Goal: Task Accomplishment & Management: Use online tool/utility

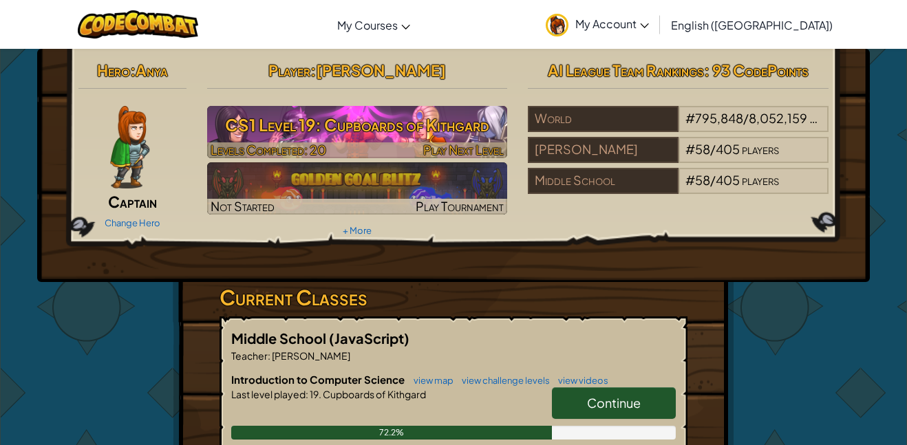
click at [435, 129] on h3 "CS1 Level 19: Cupboards of Kithgard" at bounding box center [357, 124] width 301 height 31
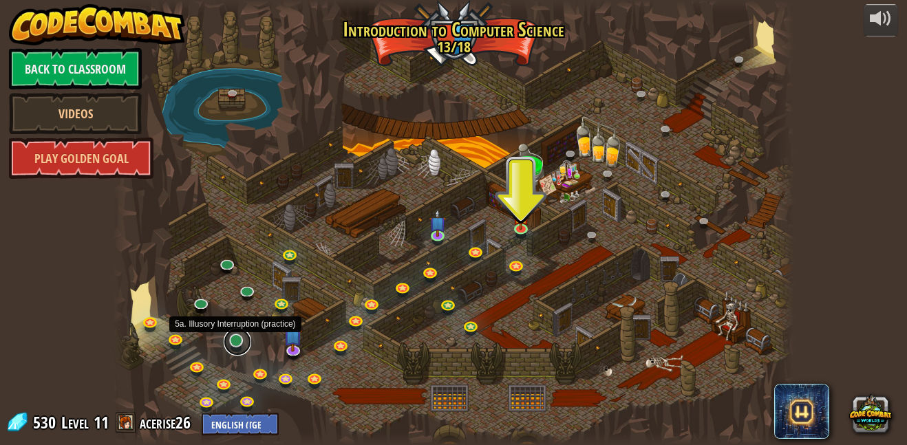
click at [238, 340] on link at bounding box center [238, 342] width 28 height 28
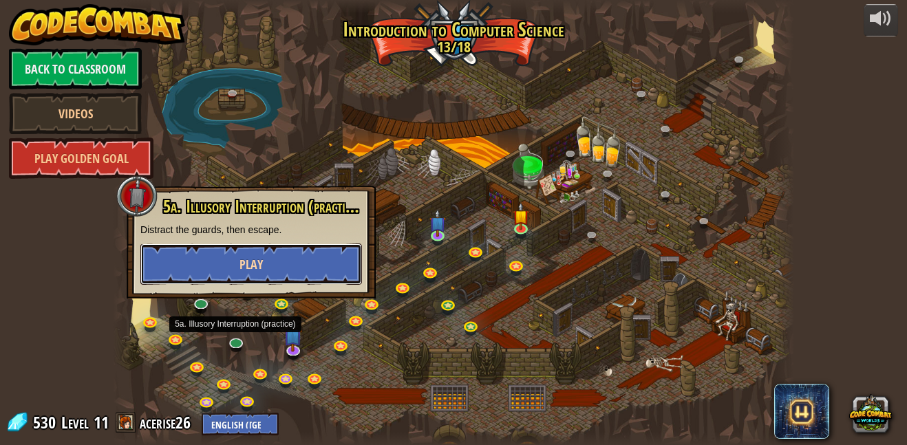
click at [254, 262] on span "Play" at bounding box center [251, 264] width 23 height 17
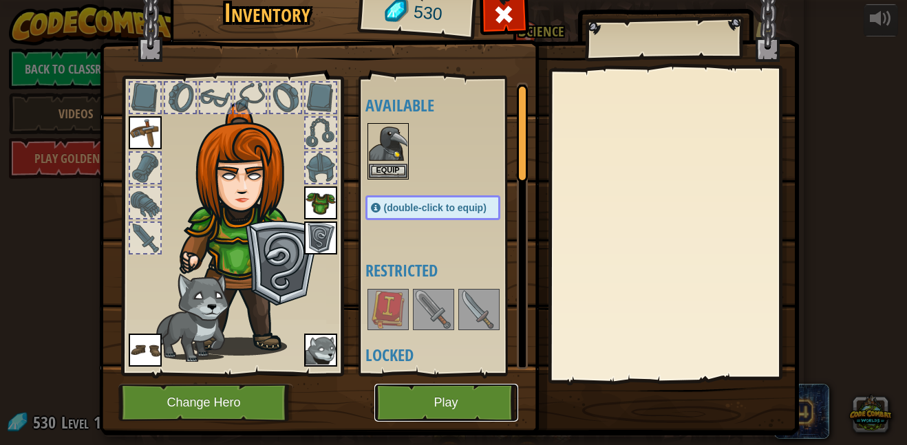
click at [422, 399] on button "Play" at bounding box center [446, 403] width 144 height 38
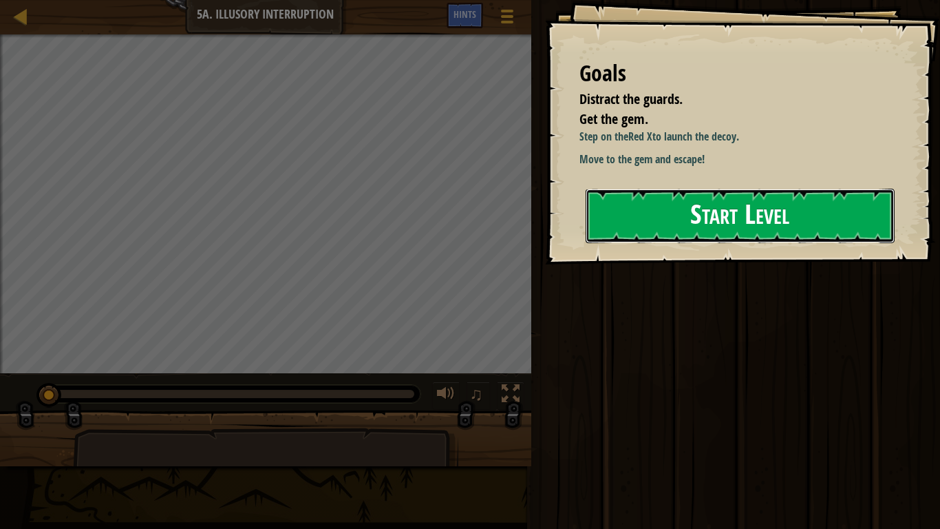
click at [625, 237] on button "Start Level" at bounding box center [740, 216] width 309 height 54
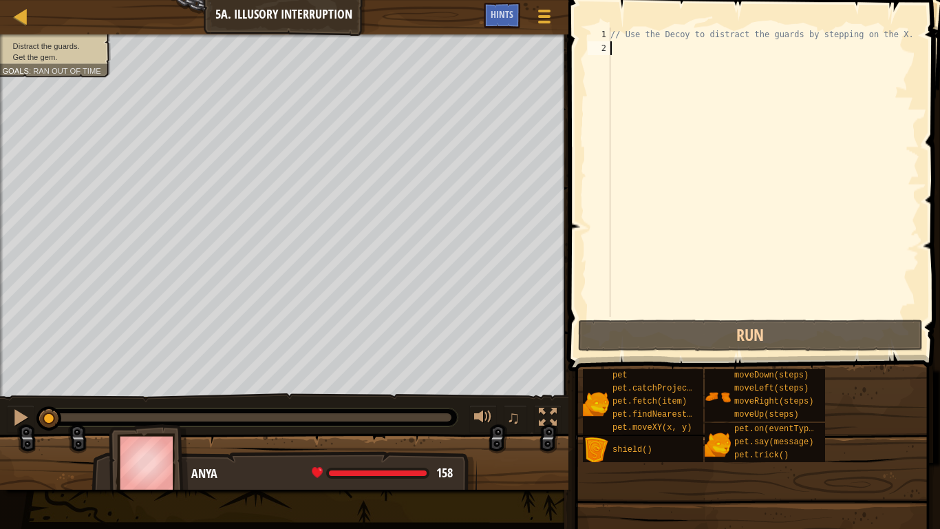
type textarea "r"
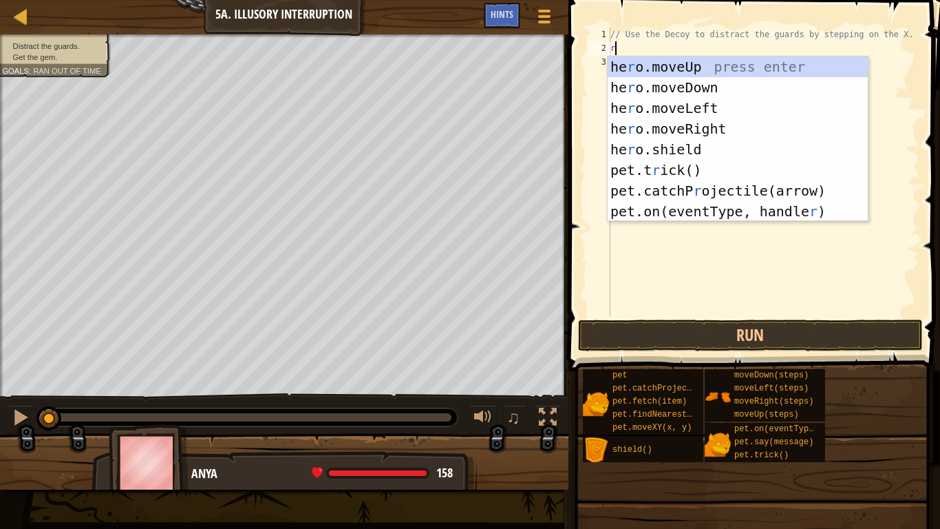
scroll to position [6, 0]
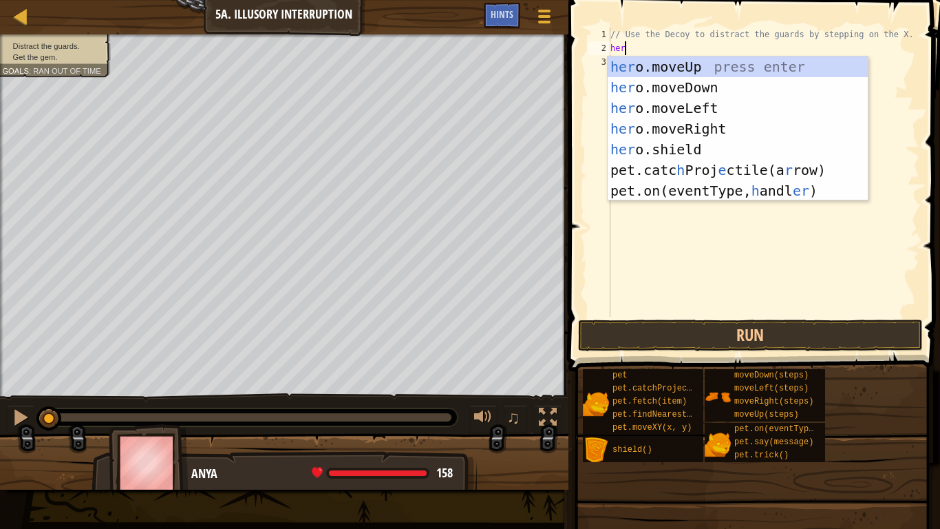
type textarea "hero"
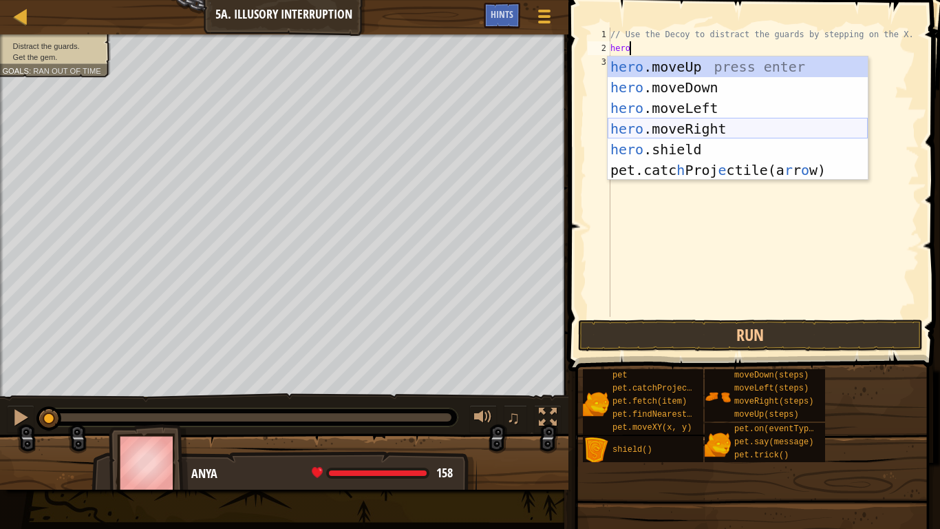
click at [640, 130] on div "hero .moveUp press enter hero .moveDown press enter hero .moveLeft press enter …" at bounding box center [738, 138] width 260 height 165
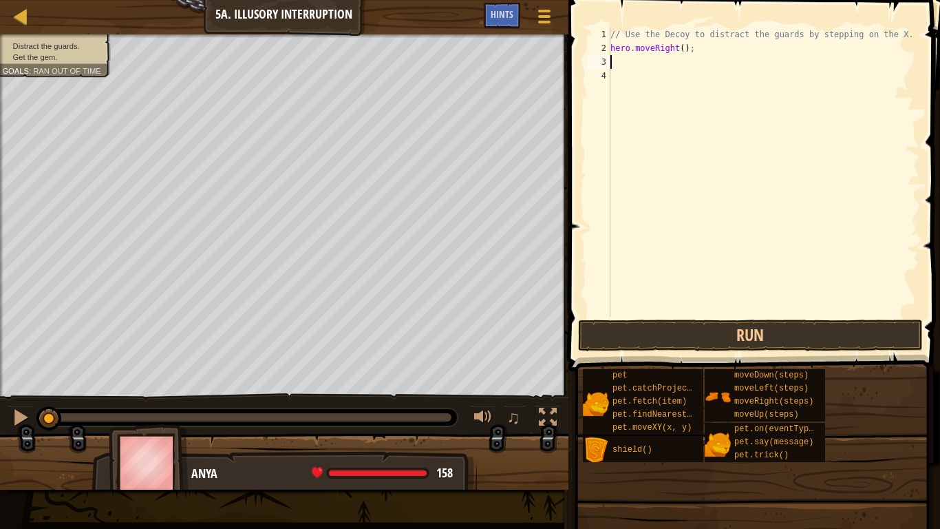
click at [684, 47] on div "// Use the Decoy to distract the guards by stepping on the X. hero . moveRight …" at bounding box center [764, 186] width 312 height 317
type textarea "hero.moveRight(5);"
click at [620, 342] on button "Run" at bounding box center [750, 335] width 345 height 32
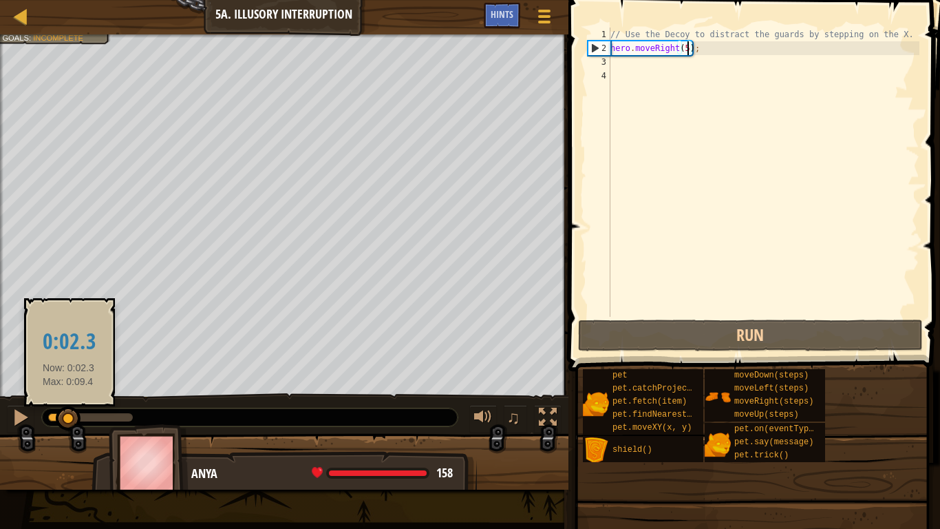
drag, startPoint x: 130, startPoint y: 417, endPoint x: 65, endPoint y: 416, distance: 65.4
click at [65, 416] on div at bounding box center [68, 418] width 25 height 25
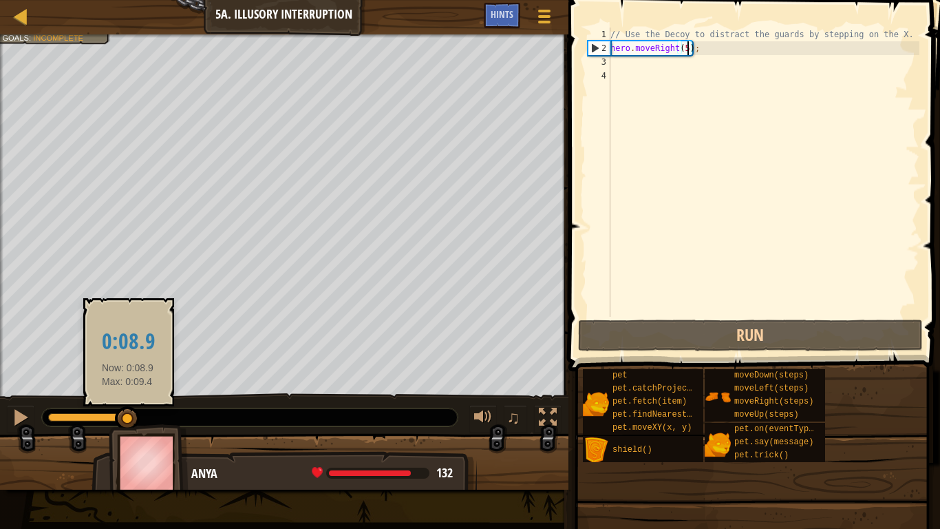
drag, startPoint x: 65, startPoint y: 416, endPoint x: 131, endPoint y: 414, distance: 66.1
click at [131, 414] on div at bounding box center [127, 418] width 25 height 25
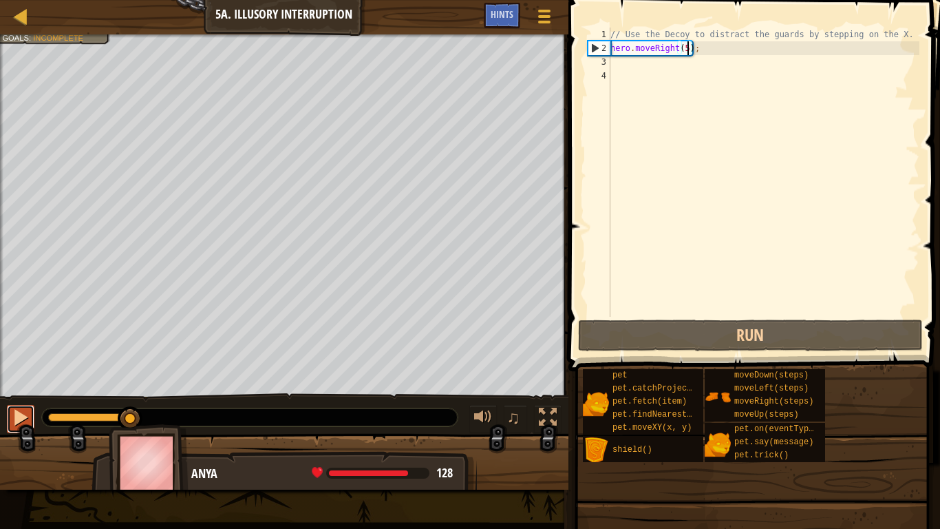
click at [21, 415] on div at bounding box center [21, 417] width 18 height 18
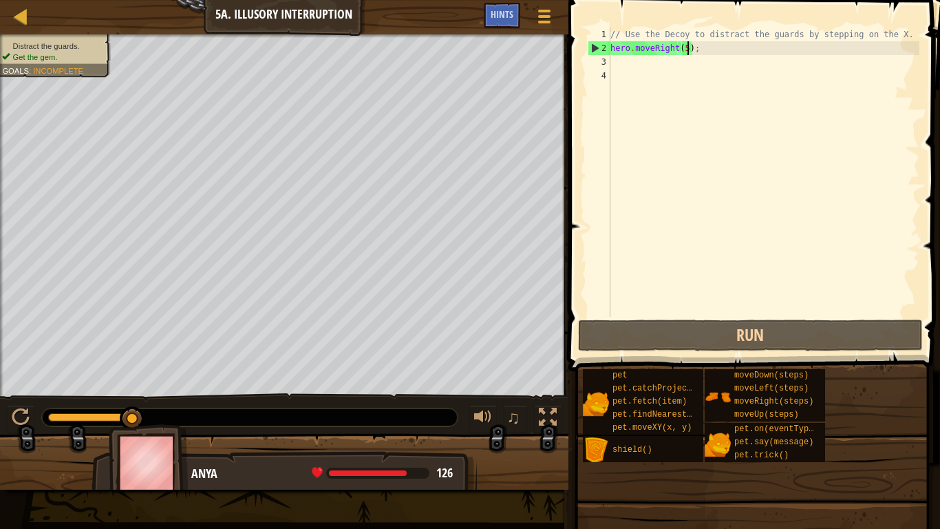
click at [703, 50] on div "// Use the Decoy to distract the guards by stepping on the X. hero . moveRight …" at bounding box center [764, 186] width 312 height 317
drag, startPoint x: 703, startPoint y: 50, endPoint x: 593, endPoint y: 52, distance: 110.8
click at [593, 52] on div "hero.moveRight(5); 1 2 3 4 // Use the Decoy to distract the guards by stepping …" at bounding box center [752, 172] width 335 height 289
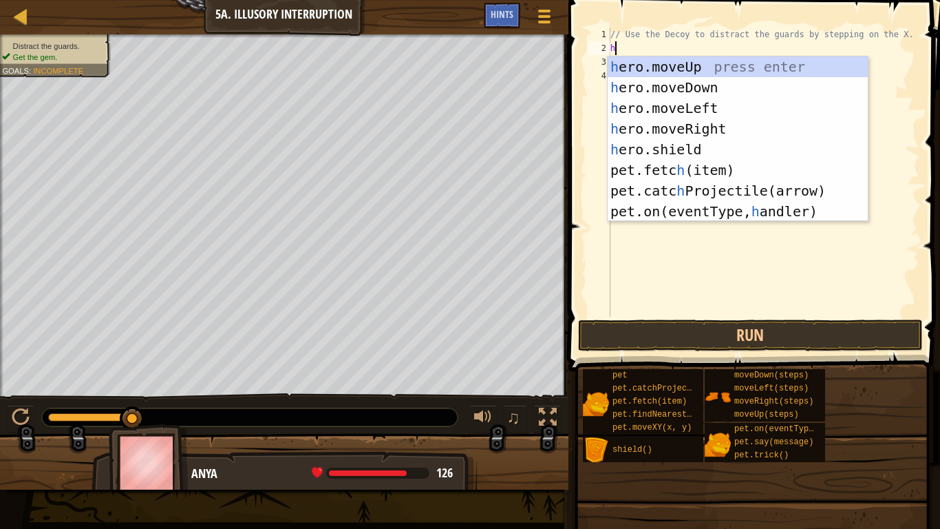
type textarea "he"
click at [718, 128] on div "he ro.moveUp press enter he ro.moveDown press enter he ro.moveLeft press enter …" at bounding box center [738, 159] width 260 height 206
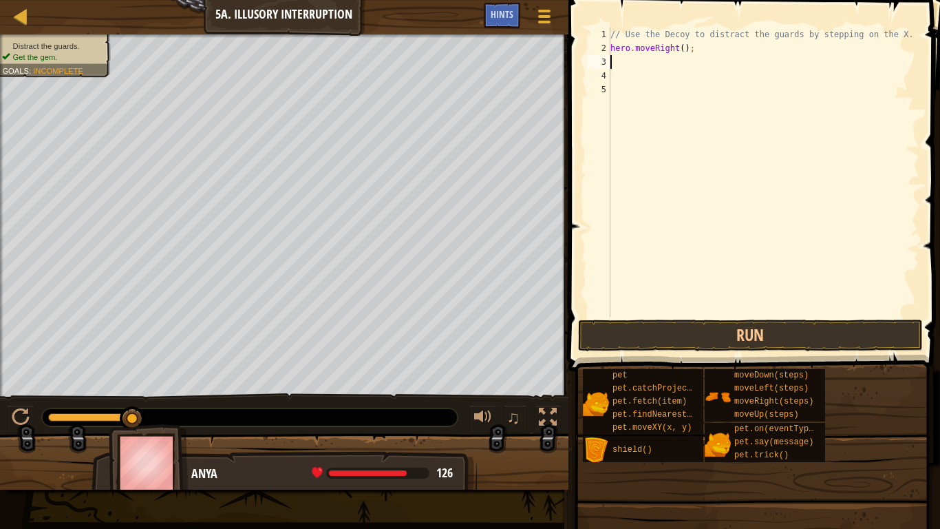
scroll to position [6, 0]
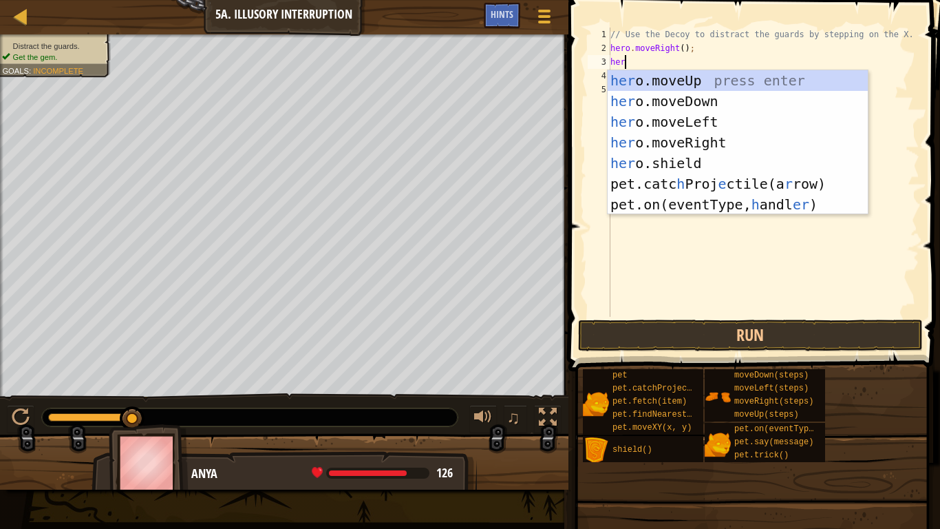
type textarea "hero"
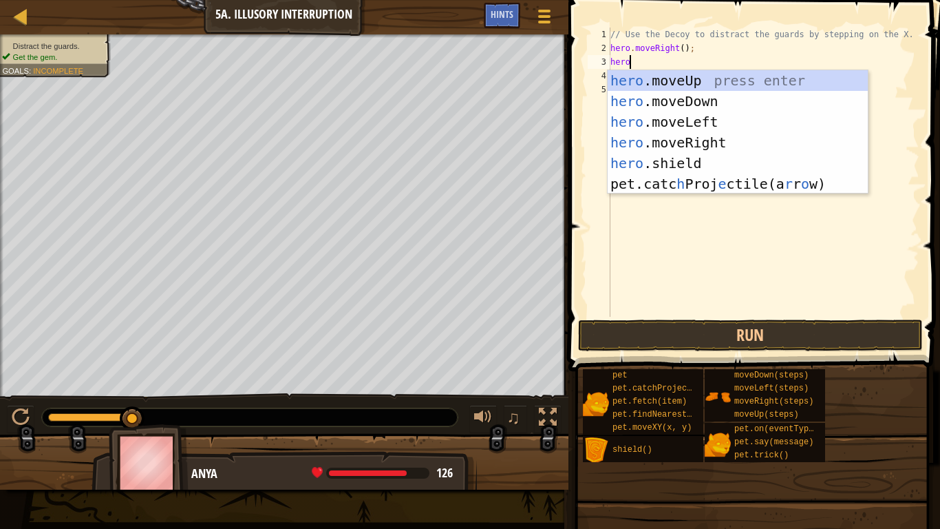
scroll to position [6, 2]
click at [704, 96] on div "hero .moveUp press enter hero .moveDown press enter hero .moveLeft press enter …" at bounding box center [738, 152] width 260 height 165
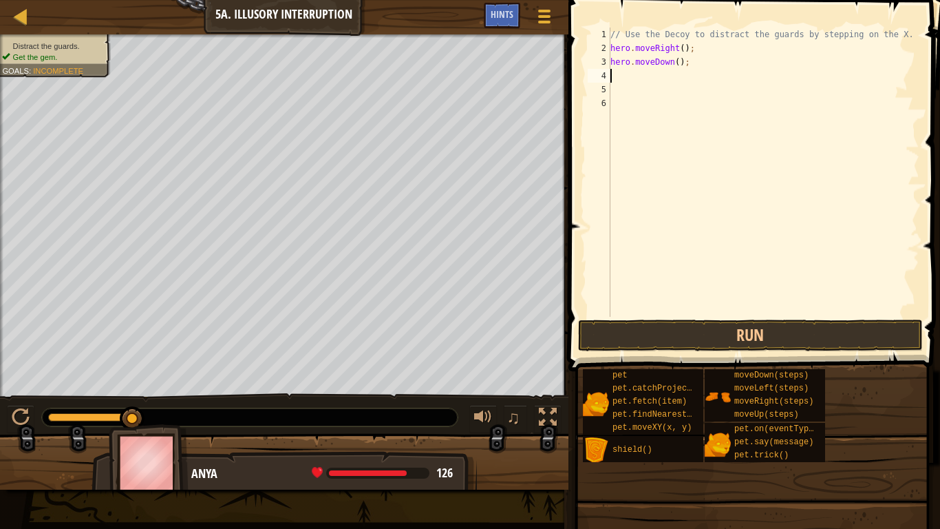
scroll to position [6, 0]
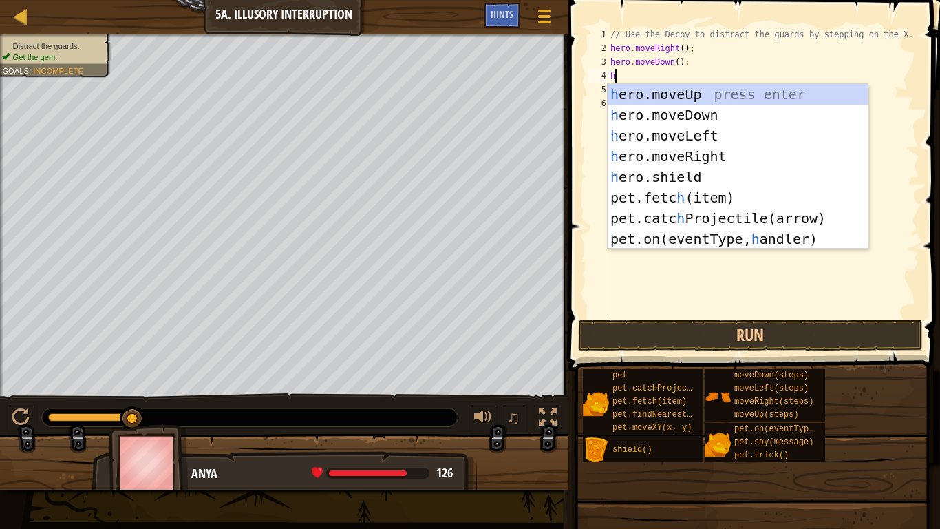
click at [679, 66] on div "// Use the Decoy to distract the guards by stepping on the X. hero . moveRight …" at bounding box center [764, 186] width 312 height 317
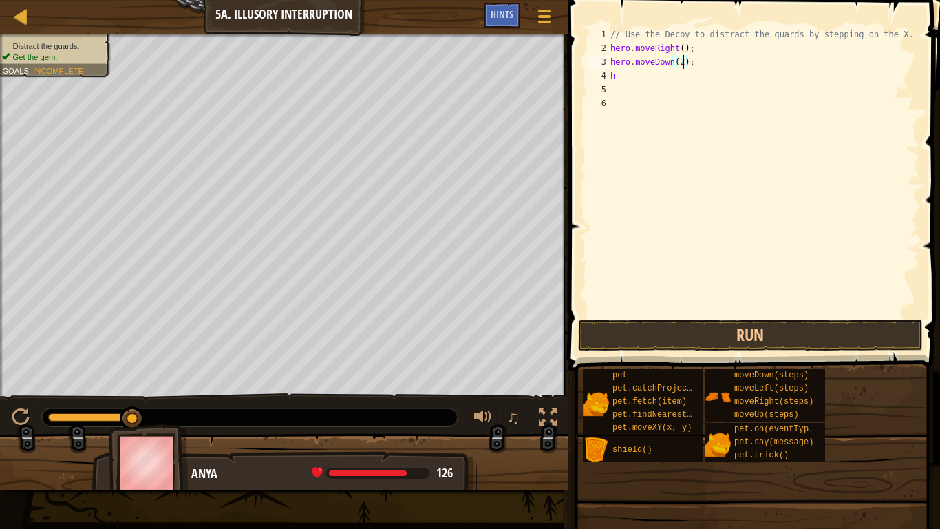
scroll to position [6, 10]
click at [643, 78] on div "// Use the Decoy to distract the guards by stepping on the X. hero . moveRight …" at bounding box center [764, 186] width 312 height 317
type textarea "he"
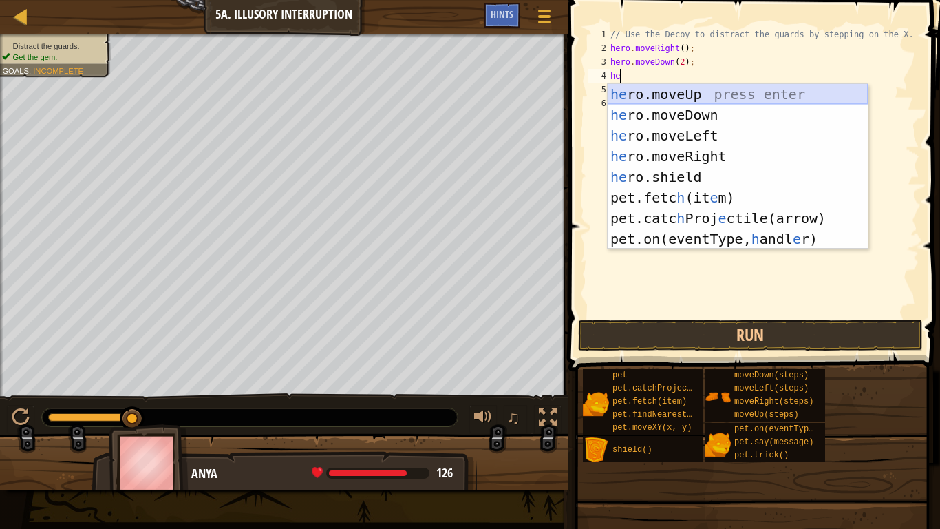
click at [658, 96] on div "he ro.moveUp press enter he ro.moveDown press enter he ro.moveLeft press enter …" at bounding box center [738, 187] width 260 height 206
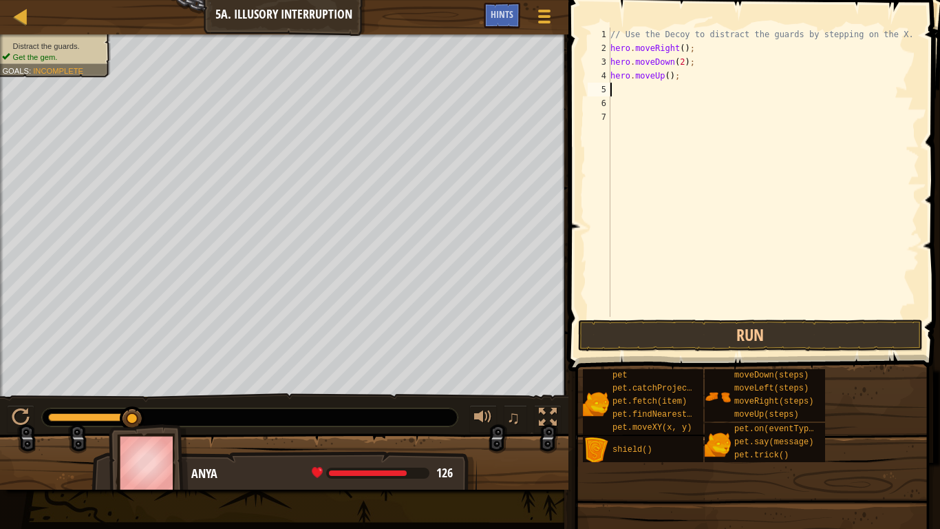
scroll to position [6, 0]
type textarea "h"
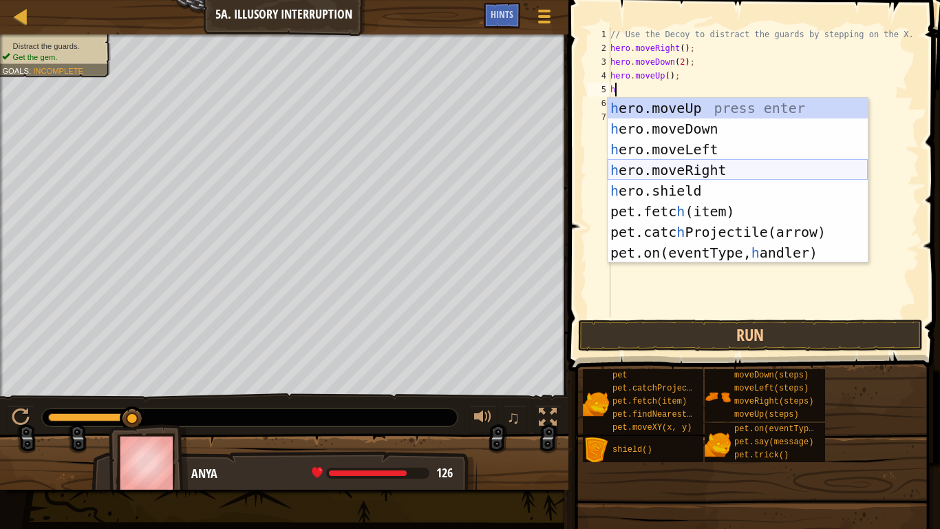
click at [669, 164] on div "h ero.moveUp press enter h ero.moveDown press enter h ero.moveLeft press enter …" at bounding box center [738, 201] width 260 height 206
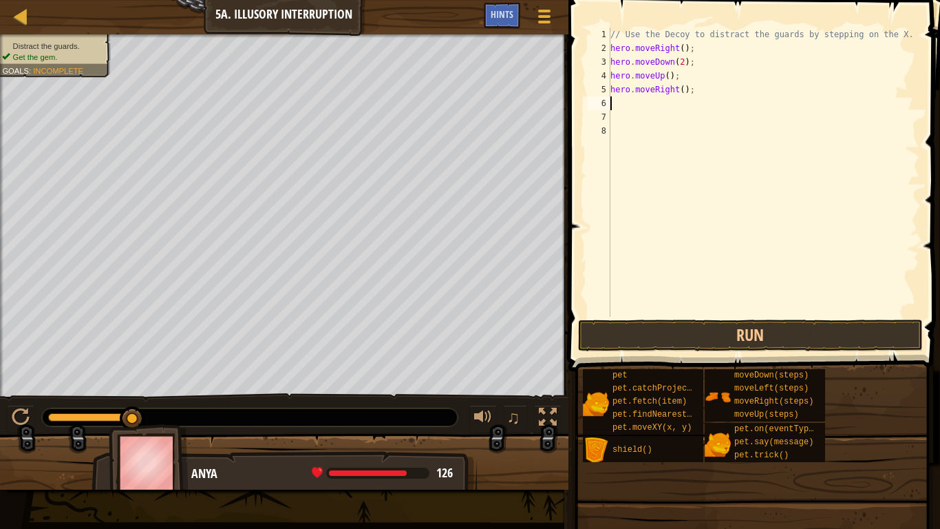
click at [684, 92] on div "// Use the Decoy to distract the guards by stepping on the X. hero . moveRight …" at bounding box center [764, 186] width 312 height 317
click at [668, 75] on div "// Use the Decoy to distract the guards by stepping on the X. hero . moveRight …" at bounding box center [764, 186] width 312 height 317
type textarea "hero.moveUp(2);"
click at [743, 342] on button "Run" at bounding box center [750, 335] width 345 height 32
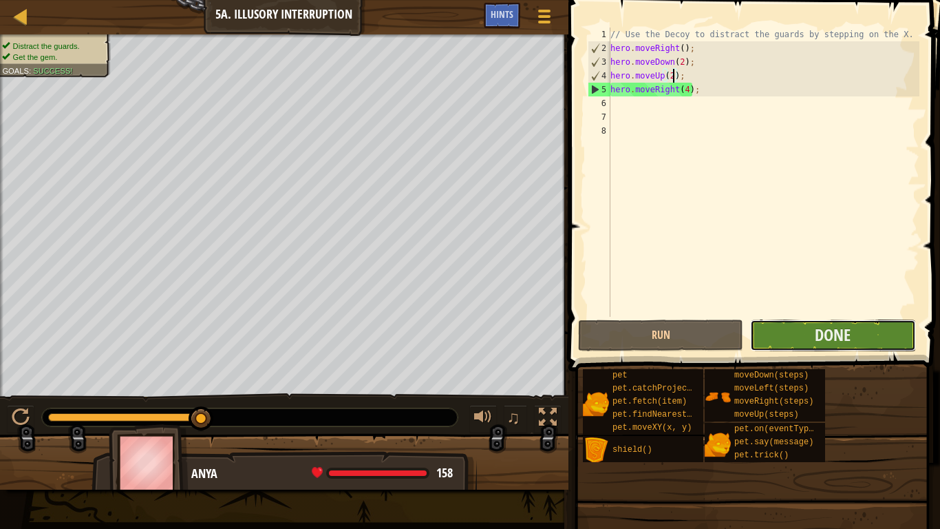
click at [769, 339] on button "Done" at bounding box center [832, 335] width 165 height 32
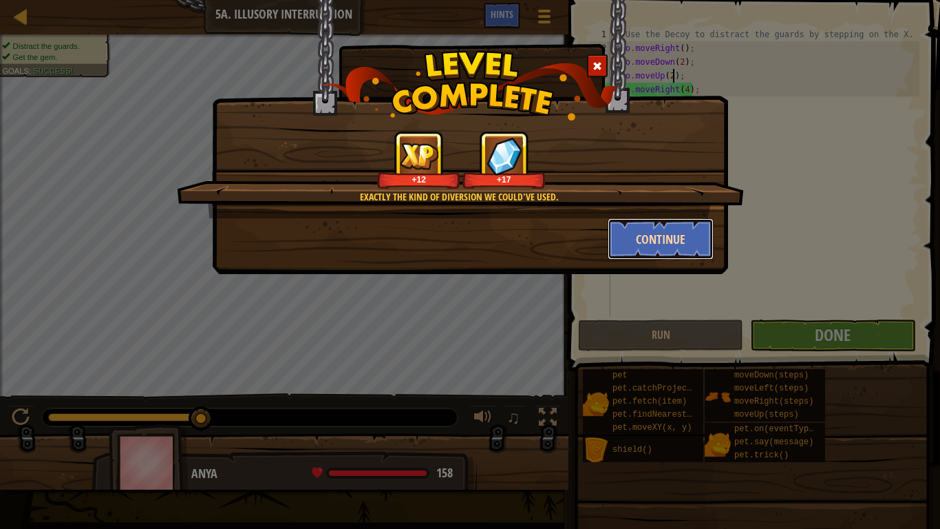
click at [675, 239] on button "Continue" at bounding box center [661, 238] width 107 height 41
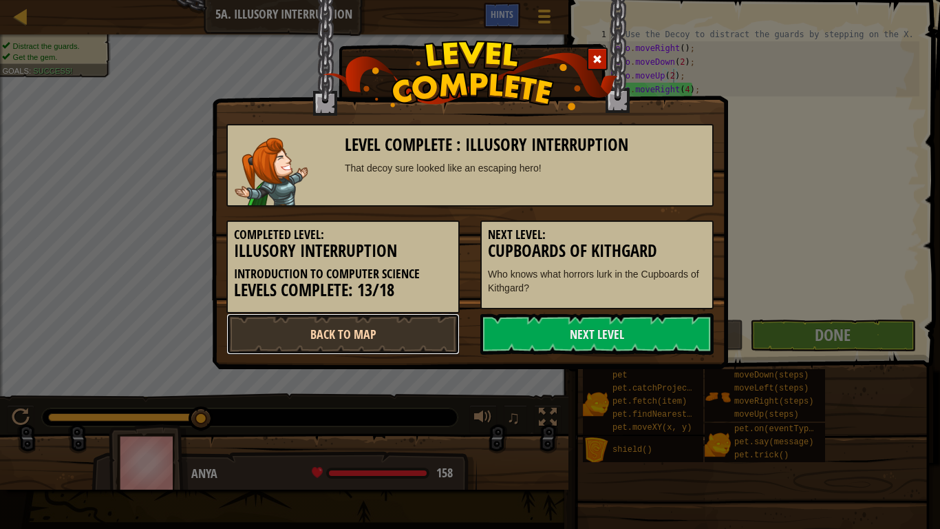
click at [414, 315] on link "Back to Map" at bounding box center [342, 333] width 233 height 41
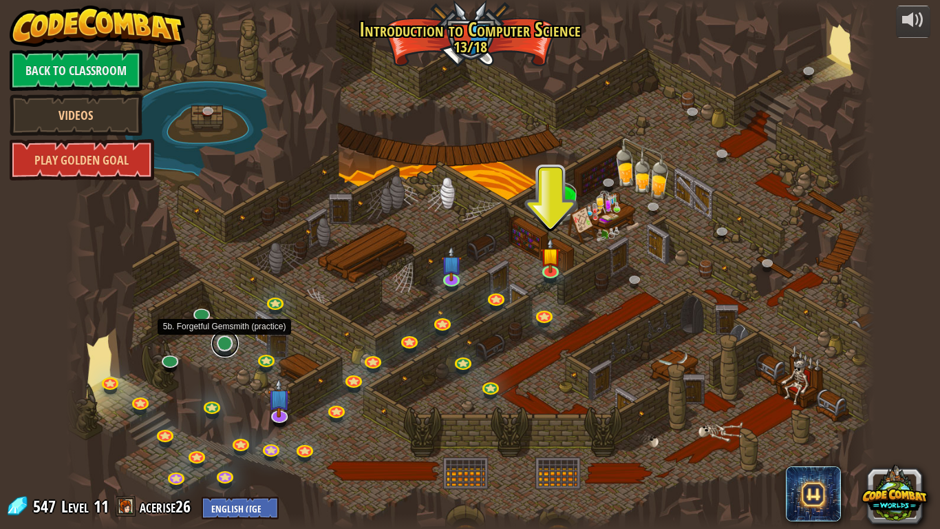
click at [229, 346] on link at bounding box center [225, 344] width 28 height 28
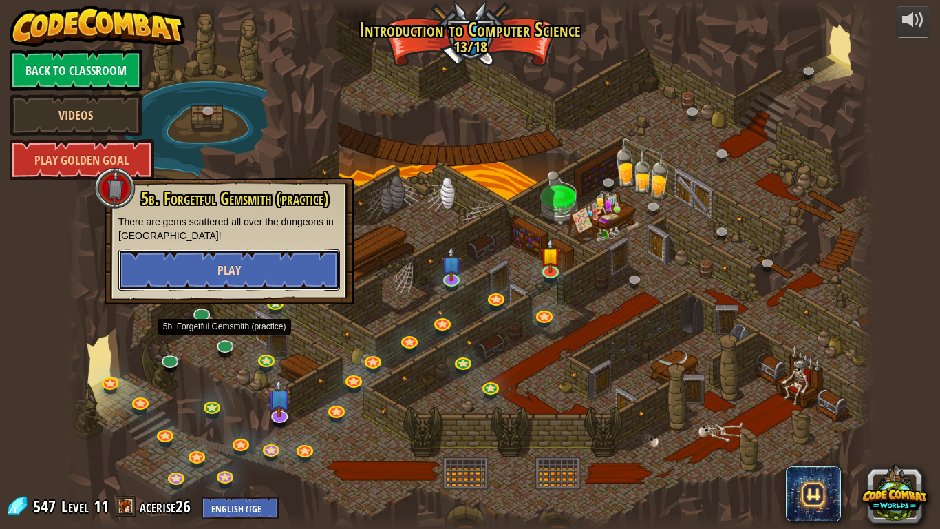
click at [286, 264] on button "Play" at bounding box center [229, 269] width 222 height 41
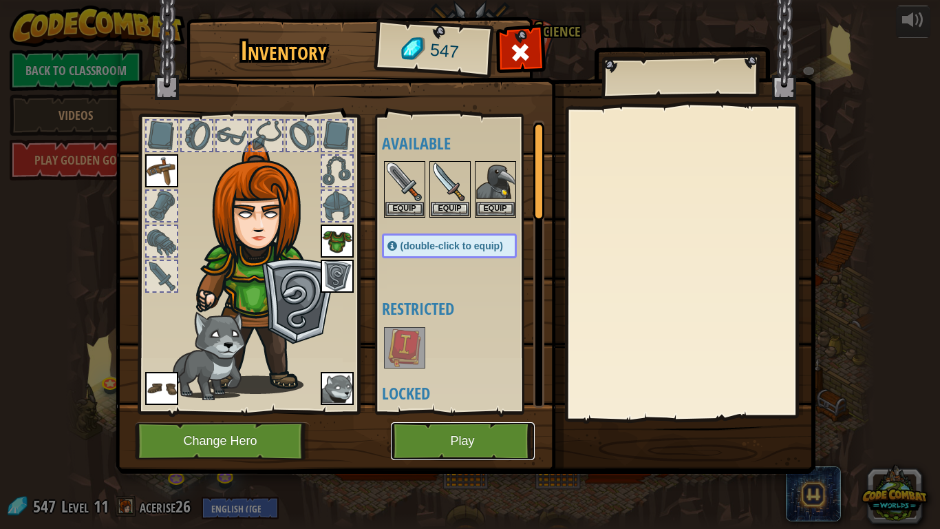
click at [510, 436] on button "Play" at bounding box center [463, 441] width 144 height 38
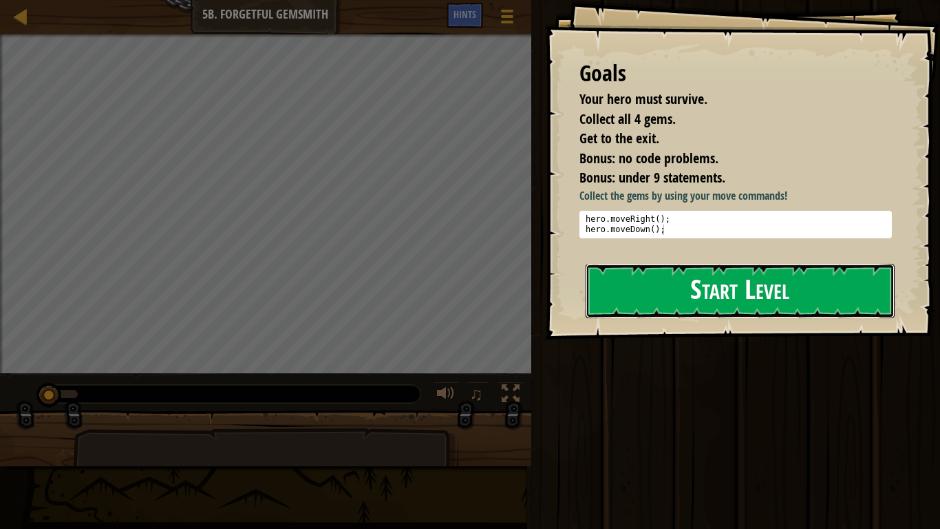
click at [646, 294] on button "Start Level" at bounding box center [740, 291] width 309 height 54
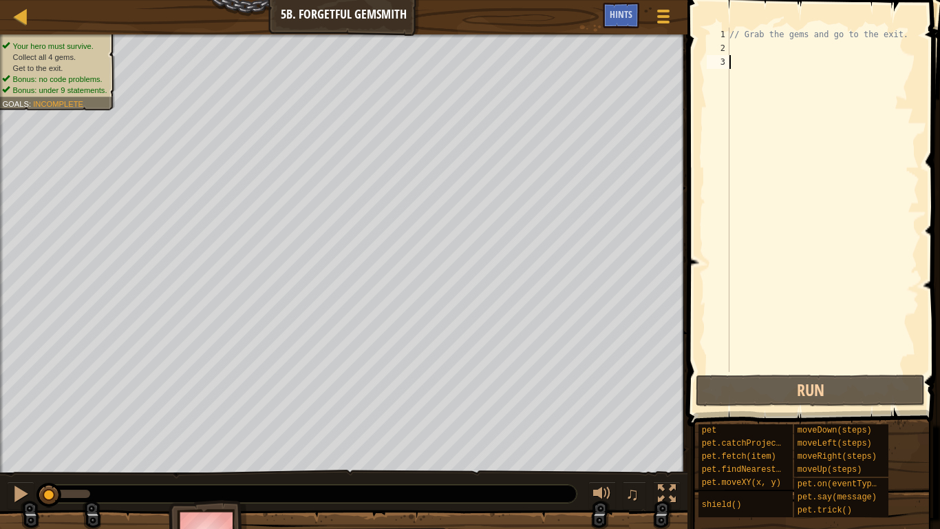
click at [736, 49] on div "// Grab the gems and go to the exit." at bounding box center [823, 214] width 193 height 372
type textarea "he"
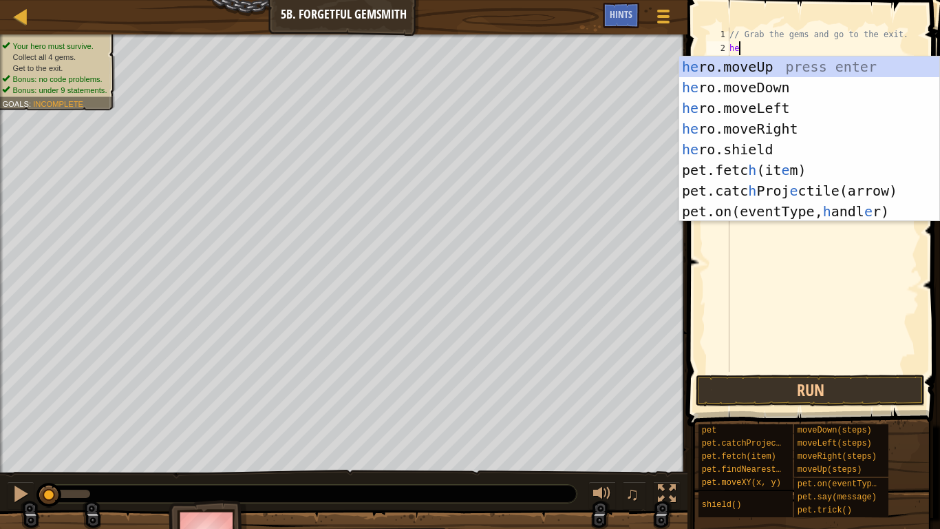
scroll to position [6, 1]
click at [752, 127] on div "he ro.moveUp press enter he ro.moveDown press enter he ro.moveLeft press enter …" at bounding box center [809, 159] width 260 height 206
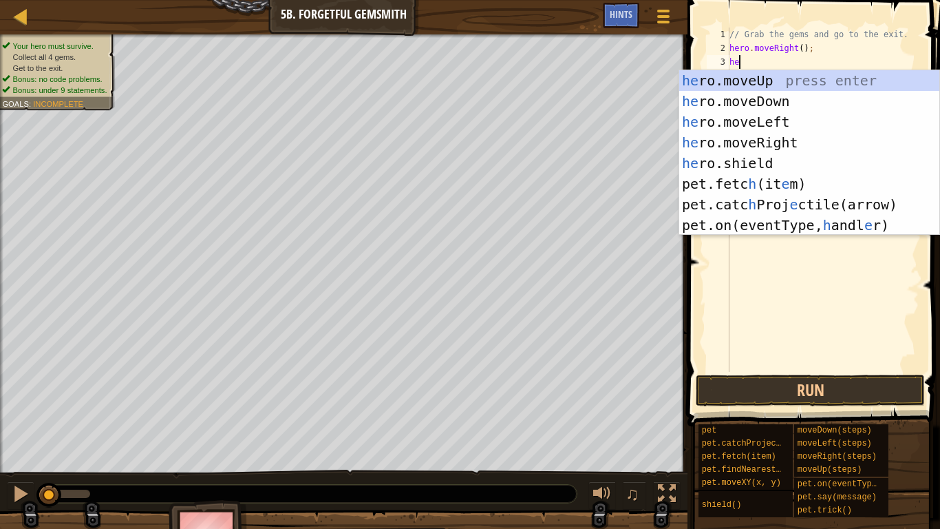
type textarea "her"
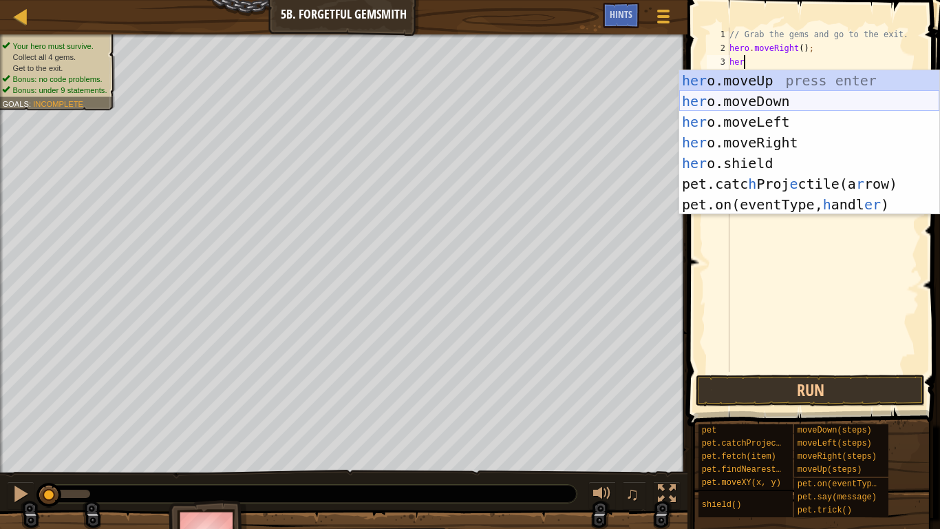
click at [758, 103] on div "her o.moveUp press enter her o.moveDown press enter her o.moveLeft press enter …" at bounding box center [809, 163] width 260 height 186
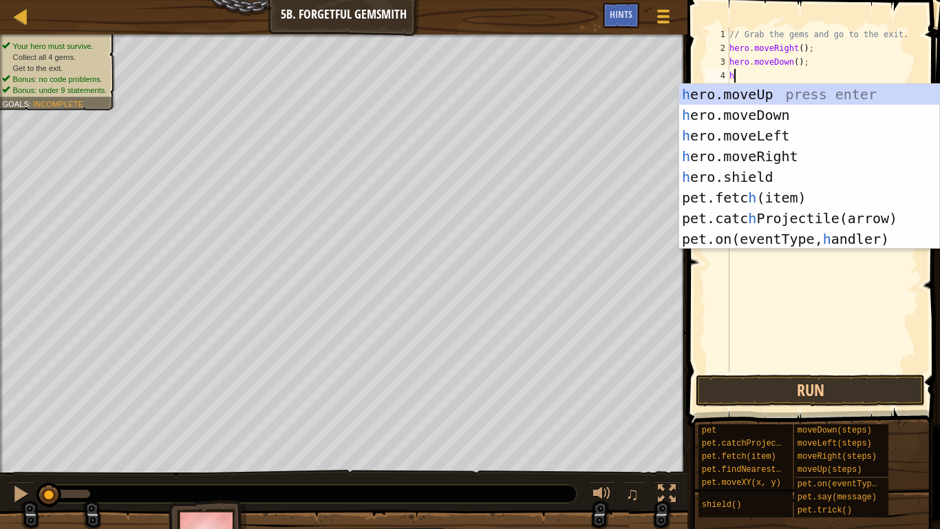
type textarea "he"
click at [761, 158] on div "he ro.moveUp press enter he ro.moveDown press enter he ro.moveLeft press enter …" at bounding box center [809, 187] width 260 height 206
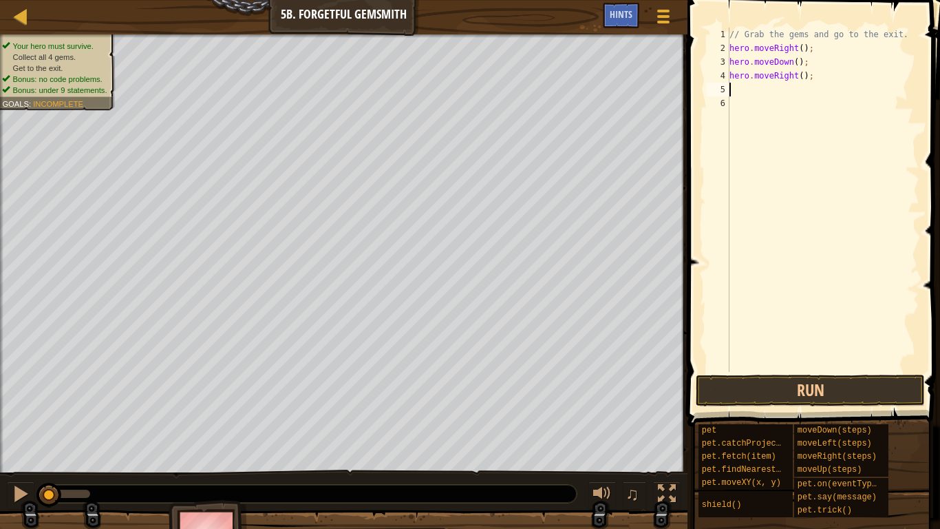
scroll to position [6, 0]
click at [805, 75] on div "// Grab the gems and go to the exit. hero . moveRight ( ) ; hero . moveDown ( )…" at bounding box center [823, 214] width 193 height 372
click at [801, 76] on div "// Grab the gems and go to the exit. hero . moveRight ( ) ; hero . moveDown ( )…" at bounding box center [823, 214] width 193 height 372
type textarea "hero.moveRight(2);"
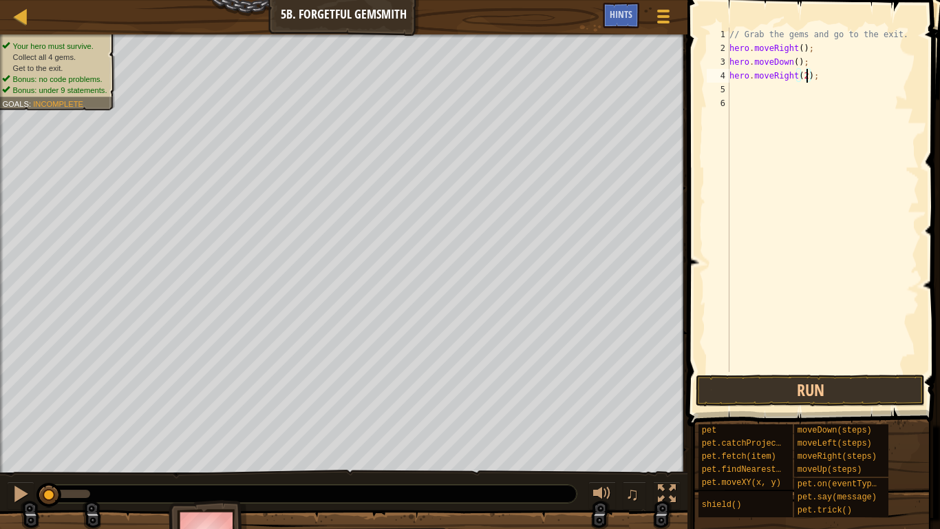
click at [740, 94] on div "// Grab the gems and go to the exit. hero . moveRight ( ) ; hero . moveDown ( )…" at bounding box center [823, 214] width 193 height 372
type textarea "h"
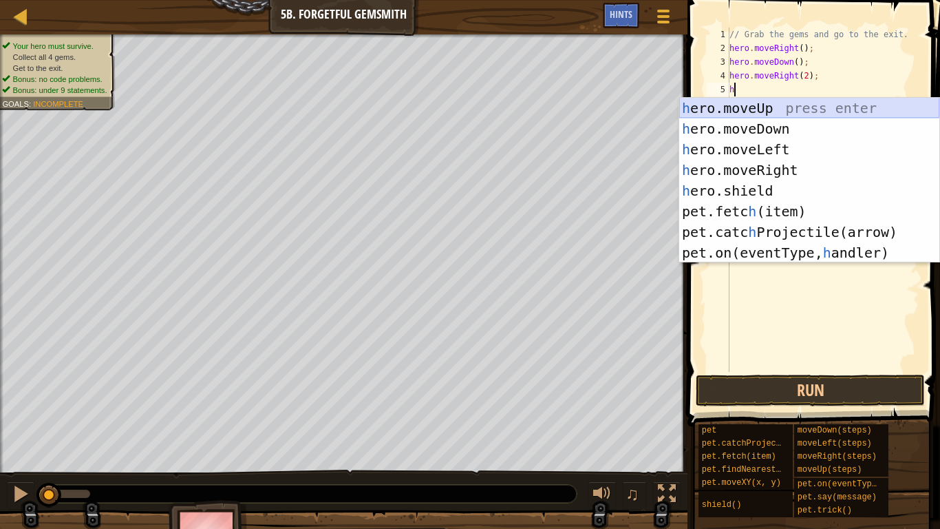
click at [757, 103] on div "h ero.moveUp press enter h ero.moveDown press enter h ero.moveLeft press enter …" at bounding box center [809, 201] width 260 height 206
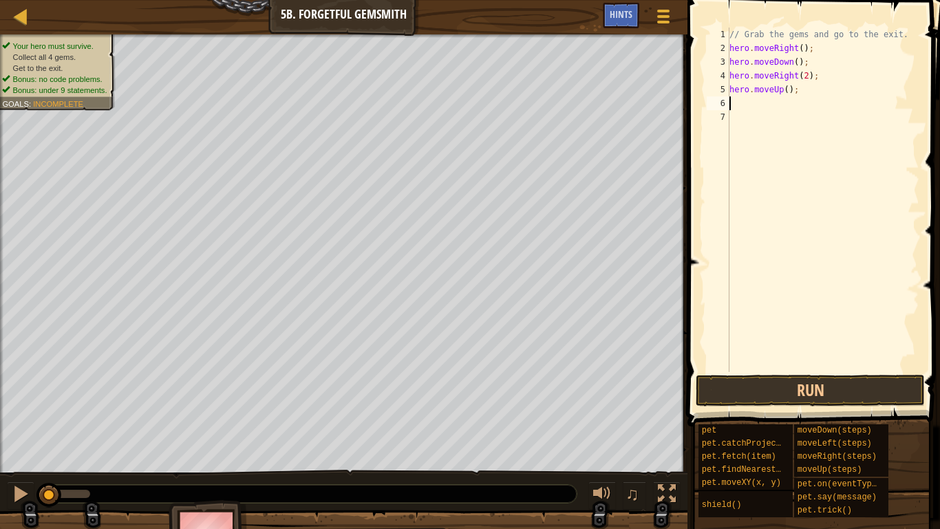
type textarea "h"
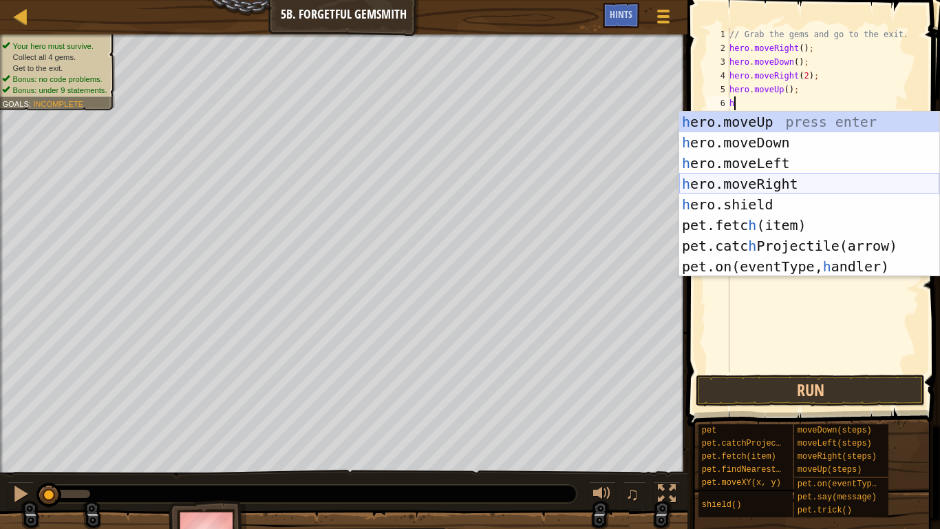
click at [780, 183] on div "h ero.moveUp press enter h ero.moveDown press enter h ero.moveLeft press enter …" at bounding box center [809, 215] width 260 height 206
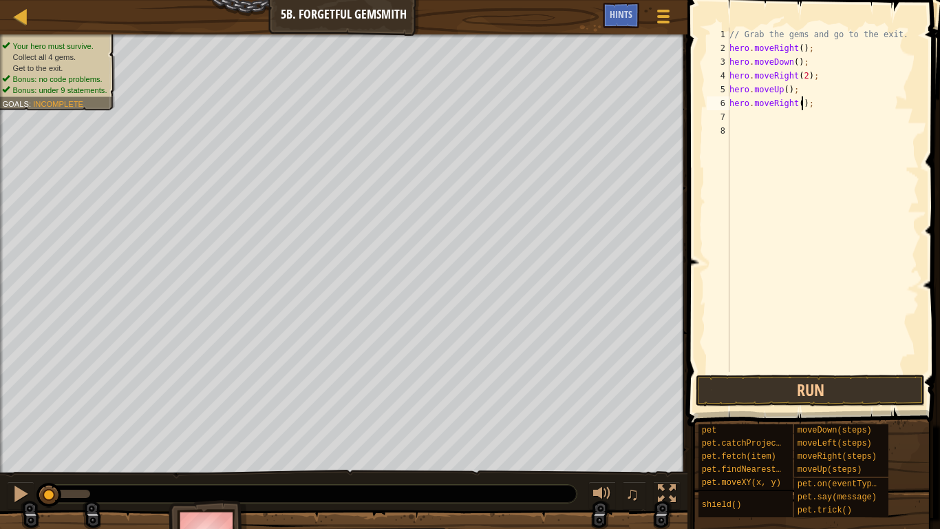
click at [802, 106] on div "// Grab the gems and go to the exit. hero . moveRight ( ) ; hero . moveDown ( )…" at bounding box center [823, 214] width 193 height 372
type textarea "hero.moveRight(2);"
click at [772, 394] on button "Run" at bounding box center [810, 390] width 229 height 32
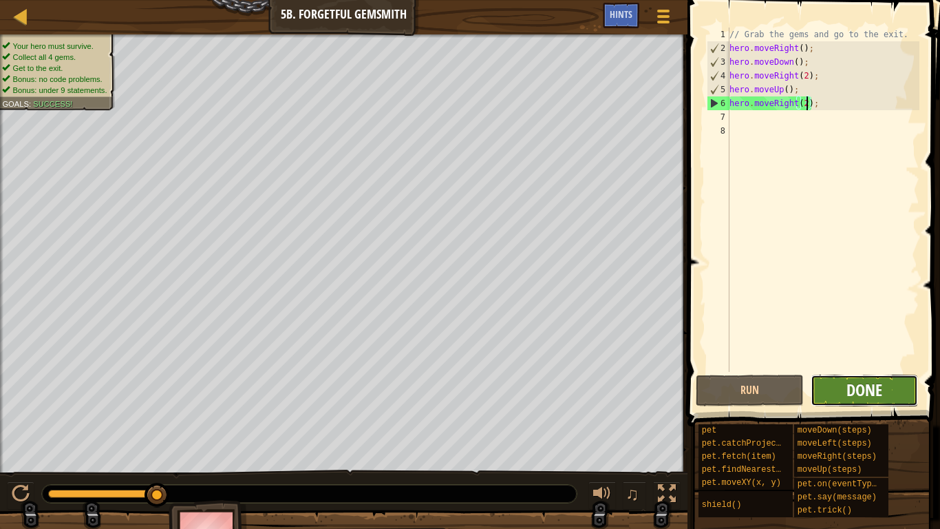
click at [849, 393] on span "Done" at bounding box center [865, 390] width 36 height 22
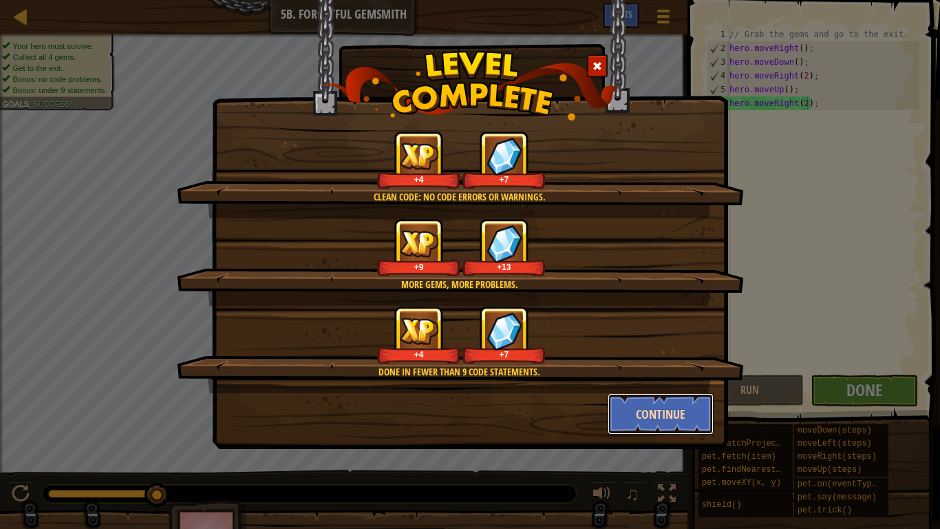
click at [625, 408] on button "Continue" at bounding box center [661, 413] width 107 height 41
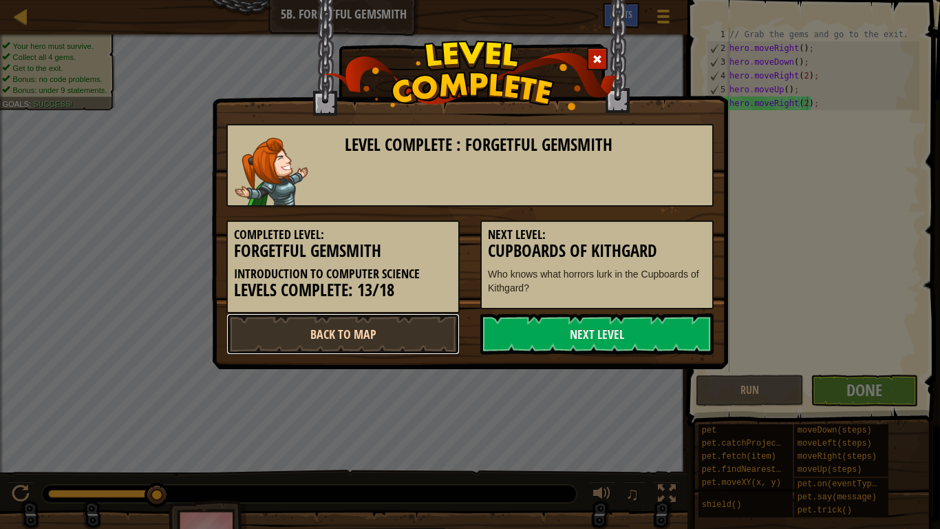
click at [388, 340] on link "Back to Map" at bounding box center [342, 333] width 233 height 41
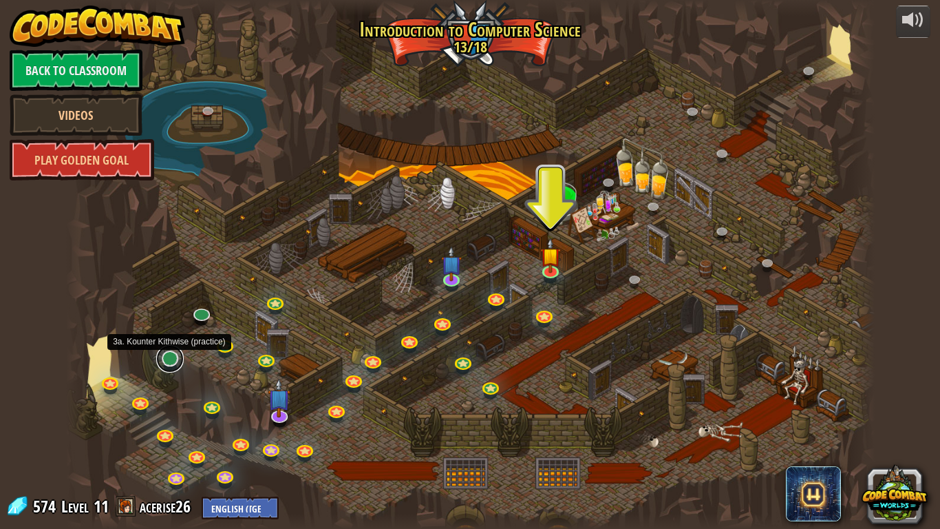
click at [167, 361] on link at bounding box center [170, 359] width 28 height 28
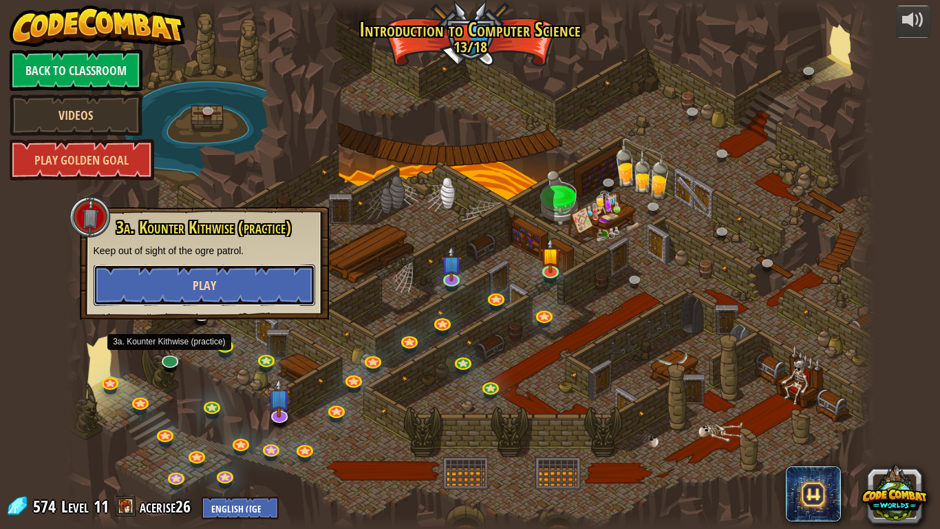
click at [246, 290] on button "Play" at bounding box center [205, 284] width 222 height 41
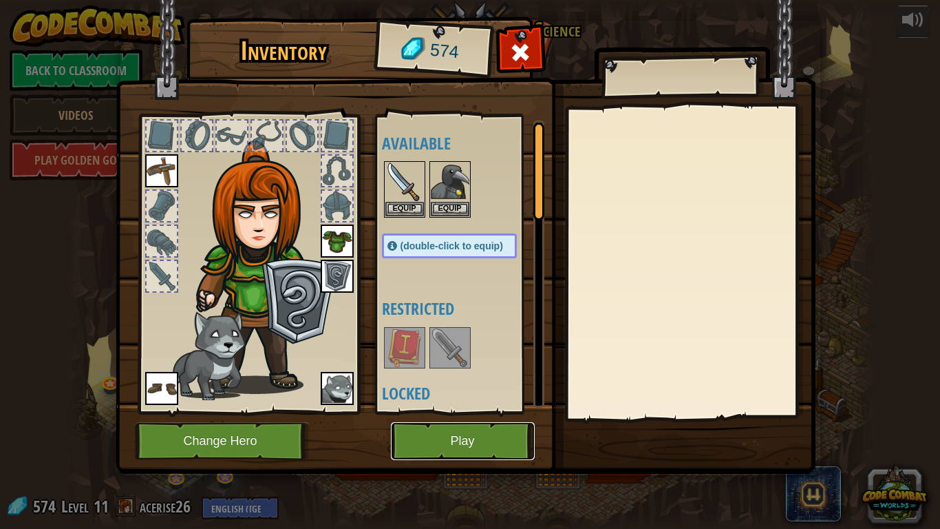
click at [420, 445] on button "Play" at bounding box center [463, 441] width 144 height 38
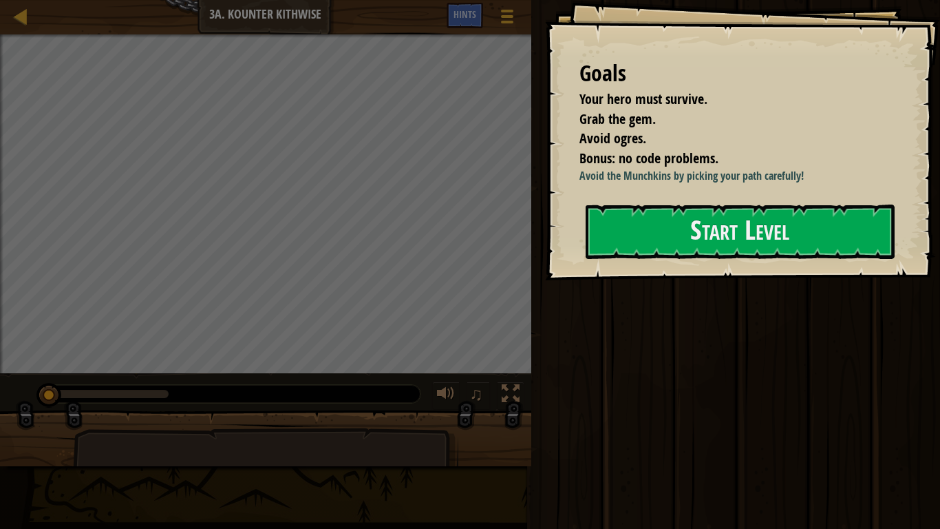
click at [589, 189] on div "Avoid the Munchkins by picking your path carefully!" at bounding box center [736, 179] width 312 height 23
click at [609, 231] on button "Start Level" at bounding box center [740, 231] width 309 height 54
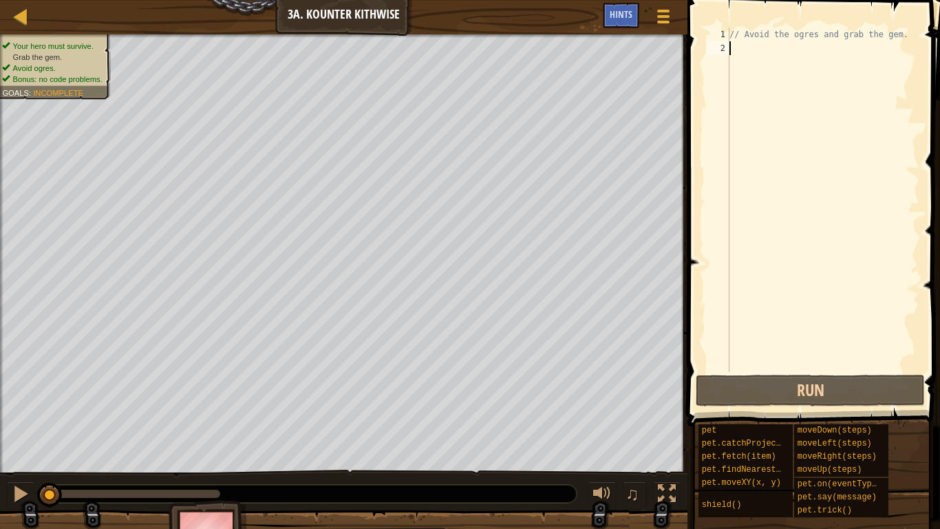
type textarea "h"
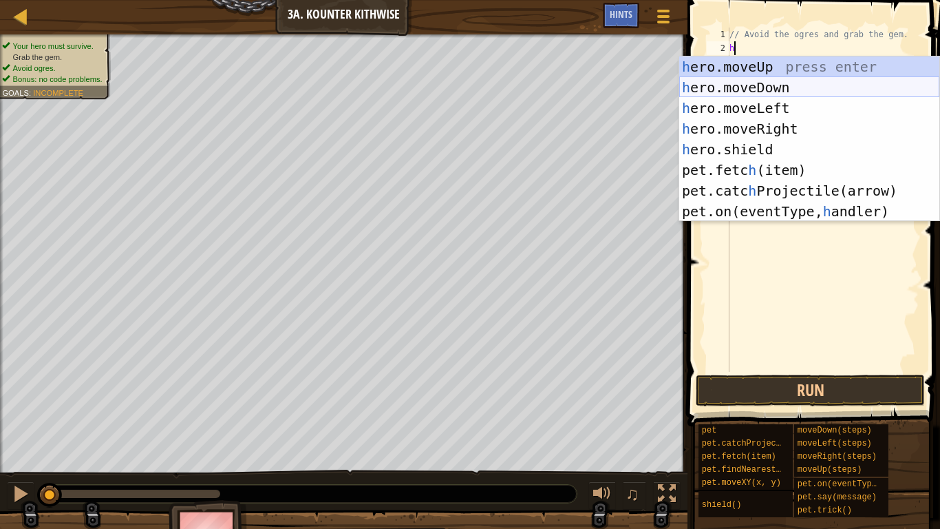
click at [751, 86] on div "h ero.moveUp press enter h ero.moveDown press enter h ero.moveLeft press enter …" at bounding box center [809, 159] width 260 height 206
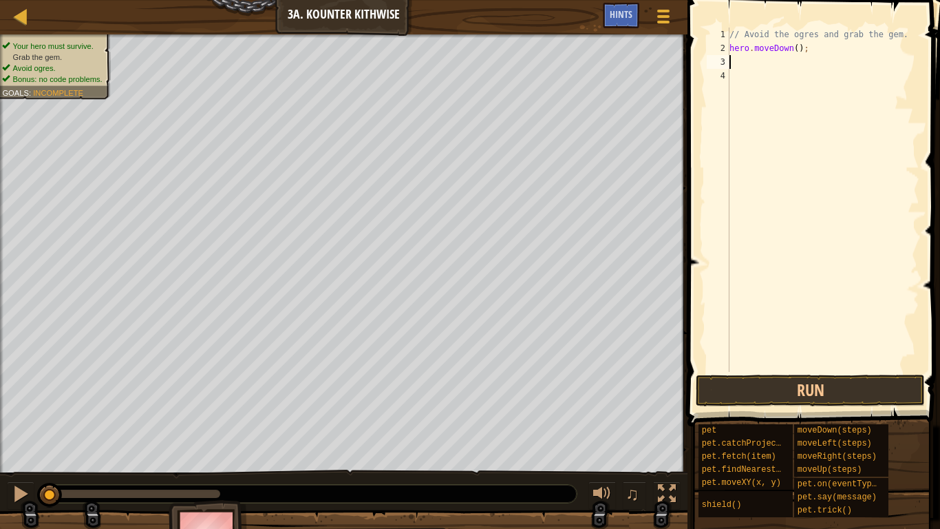
click at [797, 50] on div "// Avoid the ogres and grab the gem. hero . moveDown ( ) ;" at bounding box center [823, 214] width 193 height 372
type textarea "hero.moveDown(2);"
click at [743, 65] on div "// Avoid the ogres and grab the gem. hero . moveDown ( 2 ) ;" at bounding box center [823, 214] width 193 height 372
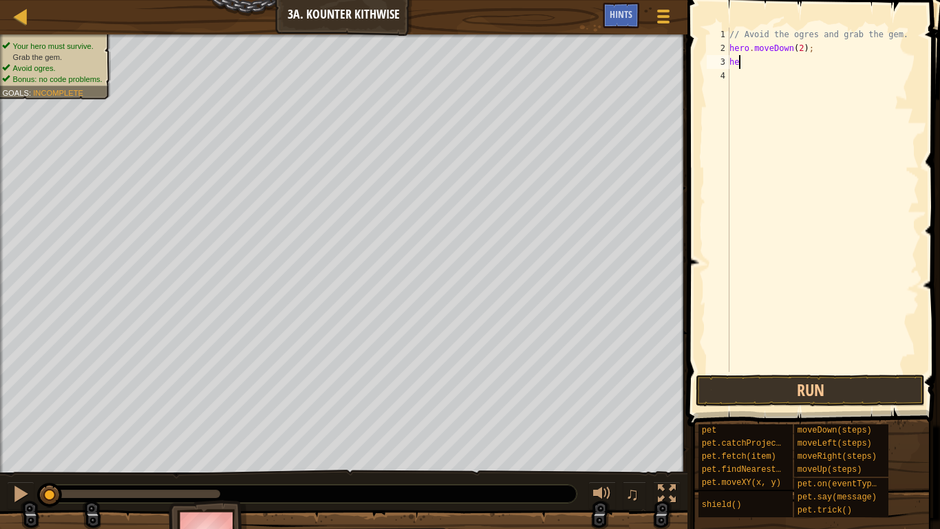
type textarea "h"
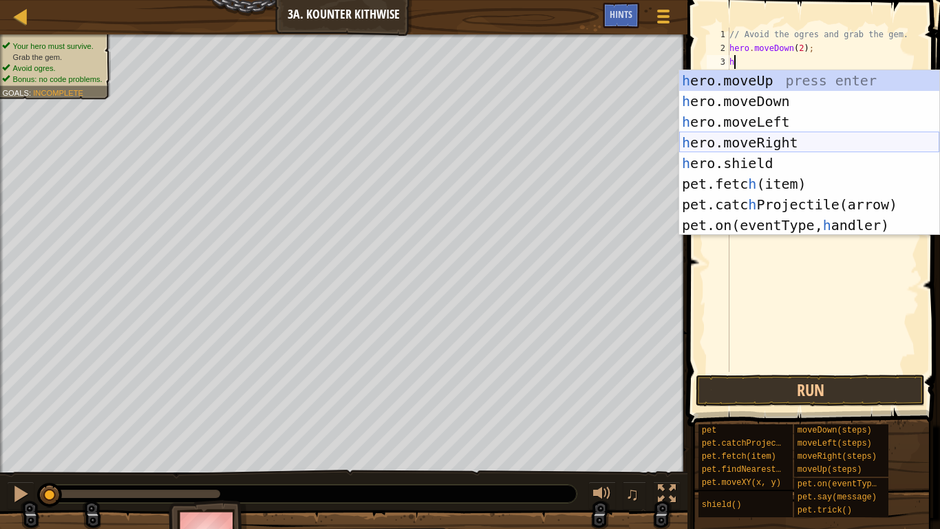
click at [758, 143] on div "h ero.moveUp press enter h ero.moveDown press enter h ero.moveLeft press enter …" at bounding box center [809, 173] width 260 height 206
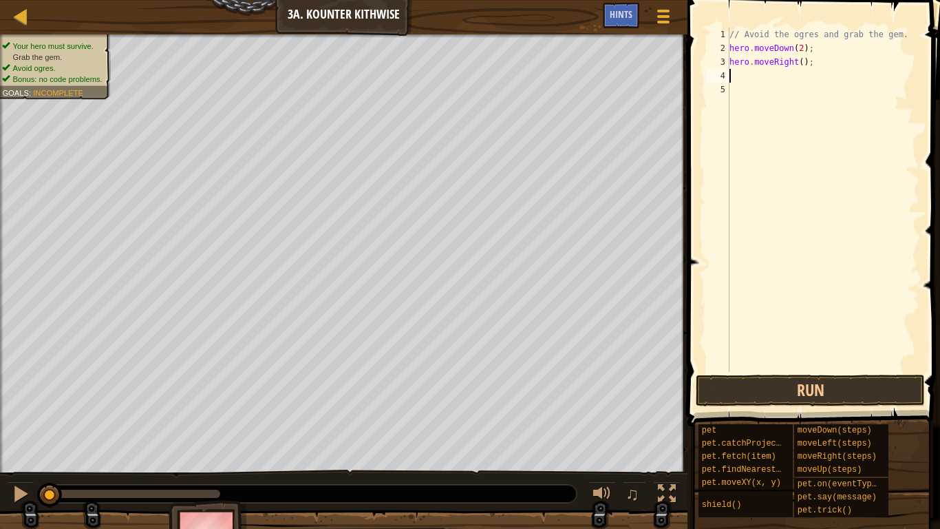
type textarea "h"
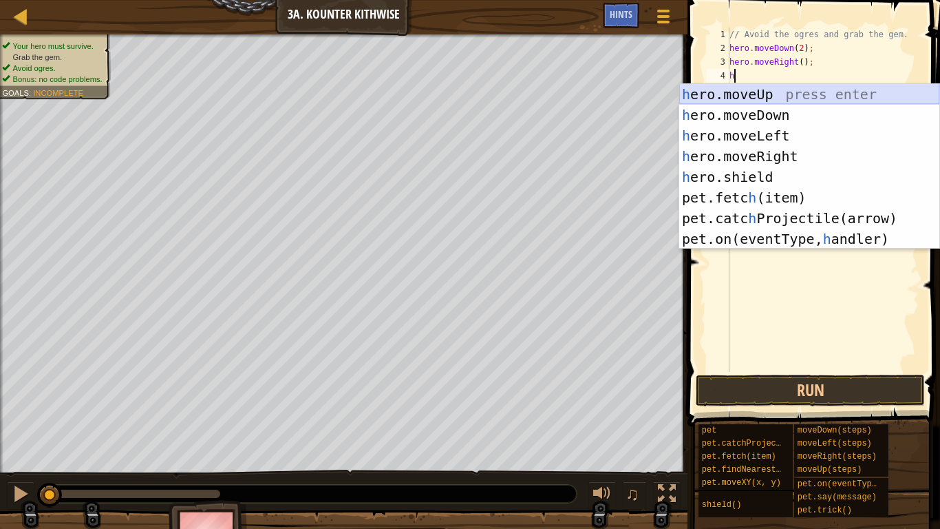
click at [767, 100] on div "h ero.moveUp press enter h ero.moveDown press enter h ero.moveLeft press enter …" at bounding box center [809, 187] width 260 height 206
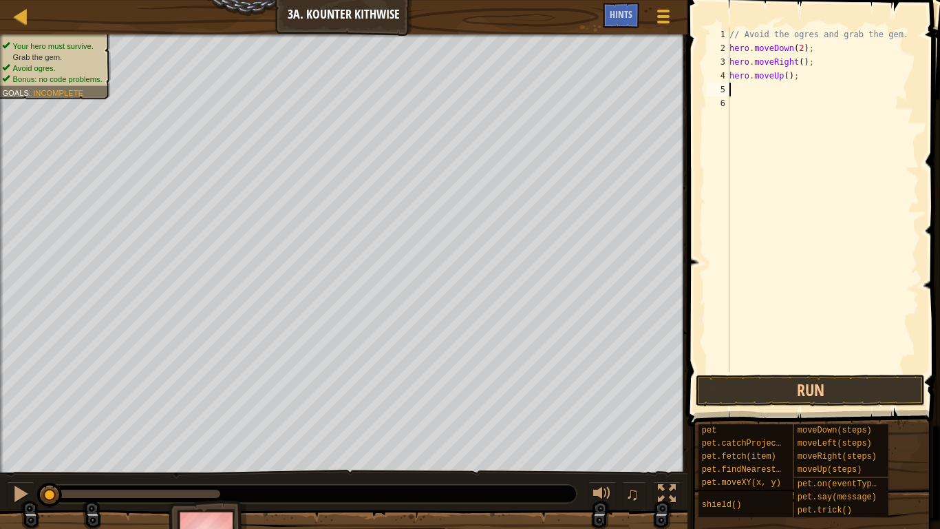
type textarea "h"
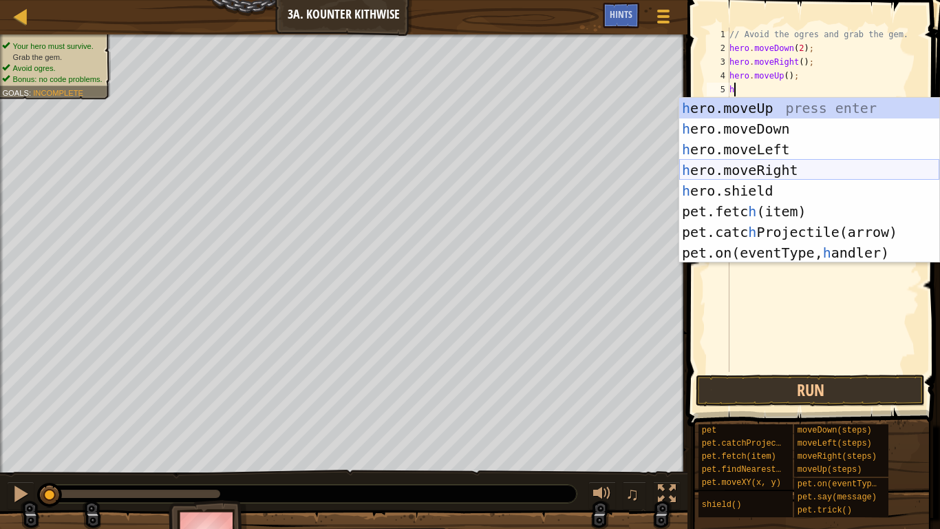
click at [770, 168] on div "h ero.moveUp press enter h ero.moveDown press enter h ero.moveLeft press enter …" at bounding box center [809, 201] width 260 height 206
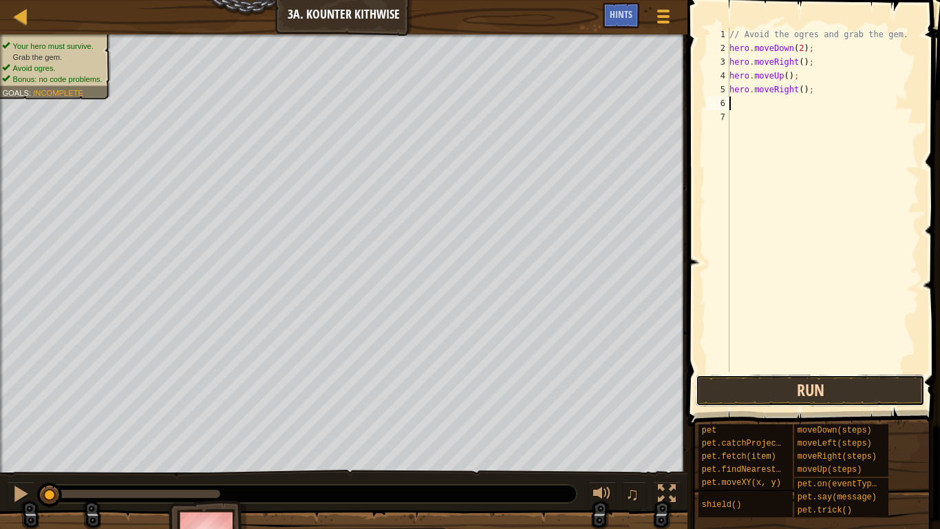
click at [793, 386] on button "Run" at bounding box center [810, 390] width 229 height 32
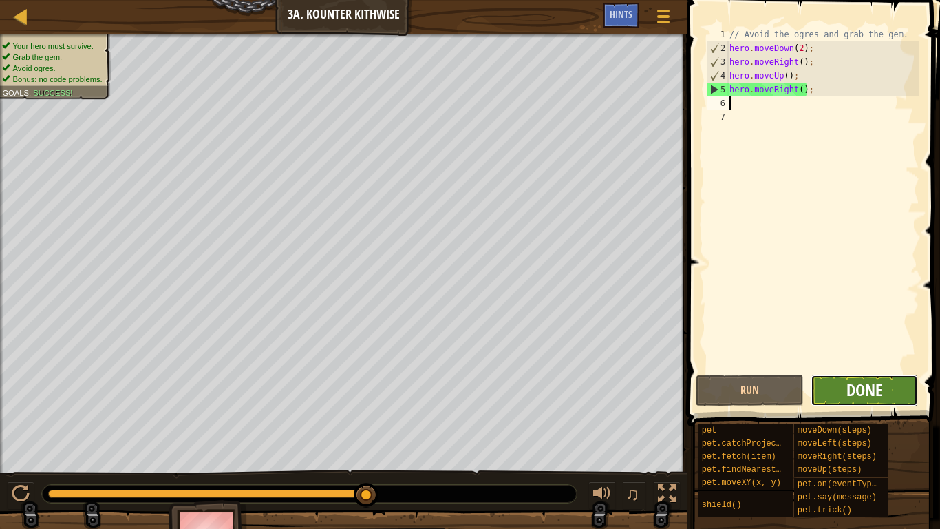
click at [870, 395] on span "Done" at bounding box center [865, 390] width 36 height 22
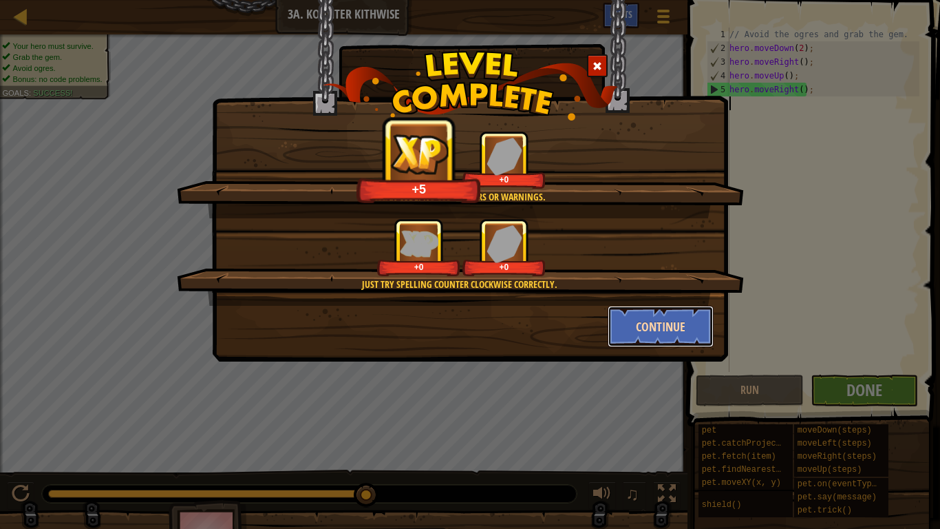
click at [680, 314] on button "Continue" at bounding box center [661, 326] width 107 height 41
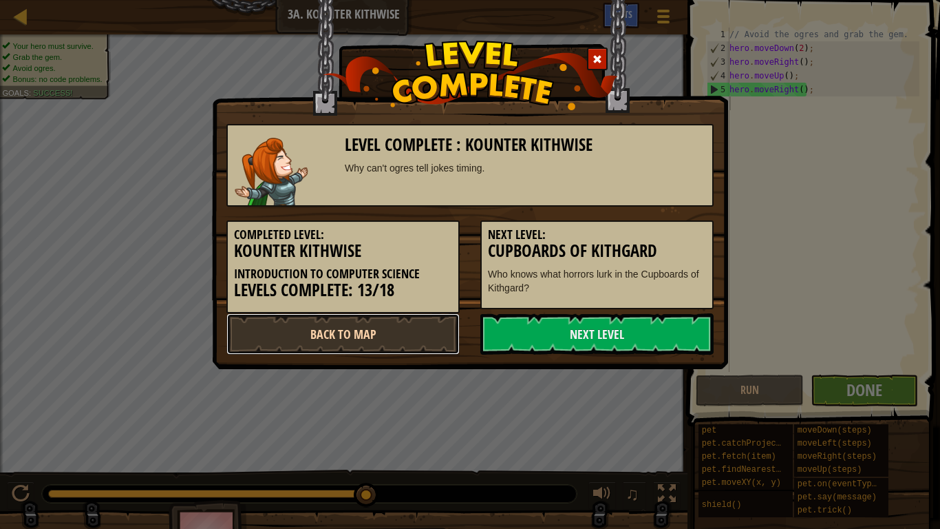
click at [382, 328] on link "Back to Map" at bounding box center [342, 333] width 233 height 41
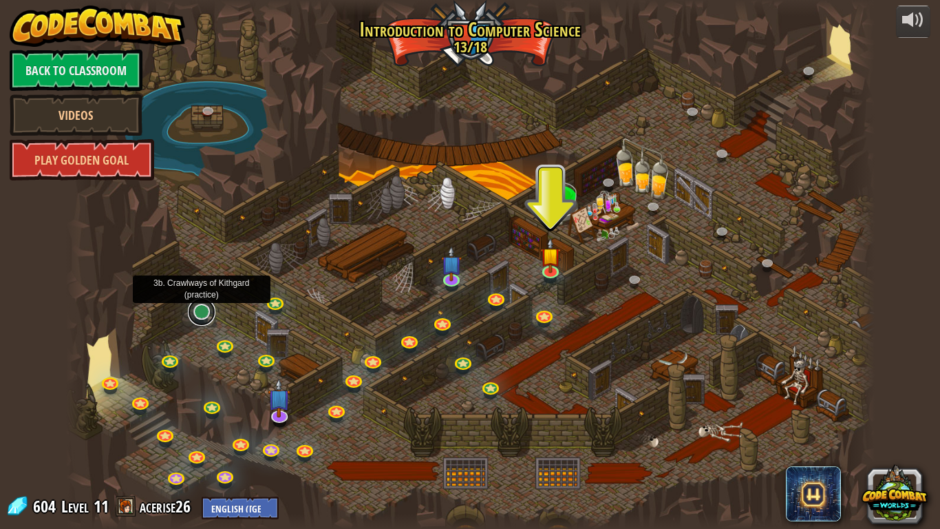
click at [207, 312] on link at bounding box center [202, 312] width 28 height 28
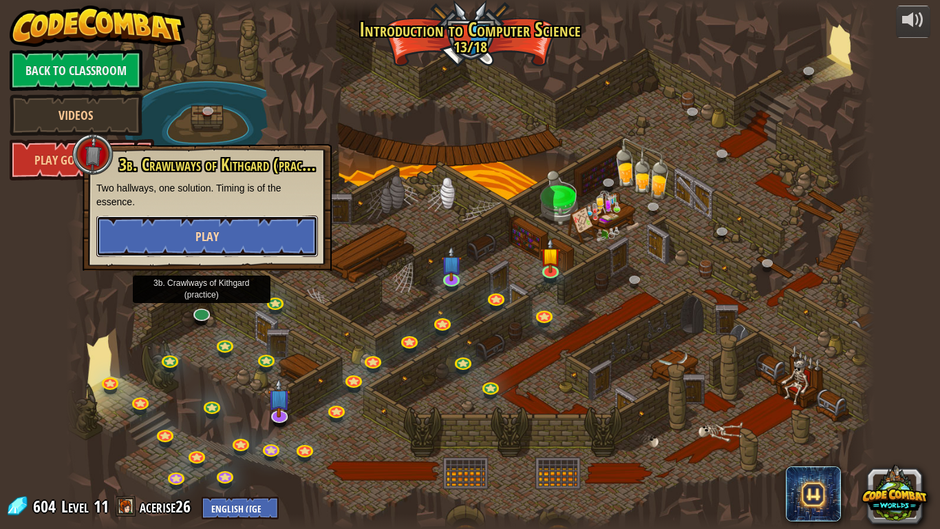
click at [304, 238] on button "Play" at bounding box center [207, 235] width 222 height 41
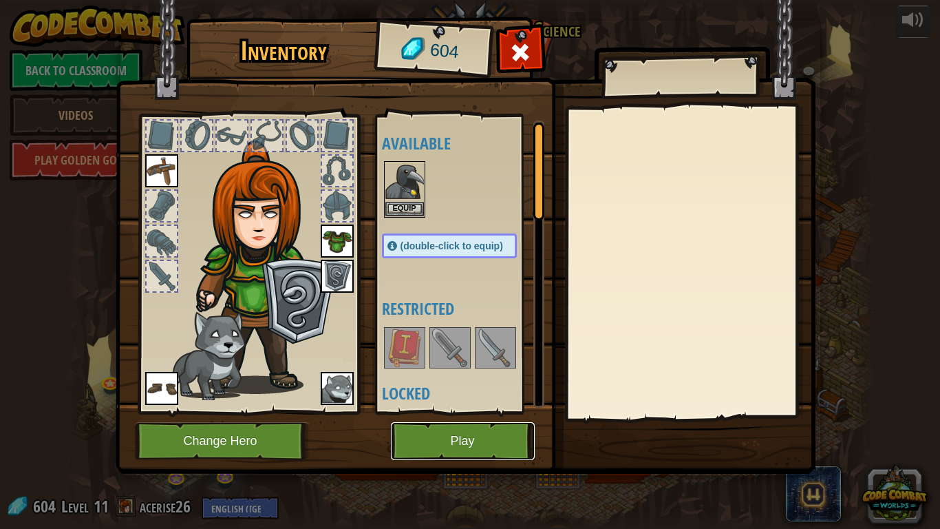
click at [443, 434] on button "Play" at bounding box center [463, 441] width 144 height 38
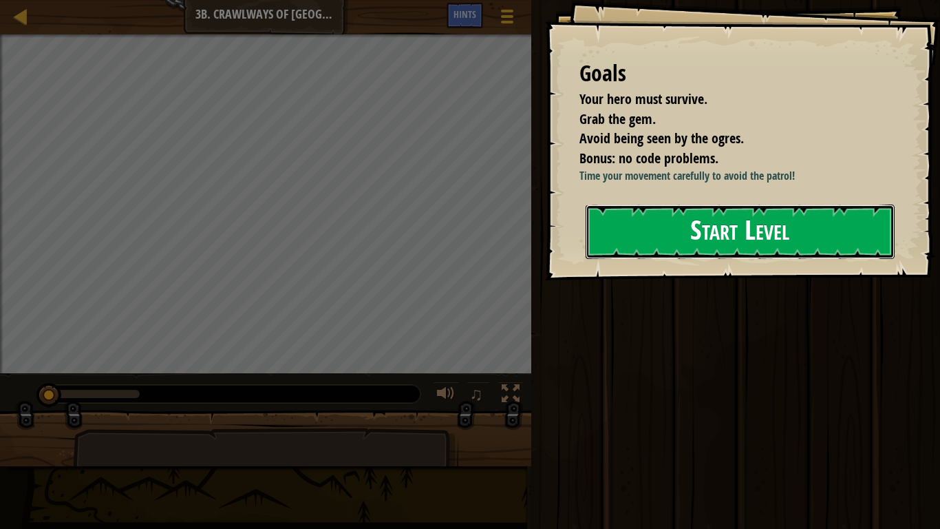
click at [633, 213] on button "Start Level" at bounding box center [740, 231] width 309 height 54
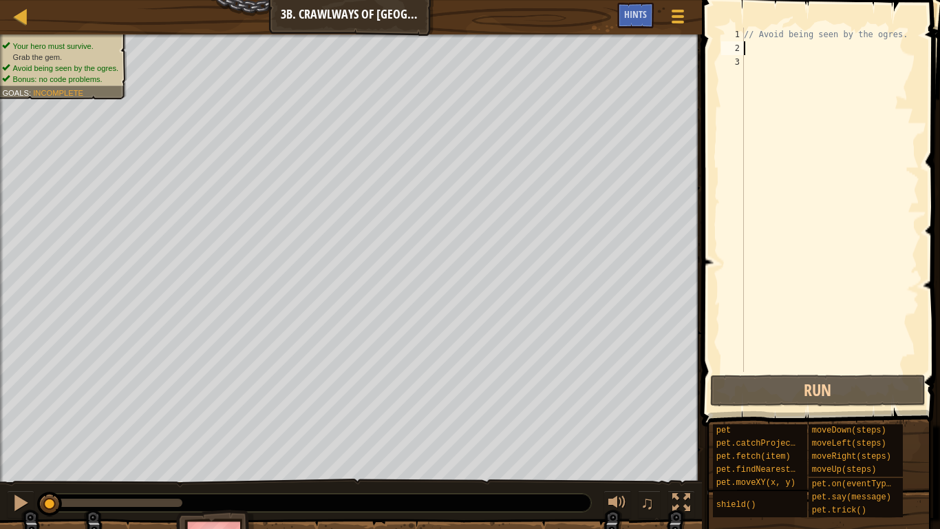
click at [764, 53] on div "// Avoid being seen by the ogres." at bounding box center [830, 214] width 178 height 372
type textarea "h"
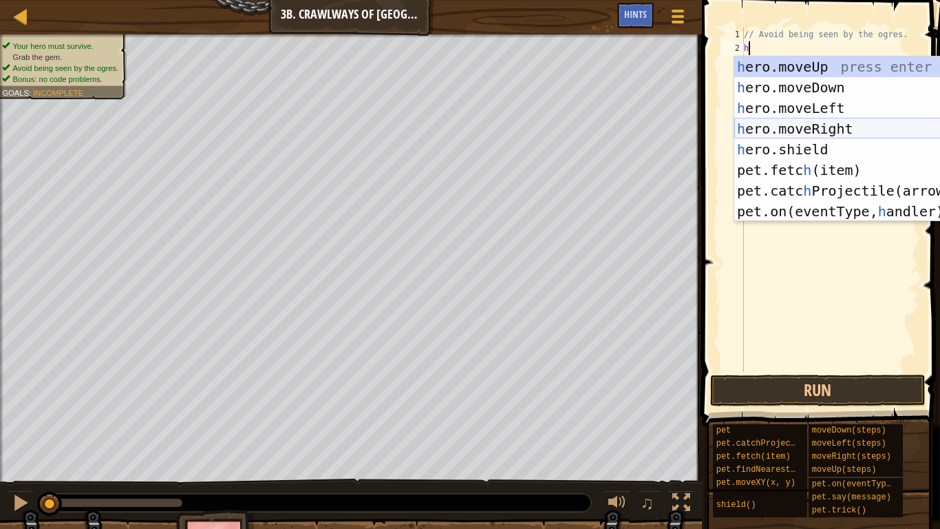
click at [790, 127] on div "h ero.moveUp press enter h ero.moveDown press enter h ero.moveLeft press enter …" at bounding box center [864, 159] width 260 height 206
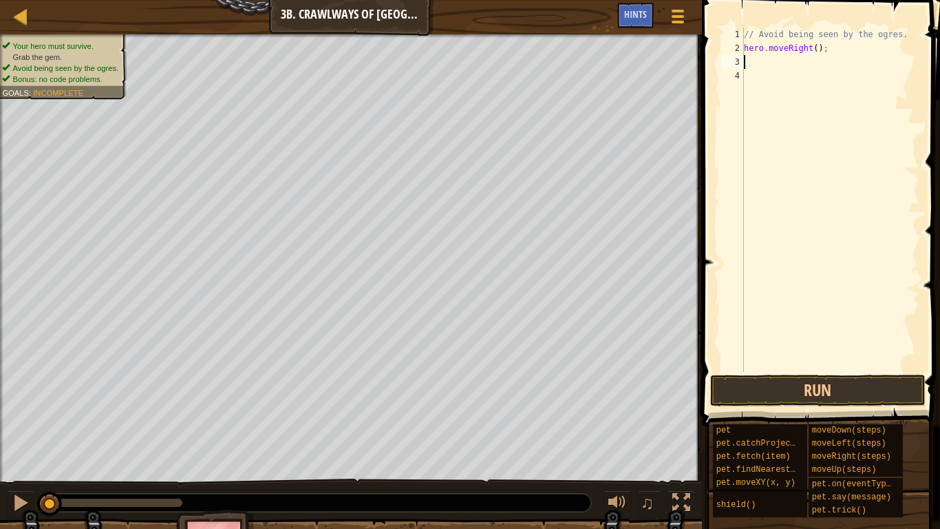
click at [815, 50] on div "// Avoid being seen by the ogres. hero . moveRight ( ) ;" at bounding box center [830, 214] width 178 height 372
click at [754, 396] on button "Run" at bounding box center [817, 390] width 215 height 32
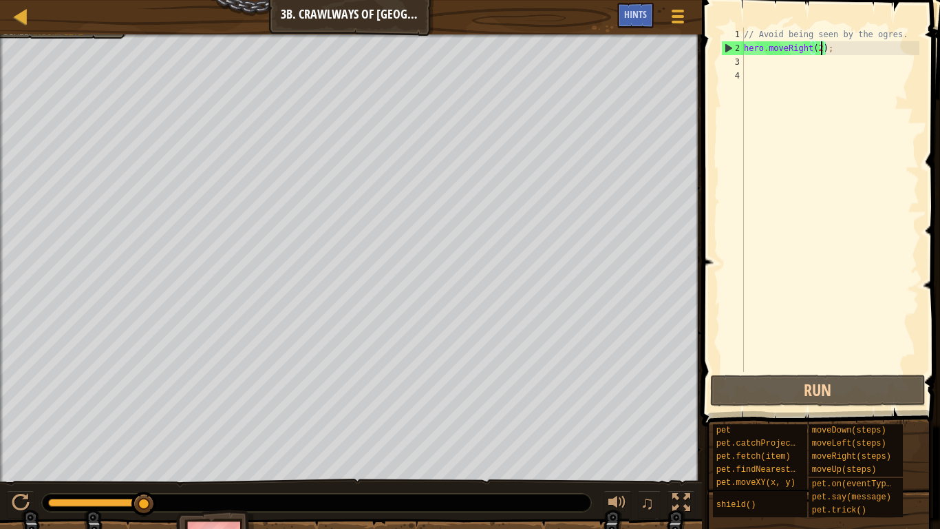
type textarea "hero.moveRight();"
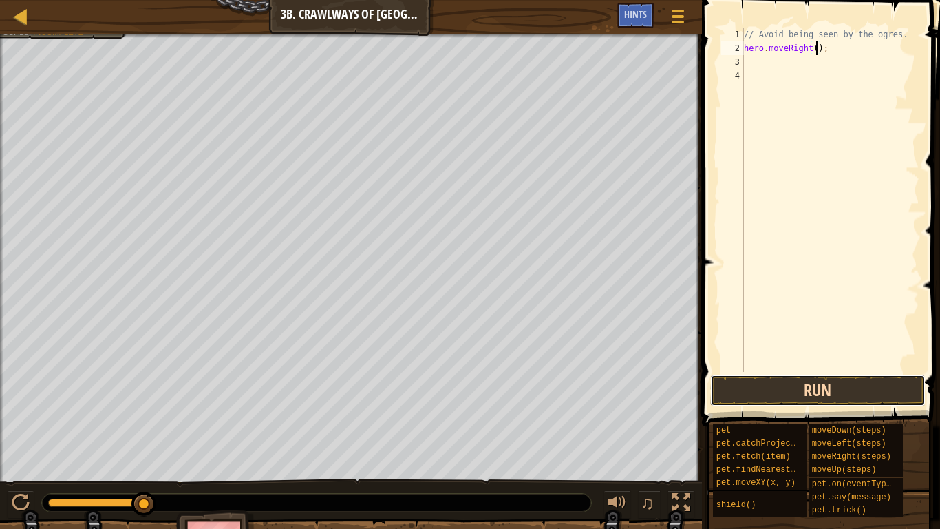
click at [809, 395] on button "Run" at bounding box center [817, 390] width 215 height 32
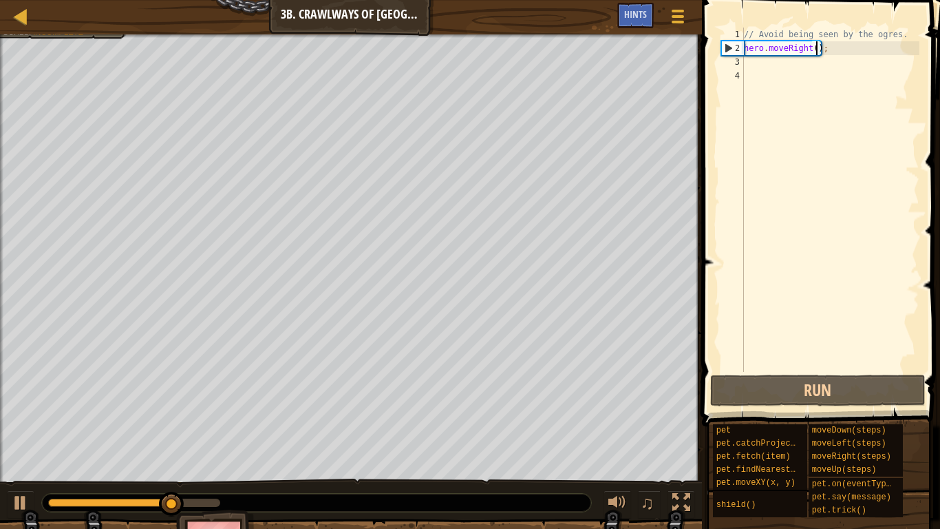
click at [761, 61] on div "// Avoid being seen by the ogres. hero . moveRight ( ) ;" at bounding box center [830, 214] width 178 height 372
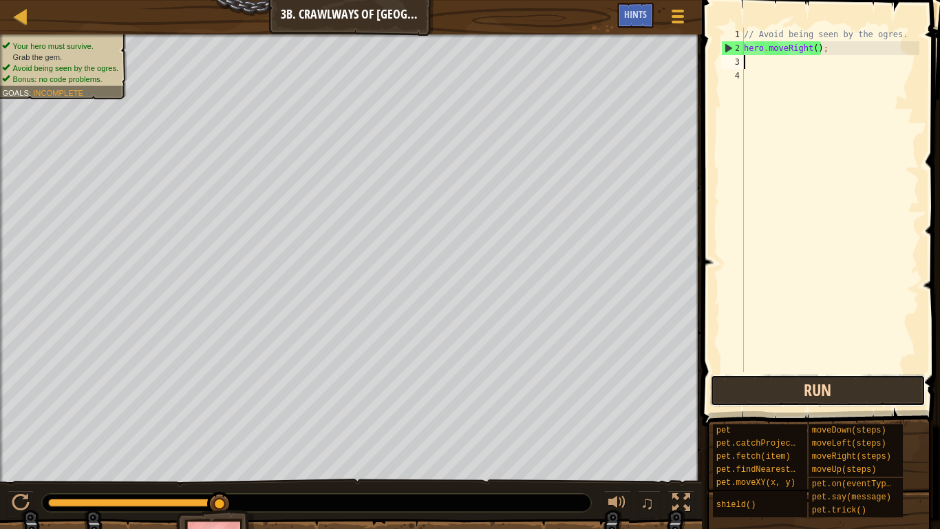
click at [772, 383] on button "Run" at bounding box center [817, 390] width 215 height 32
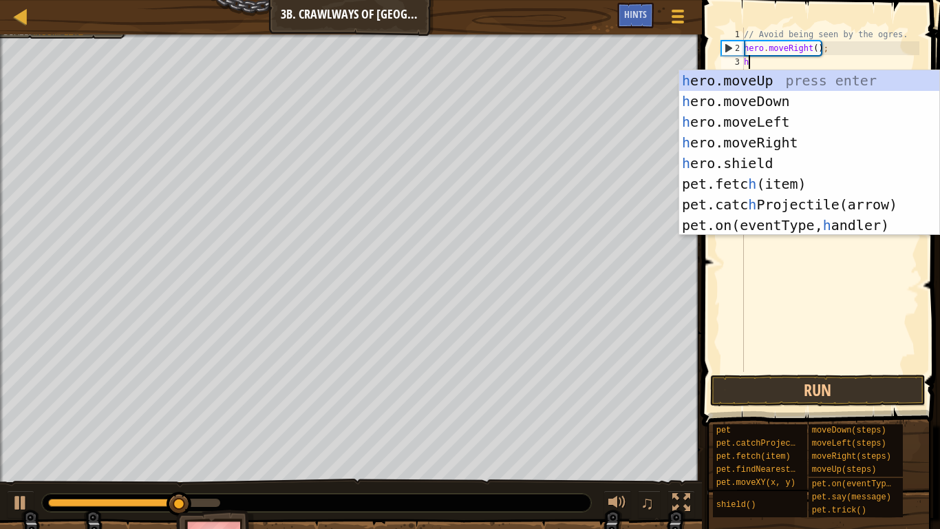
type textarea "her"
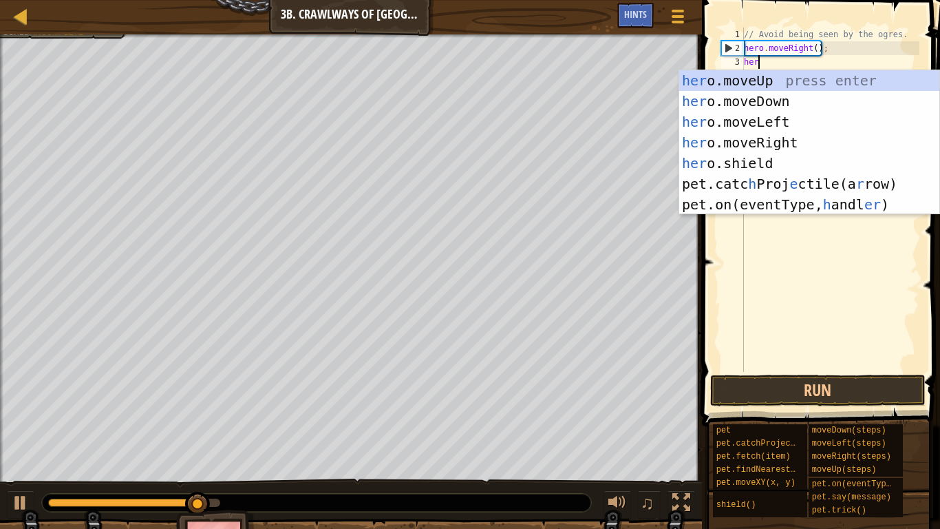
scroll to position [6, 1]
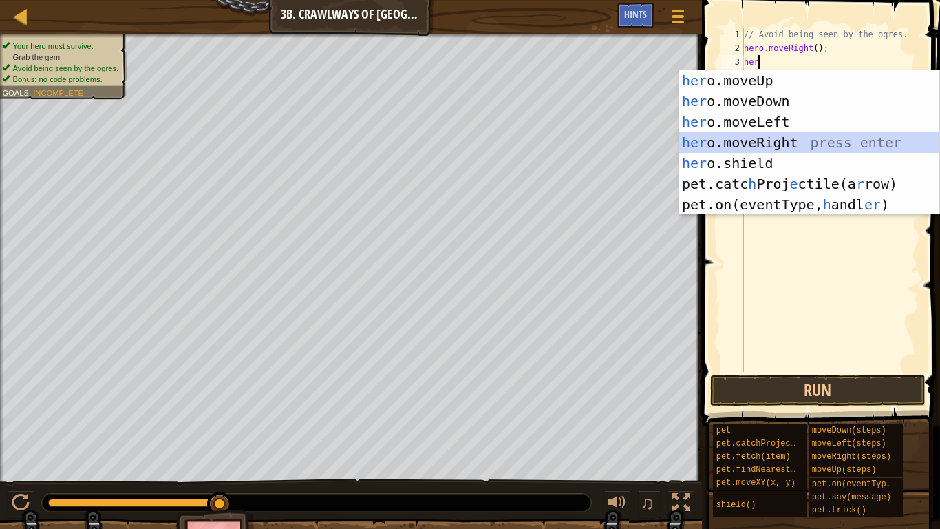
click at [805, 145] on div "her o.moveUp press enter her o.moveDown press enter her o.moveLeft press enter …" at bounding box center [809, 163] width 260 height 186
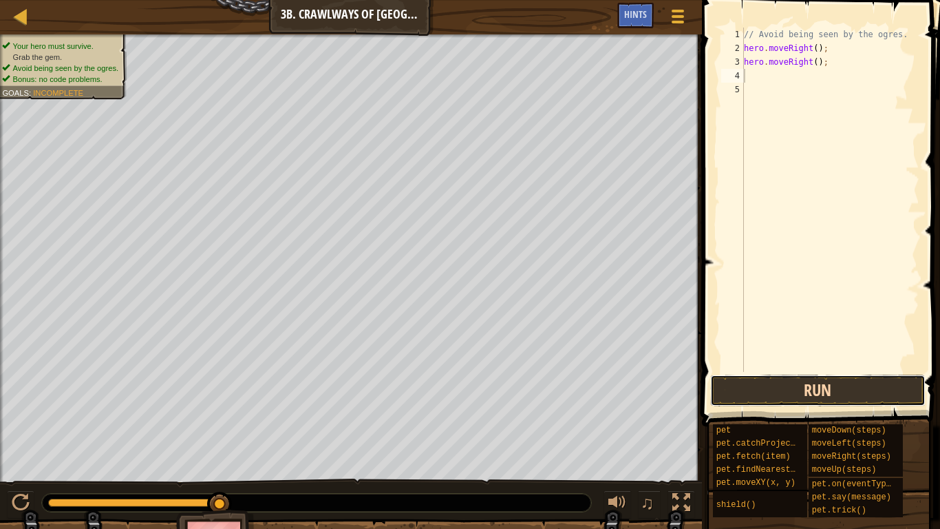
click at [757, 391] on button "Run" at bounding box center [817, 390] width 215 height 32
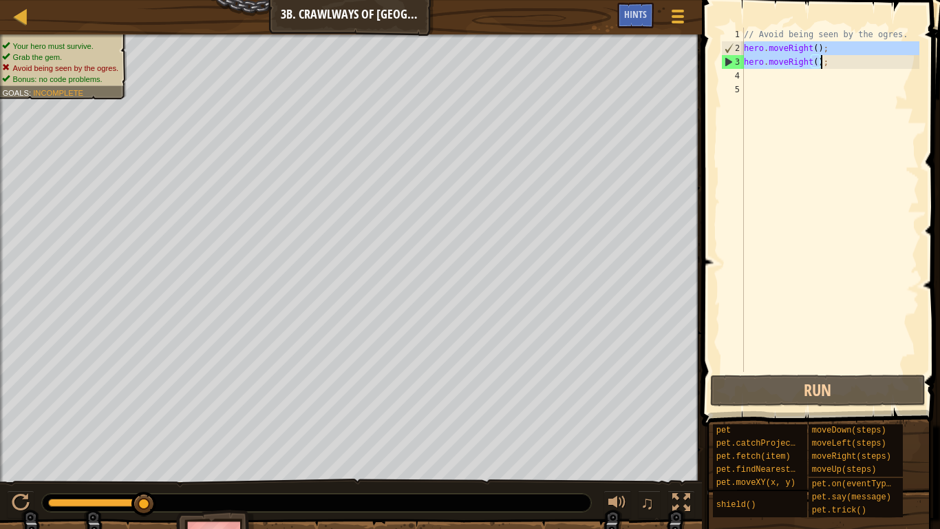
drag, startPoint x: 745, startPoint y: 50, endPoint x: 816, endPoint y: 65, distance: 73.2
click at [816, 65] on div "// Avoid being seen by the ogres. hero . moveRight ( ) ; hero . moveRight ( ) ;" at bounding box center [830, 214] width 178 height 372
type textarea "hero.moveRight(); hero.moveRight();"
click at [809, 81] on div "// Avoid being seen by the ogres. hero . moveRight ( ) ; hero . moveRight ( ) ;" at bounding box center [830, 214] width 178 height 372
drag, startPoint x: 746, startPoint y: 65, endPoint x: 825, endPoint y: 65, distance: 79.2
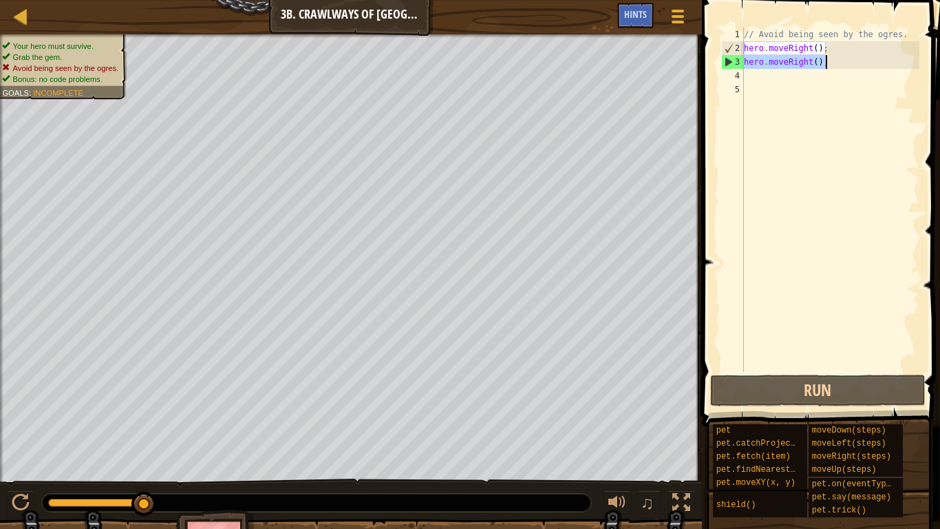
click at [825, 65] on div "// Avoid being seen by the ogres. hero . moveRight ( ) ; hero . moveRight ( ) ;" at bounding box center [830, 214] width 178 height 372
type textarea "hero.moveRight();"
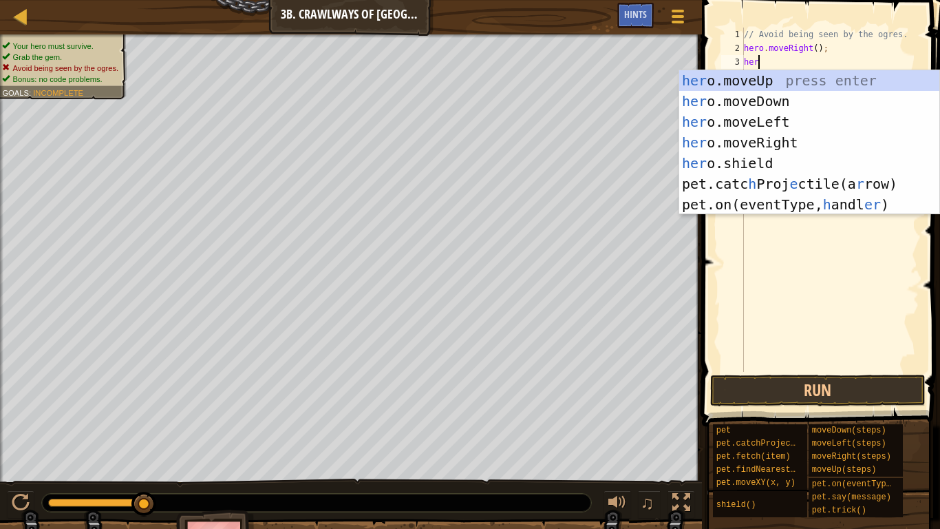
type textarea "hero"
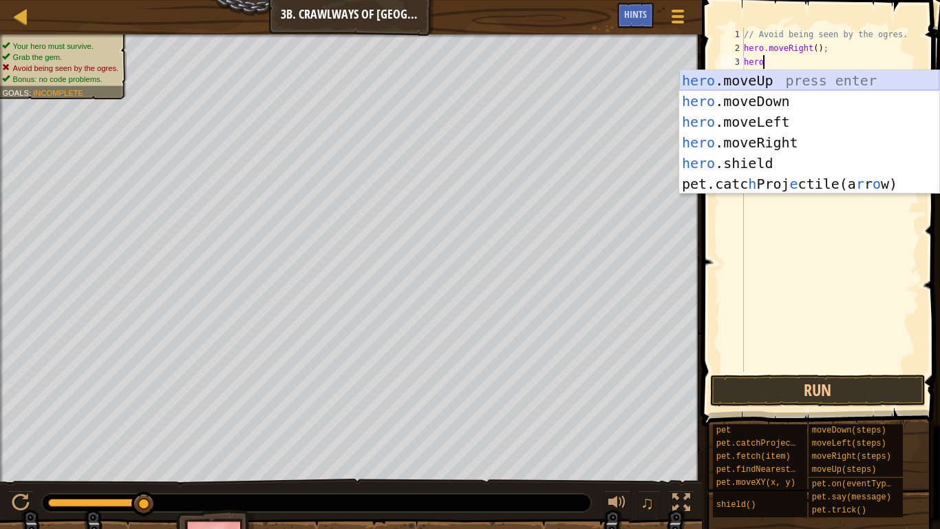
click at [831, 75] on div "hero .moveUp press enter hero .moveDown press enter hero .moveLeft press enter …" at bounding box center [809, 152] width 260 height 165
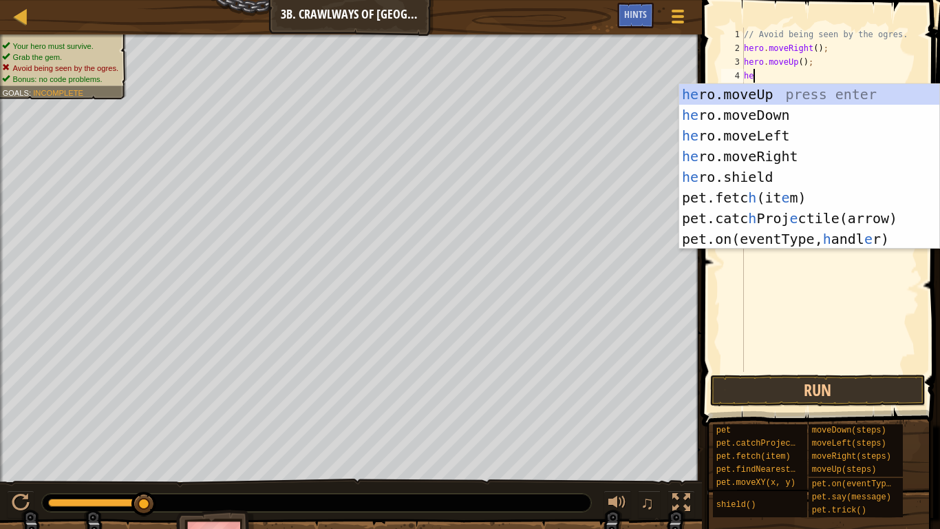
type textarea "her"
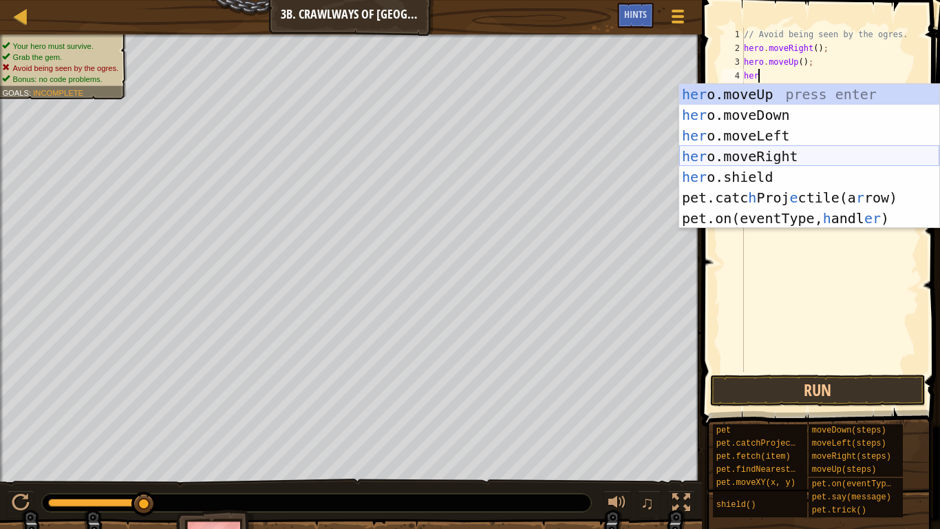
click at [791, 156] on div "her o.moveUp press enter her o.moveDown press enter her o.moveLeft press enter …" at bounding box center [809, 177] width 260 height 186
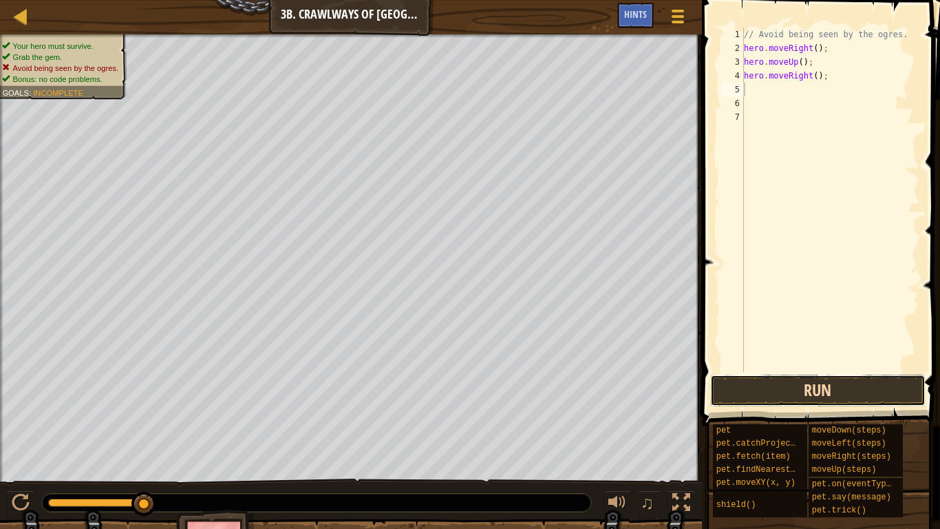
click at [778, 380] on button "Run" at bounding box center [817, 390] width 215 height 32
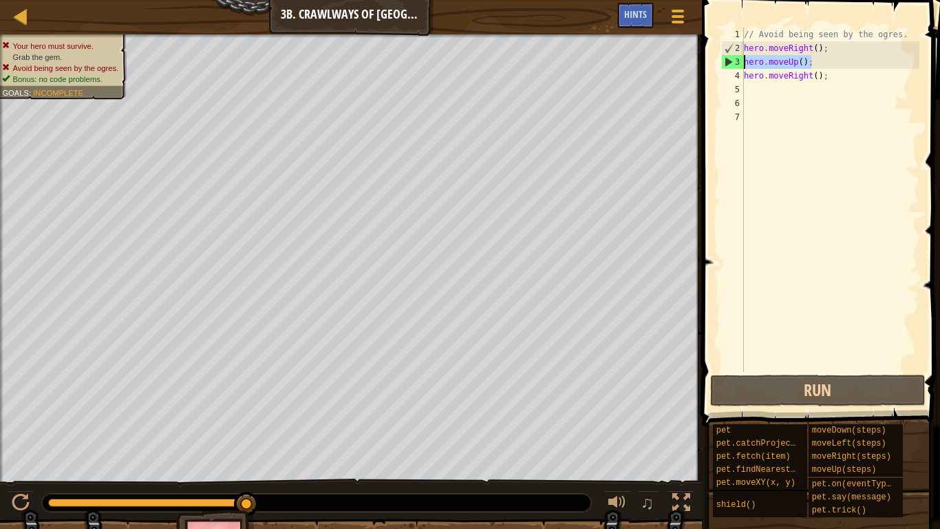
drag, startPoint x: 813, startPoint y: 63, endPoint x: 743, endPoint y: 61, distance: 69.5
click at [743, 61] on div "1 2 3 4 5 6 7 // Avoid being seen by the ogres. hero . moveRight ( ) ; hero . m…" at bounding box center [819, 200] width 201 height 344
type textarea "hero.moveUp();"
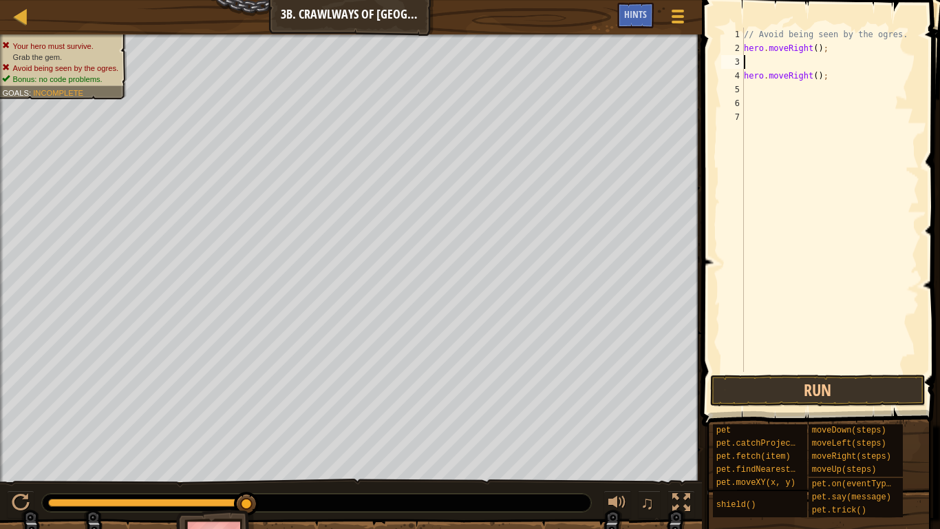
type textarea "hero.moveRight();"
drag, startPoint x: 827, startPoint y: 62, endPoint x: 743, endPoint y: 67, distance: 83.5
click at [743, 67] on div "hero.moveRight(); 1 2 3 4 5 6 // Avoid being seen by the ogres. hero . moveRigh…" at bounding box center [819, 200] width 201 height 344
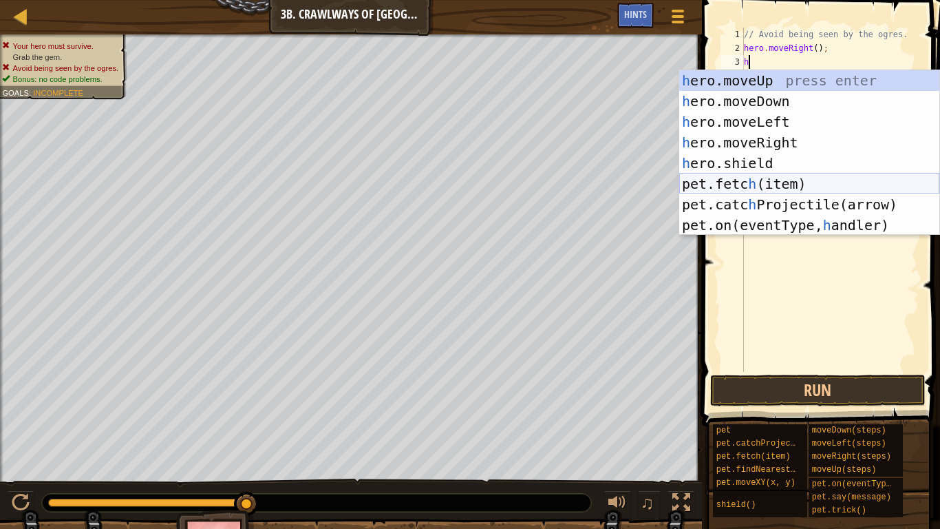
click at [829, 182] on div "h ero.moveUp press enter h ero.moveDown press enter h ero.moveLeft press enter …" at bounding box center [809, 173] width 260 height 206
type textarea "pet.fetch(item);"
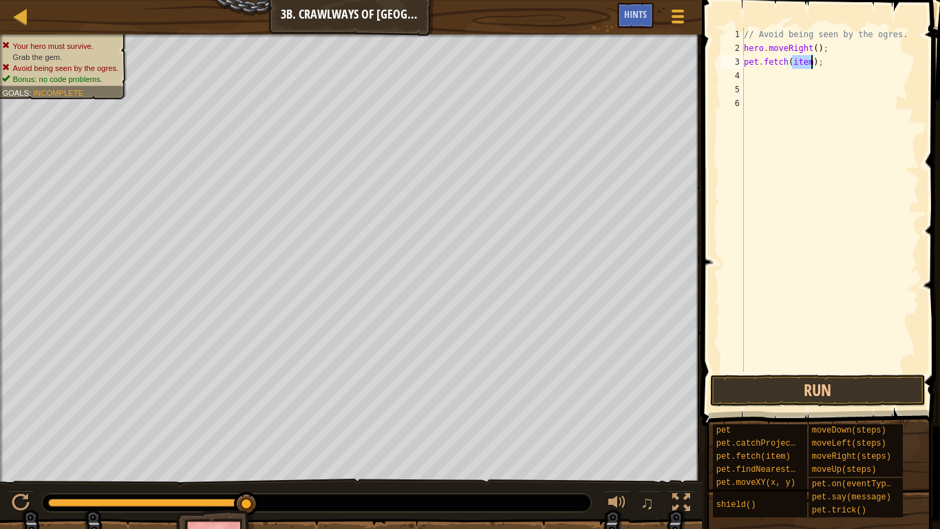
click at [760, 81] on div "// Avoid being seen by the ogres. hero . moveRight ( ) ; pet . fetch ( item ) ;" at bounding box center [830, 214] width 178 height 372
drag, startPoint x: 828, startPoint y: 64, endPoint x: 744, endPoint y: 66, distance: 84.0
click at [744, 66] on div "// Avoid being seen by the ogres. hero . moveRight ( ) ; pet . fetch ( item ) ;" at bounding box center [830, 214] width 178 height 372
type textarea "pet.fetch(item);"
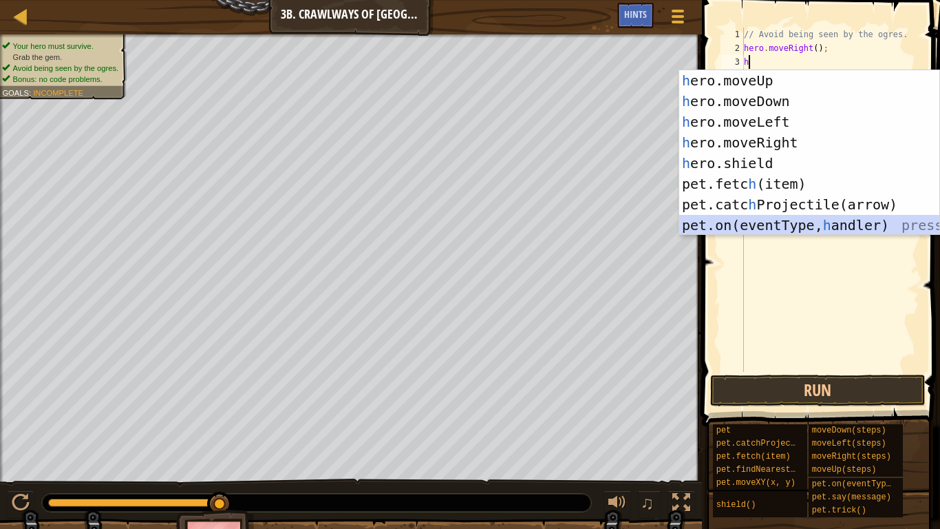
click at [823, 220] on div "h ero.moveUp press enter h ero.moveDown press enter h ero.moveLeft press enter …" at bounding box center [809, 173] width 260 height 206
type textarea "pet.on("spawn", onSpawn);"
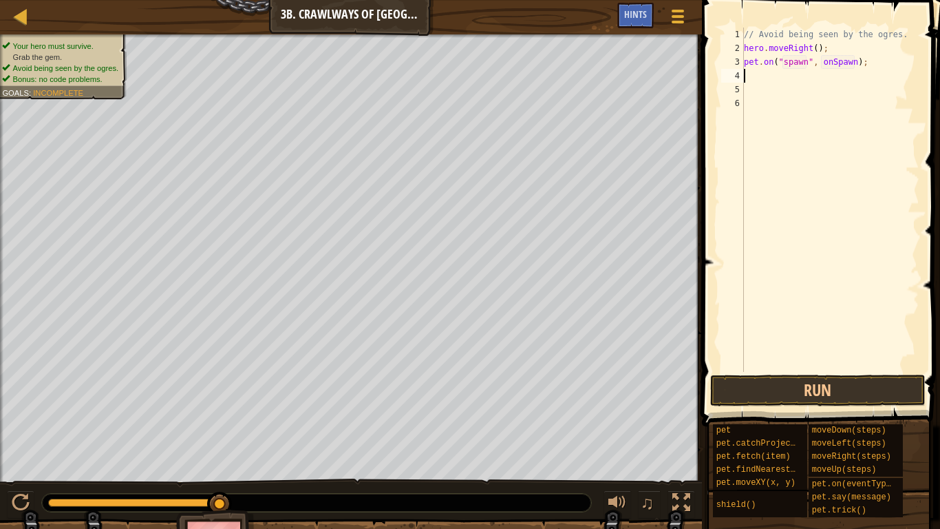
click at [806, 79] on div "// Avoid being seen by the ogres. hero . moveRight ( ) ; pet . on ( "spawn" , o…" at bounding box center [830, 214] width 178 height 372
type textarea "h"
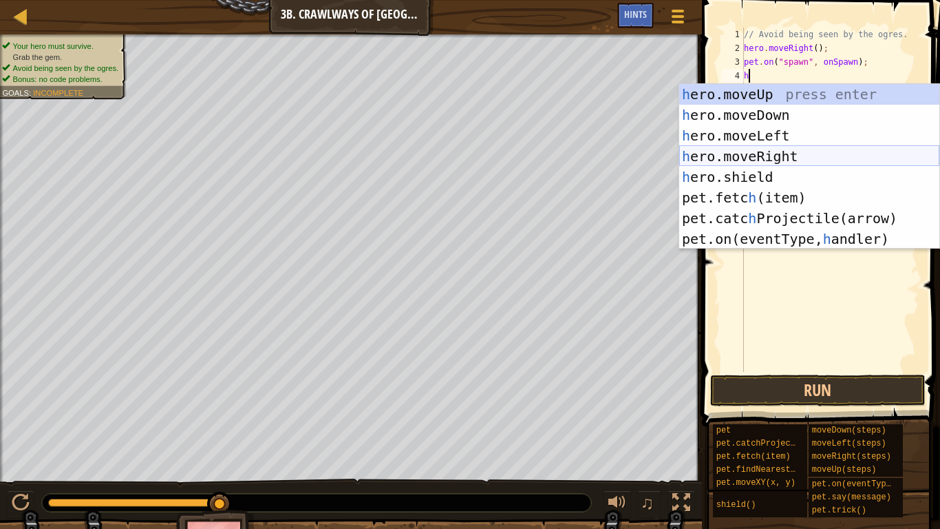
click at [789, 154] on div "h ero.moveUp press enter h ero.moveDown press enter h ero.moveLeft press enter …" at bounding box center [809, 187] width 260 height 206
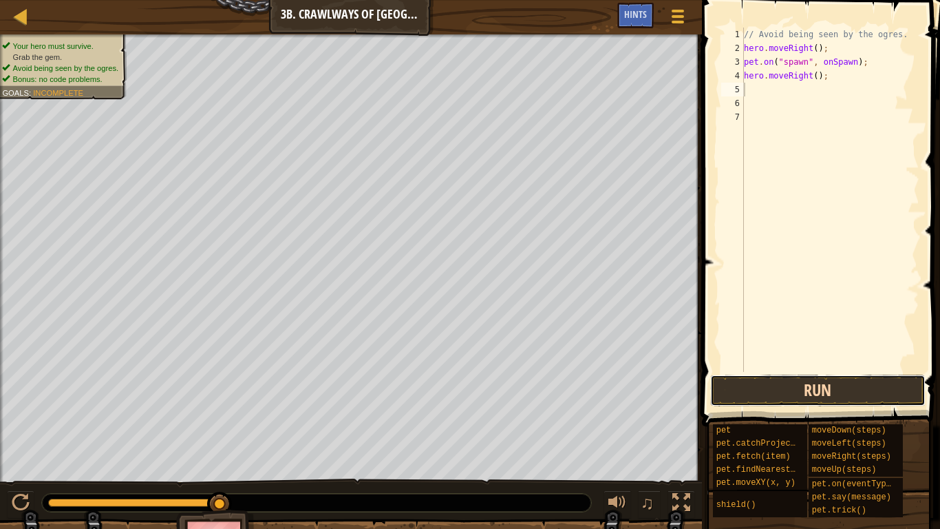
click at [808, 399] on button "Run" at bounding box center [817, 390] width 215 height 32
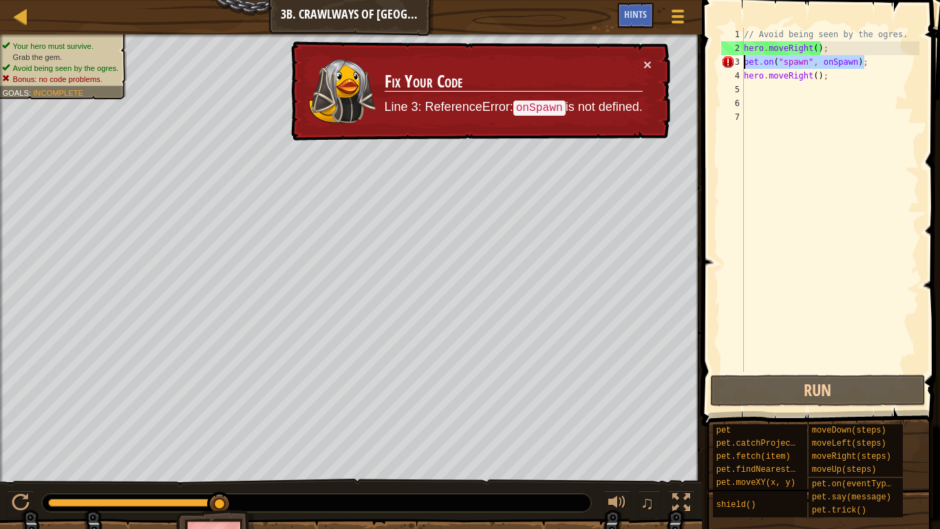
drag, startPoint x: 865, startPoint y: 67, endPoint x: 739, endPoint y: 61, distance: 126.8
click at [739, 61] on div "1 2 3 4 5 6 7 // Avoid being seen by the ogres. hero . moveRight ( ) ; pet . on…" at bounding box center [819, 200] width 201 height 344
type textarea "pet.on("spawn", onSpawn);"
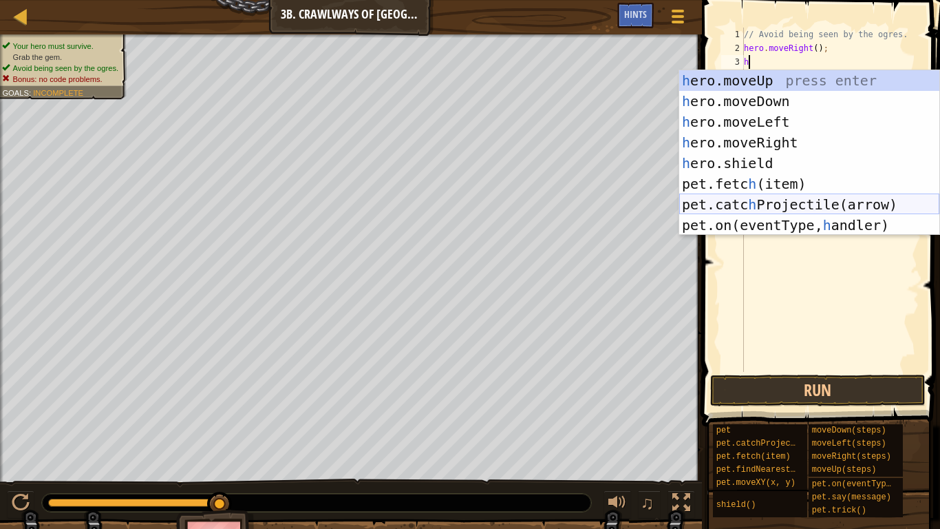
click at [723, 198] on div "h ero.moveUp press enter h ero.moveDown press enter h ero.moveLeft press enter …" at bounding box center [809, 173] width 260 height 206
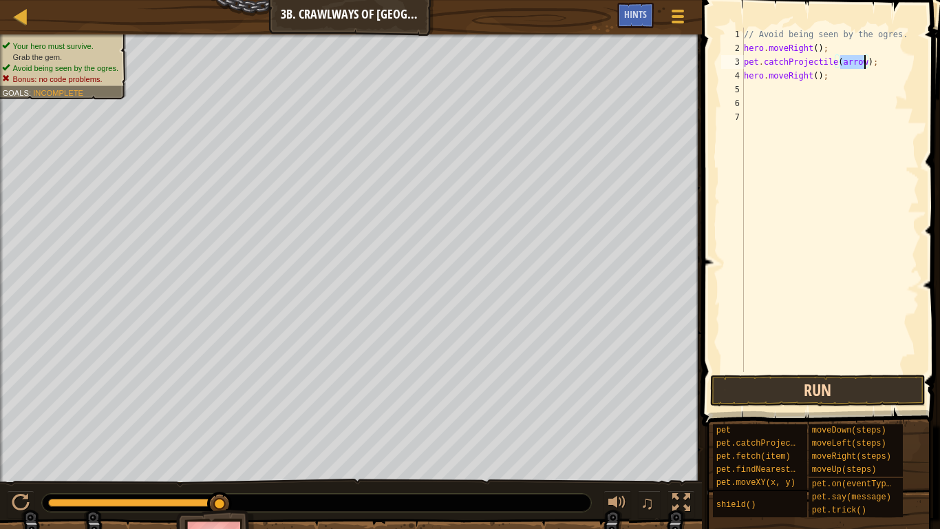
type textarea "pet.catchProjectile(arrow);"
click at [796, 401] on button "Run" at bounding box center [817, 390] width 215 height 32
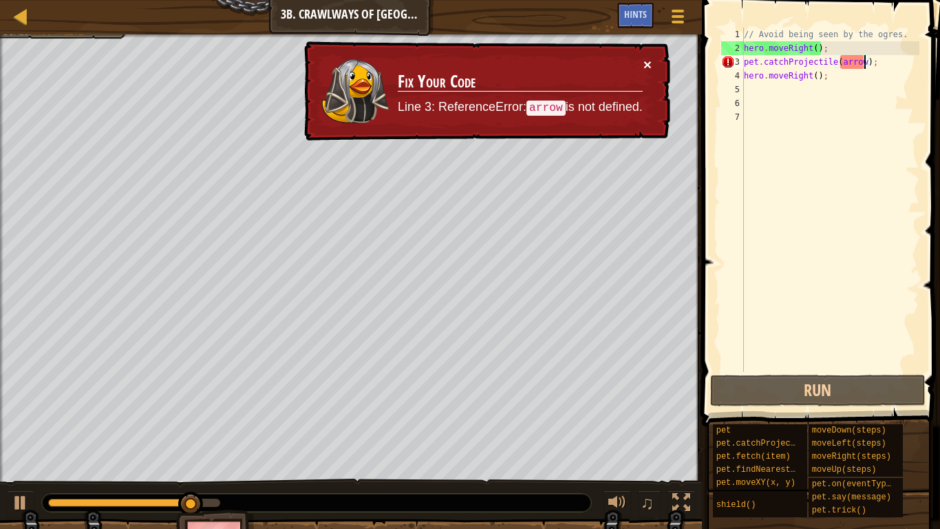
click at [650, 65] on button "×" at bounding box center [648, 64] width 8 height 14
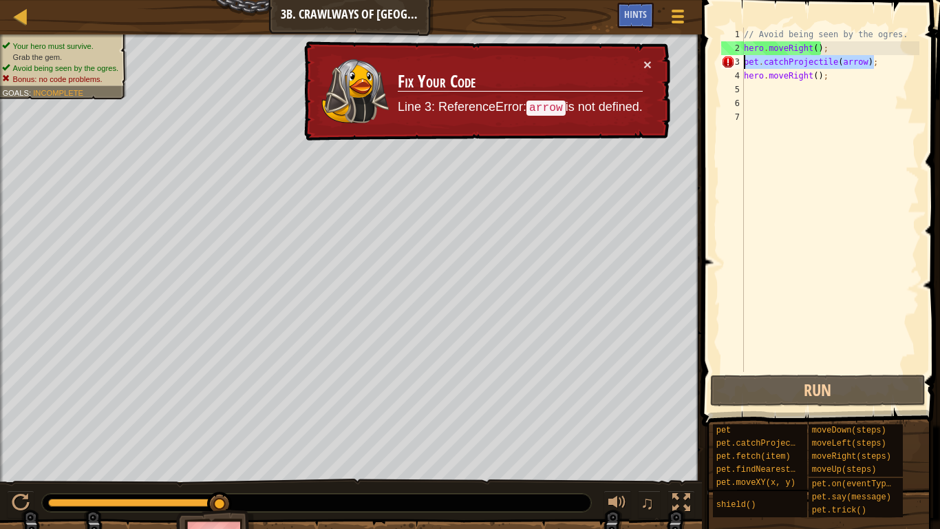
drag, startPoint x: 896, startPoint y: 67, endPoint x: 744, endPoint y: 63, distance: 152.2
click at [744, 63] on div "// Avoid being seen by the ogres. hero . moveRight ( ) ; pet . catchProjectile …" at bounding box center [830, 214] width 178 height 372
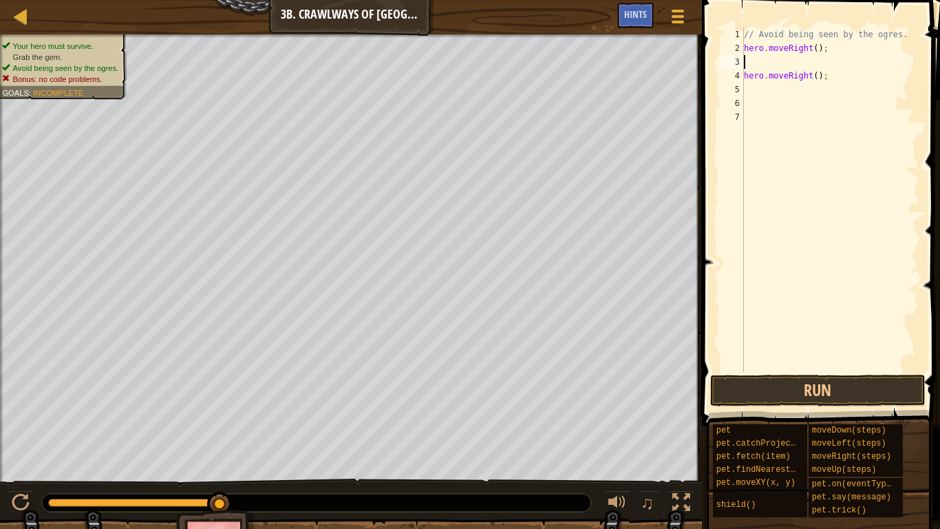
type textarea "h"
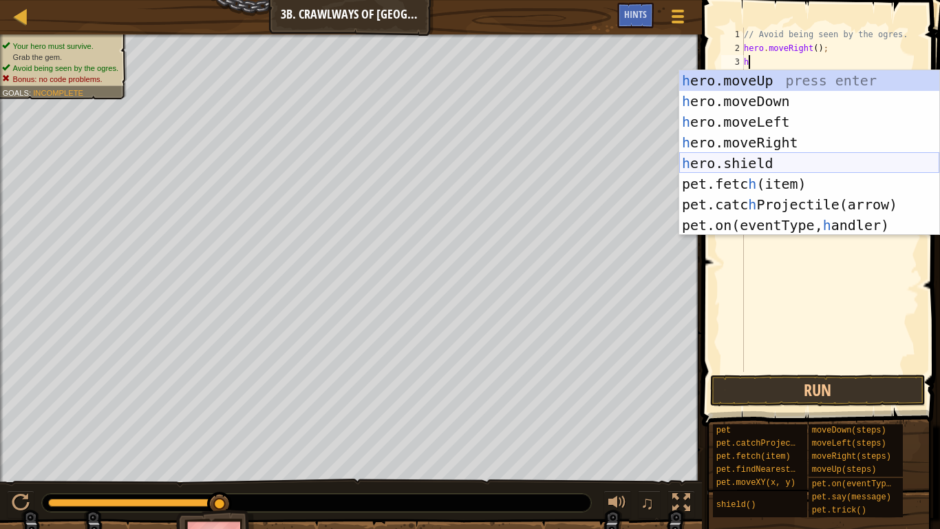
click at [782, 171] on div "h ero.moveUp press enter h ero.moveDown press enter h ero.moveLeft press enter …" at bounding box center [809, 173] width 260 height 206
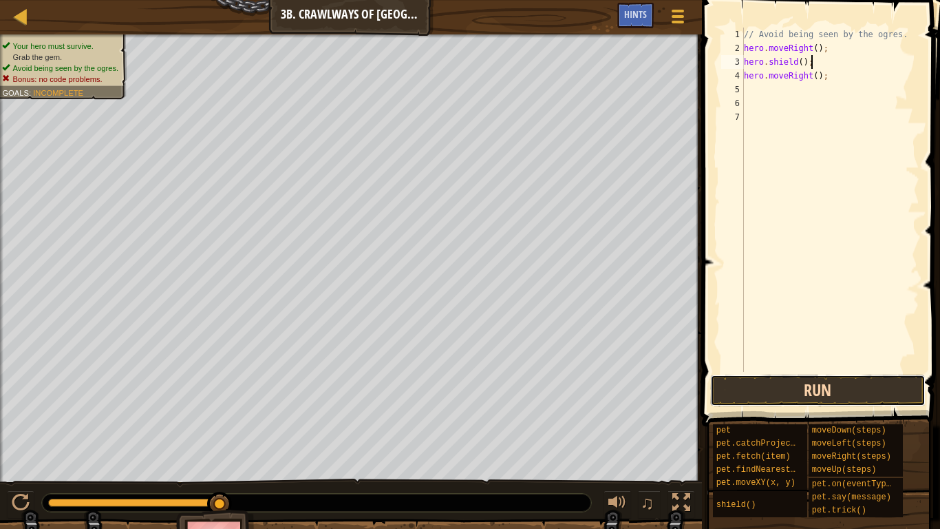
click at [789, 396] on button "Run" at bounding box center [817, 390] width 215 height 32
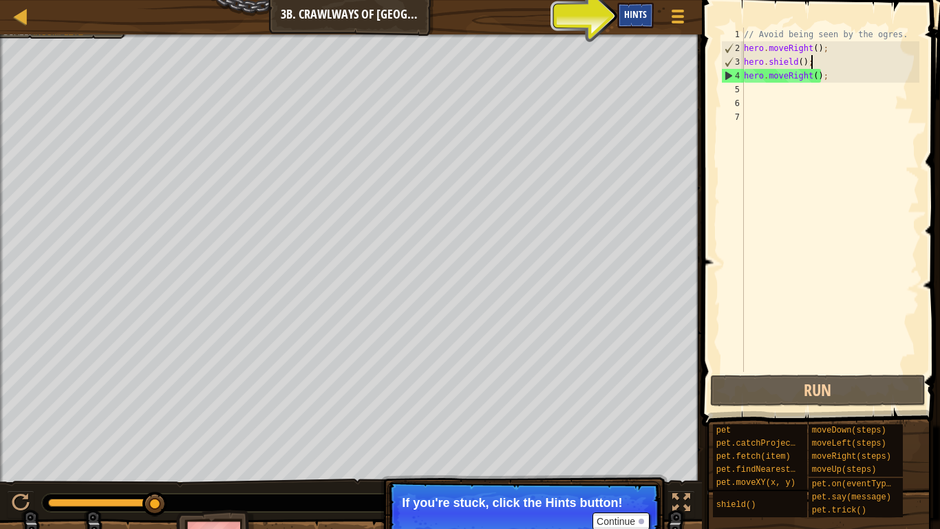
click at [644, 10] on span "Hints" at bounding box center [635, 14] width 23 height 13
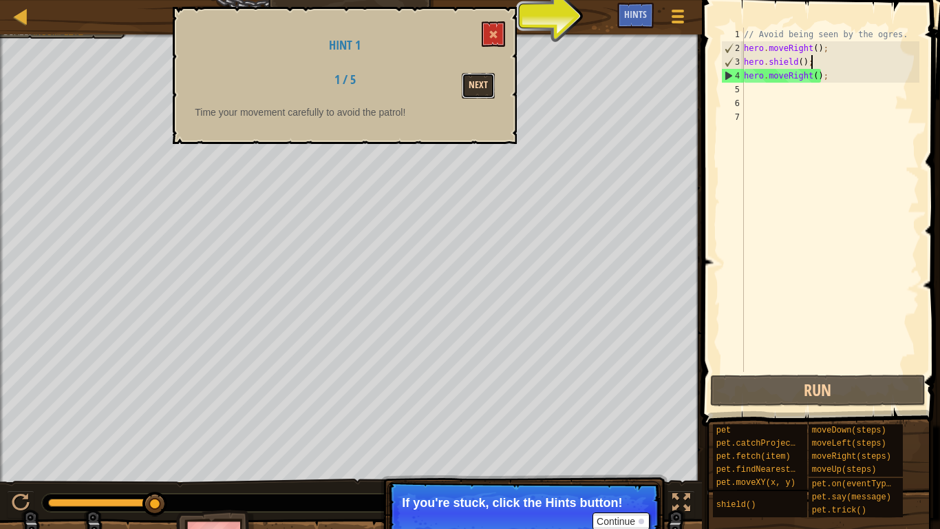
click at [485, 73] on button "Next" at bounding box center [478, 85] width 33 height 25
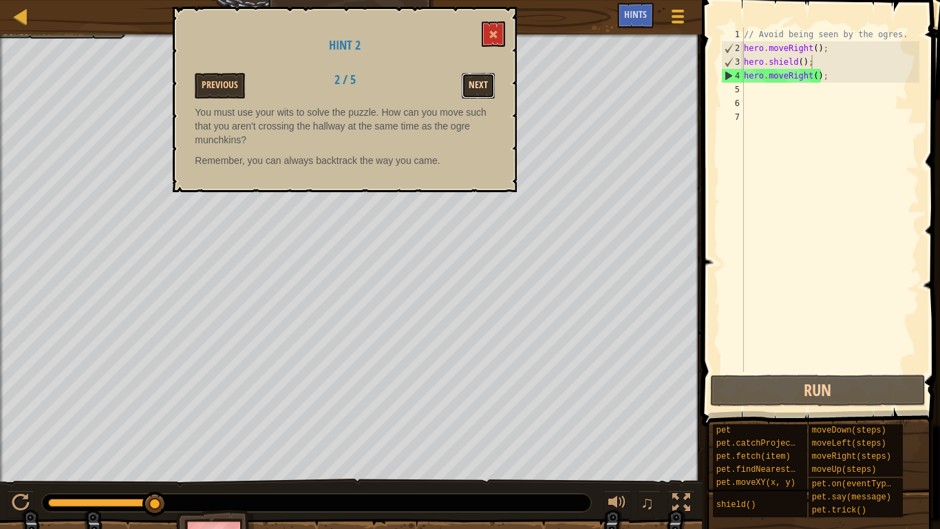
click at [465, 85] on button "Next" at bounding box center [478, 85] width 33 height 25
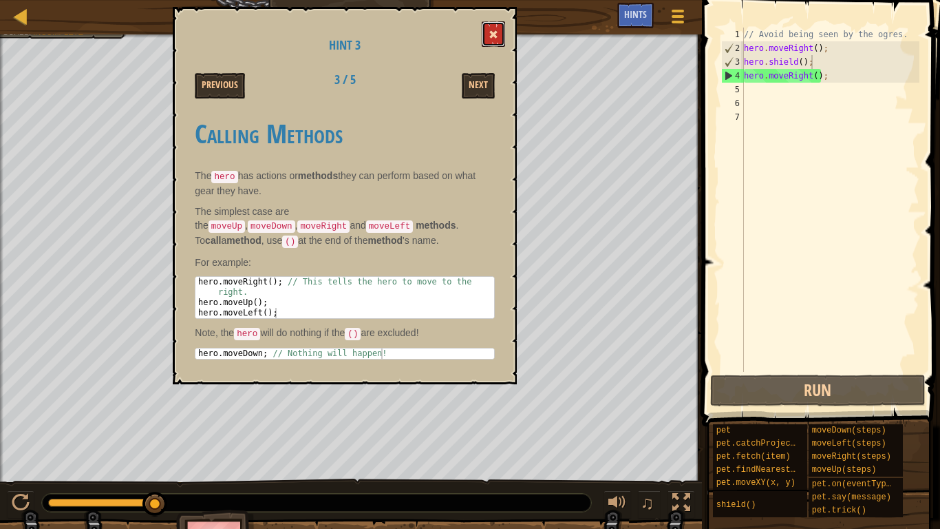
click at [498, 33] on span at bounding box center [494, 35] width 10 height 10
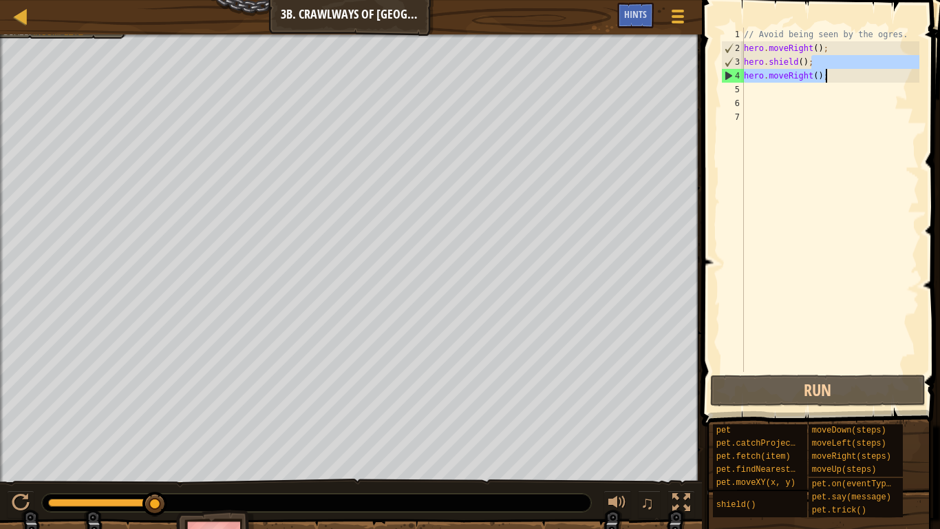
drag, startPoint x: 815, startPoint y: 61, endPoint x: 851, endPoint y: 76, distance: 39.5
click at [851, 76] on div "// Avoid being seen by the ogres. hero . moveRight ( ) ; hero . shield ( ) ; he…" at bounding box center [830, 214] width 178 height 372
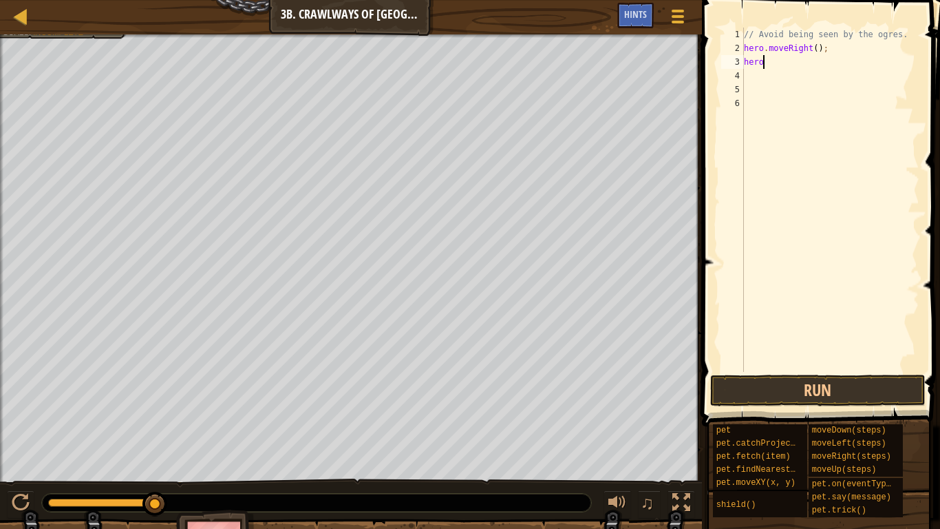
type textarea "hero."
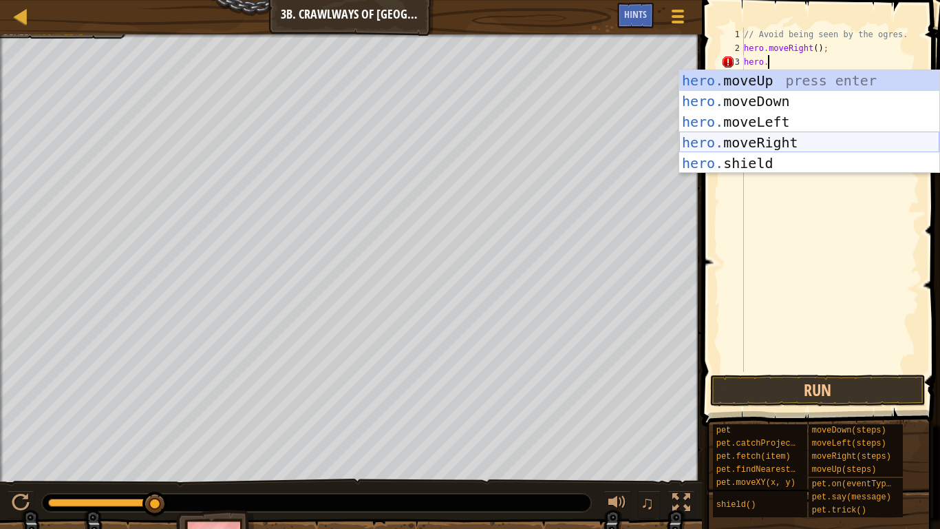
click at [831, 136] on div "hero. moveUp press enter hero. moveDown press enter hero. moveLeft press enter …" at bounding box center [809, 142] width 260 height 145
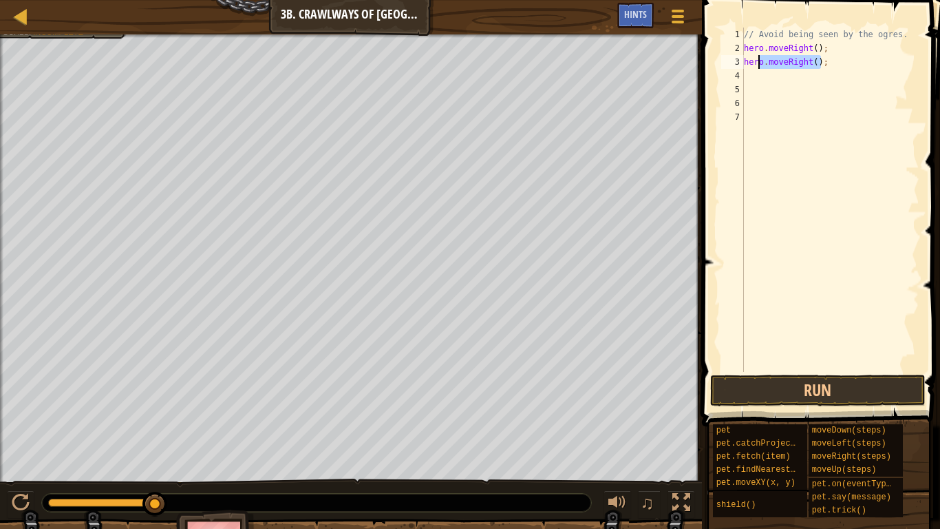
drag, startPoint x: 823, startPoint y: 63, endPoint x: 742, endPoint y: 63, distance: 81.2
click at [742, 63] on div "1 2 3 4 5 6 7 // Avoid being seen by the ogres. hero . moveRight ( ) ; hero . m…" at bounding box center [819, 200] width 201 height 344
type textarea ";"
click at [816, 47] on div "// Avoid being seen by the ogres. hero . moveRight ( ) ;" at bounding box center [830, 214] width 178 height 372
type textarea "hero.moveRight(2);"
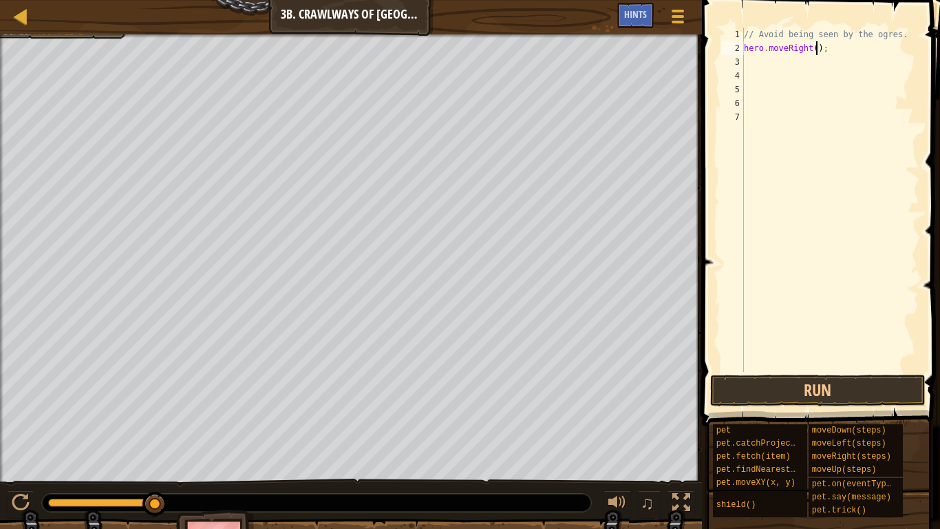
scroll to position [6, 12]
click at [774, 62] on div "// Avoid being seen by the ogres. hero . moveRight ( 2 ) ;" at bounding box center [830, 214] width 178 height 372
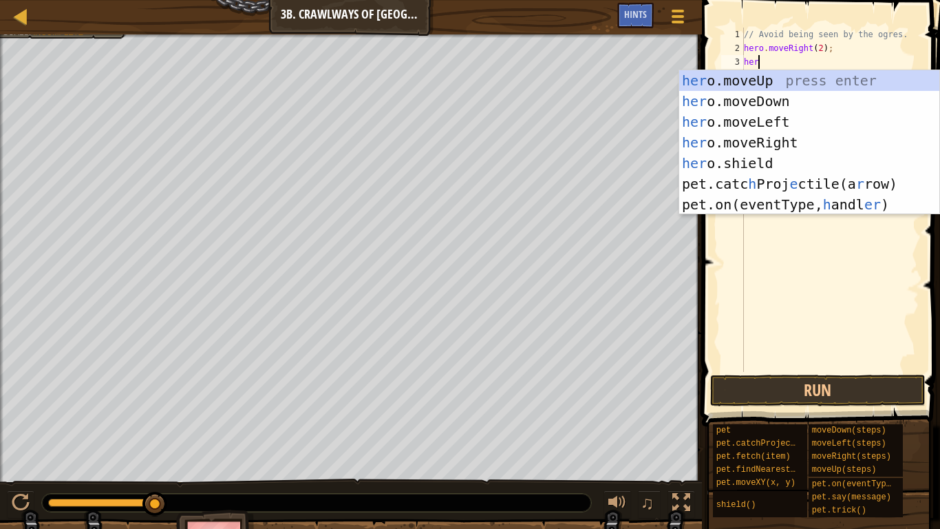
type textarea "hero"
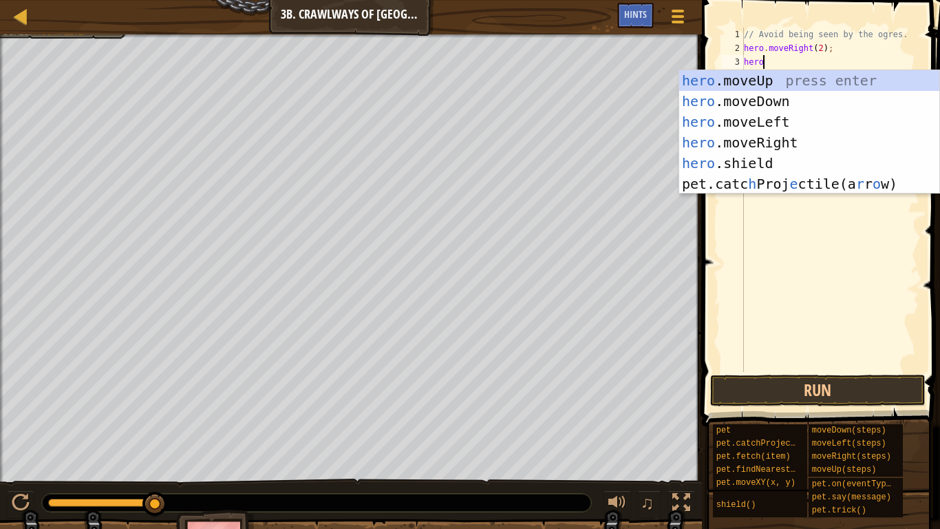
scroll to position [6, 2]
click at [804, 120] on div "hero .moveUp press enter hero .moveDown press enter hero .moveLeft press enter …" at bounding box center [809, 152] width 260 height 165
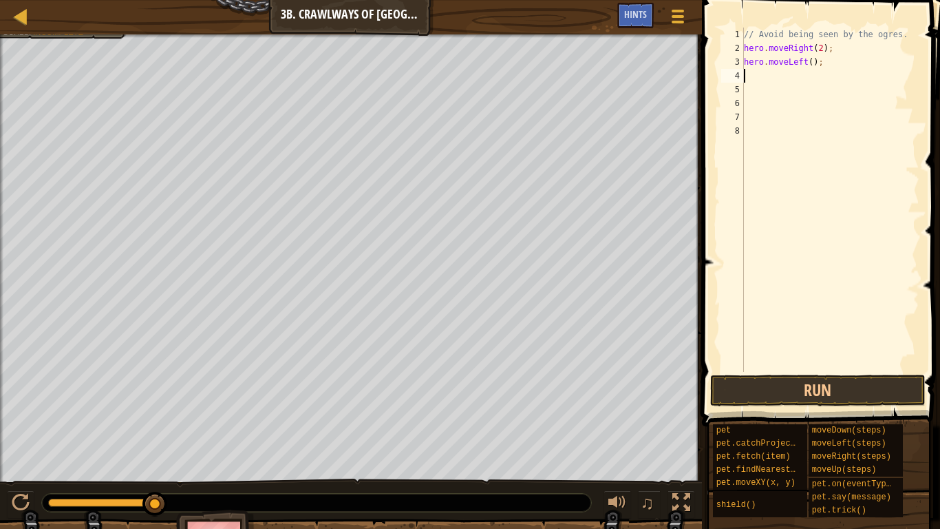
click at [811, 67] on div "// Avoid being seen by the ogres. hero . moveRight ( 2 ) ; hero . moveLeft ( ) ;" at bounding box center [830, 214] width 178 height 372
click at [862, 385] on button "Run" at bounding box center [817, 390] width 215 height 32
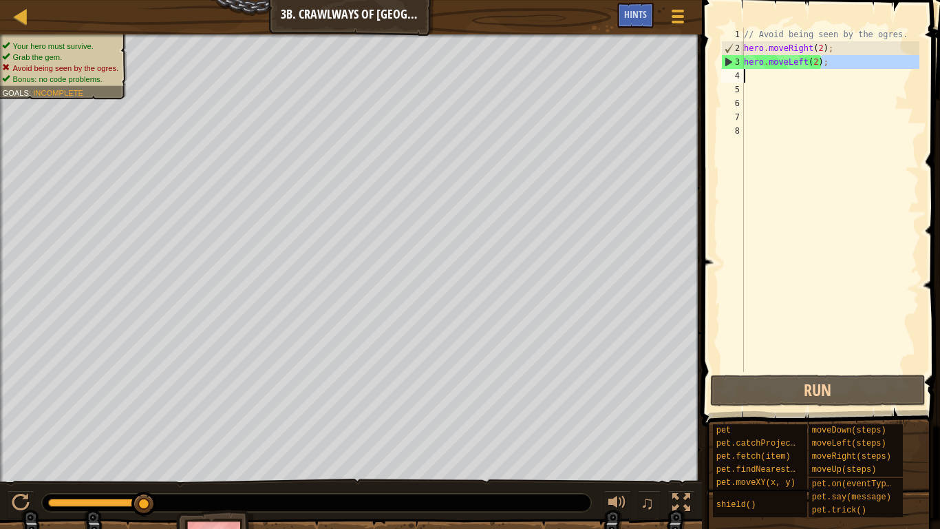
drag, startPoint x: 820, startPoint y: 65, endPoint x: 777, endPoint y: 72, distance: 43.9
click at [777, 72] on div "// Avoid being seen by the ogres. hero . moveRight ( 2 ) ; hero . moveLeft ( 2 …" at bounding box center [830, 214] width 178 height 372
click at [836, 56] on div "// Avoid being seen by the ogres. hero . moveRight ( 2 ) ; hero . moveLeft ( 2 …" at bounding box center [830, 200] width 178 height 344
click at [818, 64] on div "// Avoid being seen by the ogres. hero . moveRight ( 2 ) ; hero . moveLeft ( 2 …" at bounding box center [830, 214] width 178 height 372
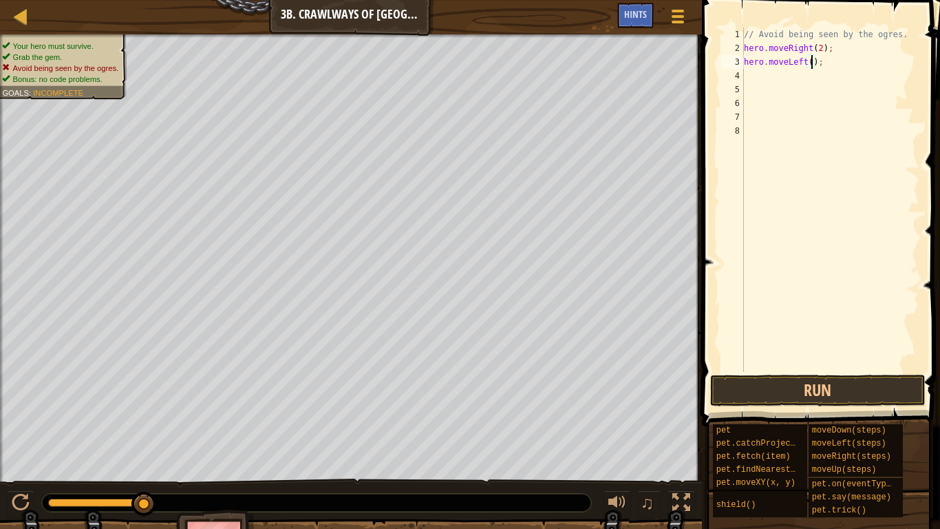
click at [823, 50] on div "// Avoid being seen by the ogres. hero . moveRight ( 2 ) ; hero . moveLeft ( ) ;" at bounding box center [830, 214] width 178 height 372
type textarea "hero.moveRight();"
click at [803, 76] on div "// Avoid being seen by the ogres. hero . moveRight ( ) ; hero . moveLeft ( ) ;" at bounding box center [830, 214] width 178 height 372
type textarea "h"
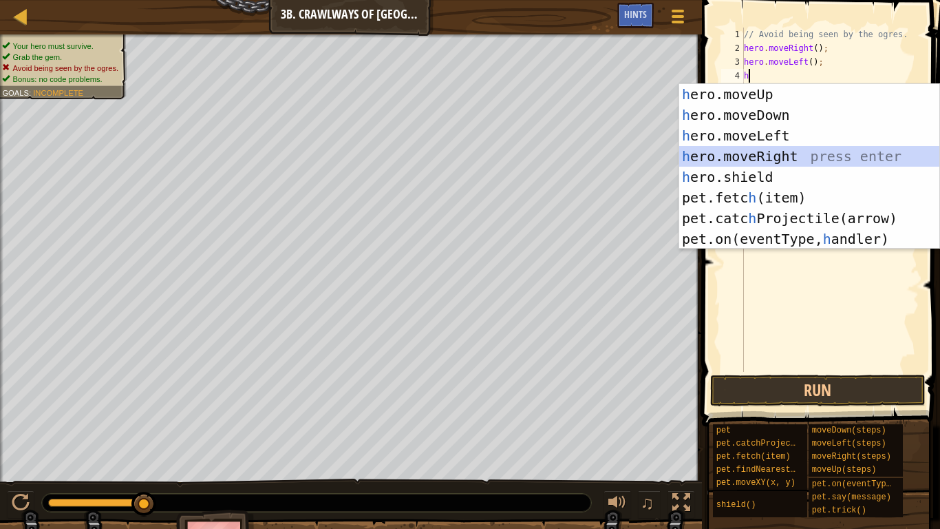
click at [808, 149] on div "h ero.moveUp press enter h ero.moveDown press enter h ero.moveLeft press enter …" at bounding box center [809, 187] width 260 height 206
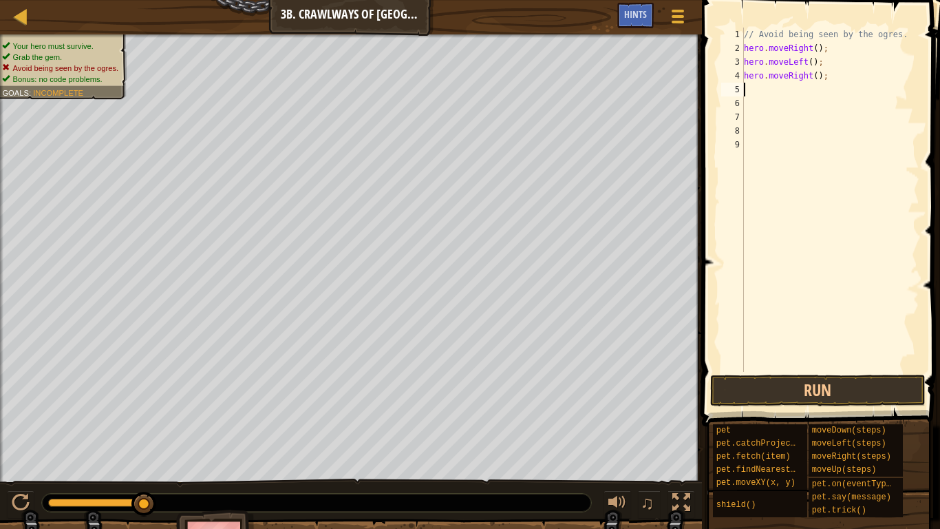
click at [816, 81] on div "// Avoid being seen by the ogres. hero . moveRight ( ) ; hero . moveLeft ( ) ; …" at bounding box center [830, 214] width 178 height 372
type textarea "hero.moveRight(2);"
click at [836, 397] on button "Run" at bounding box center [817, 390] width 215 height 32
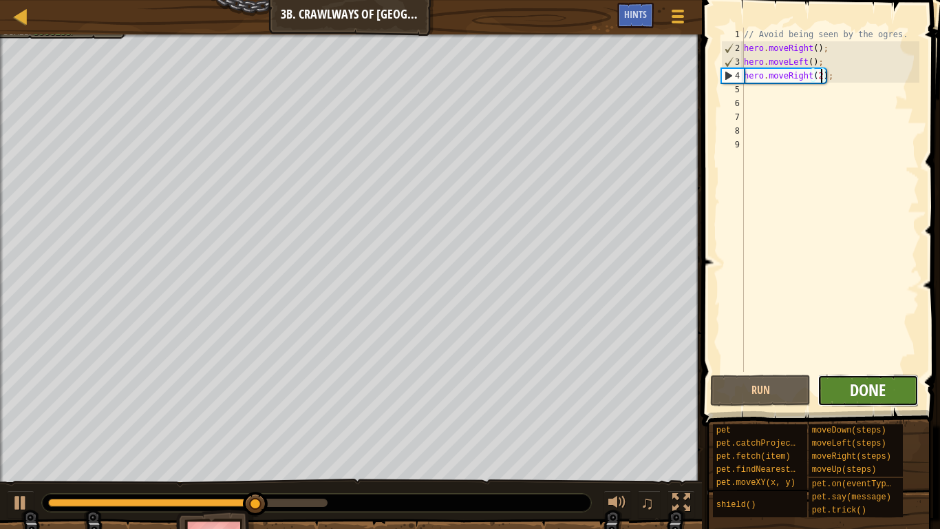
click at [857, 387] on span "Done" at bounding box center [868, 390] width 36 height 22
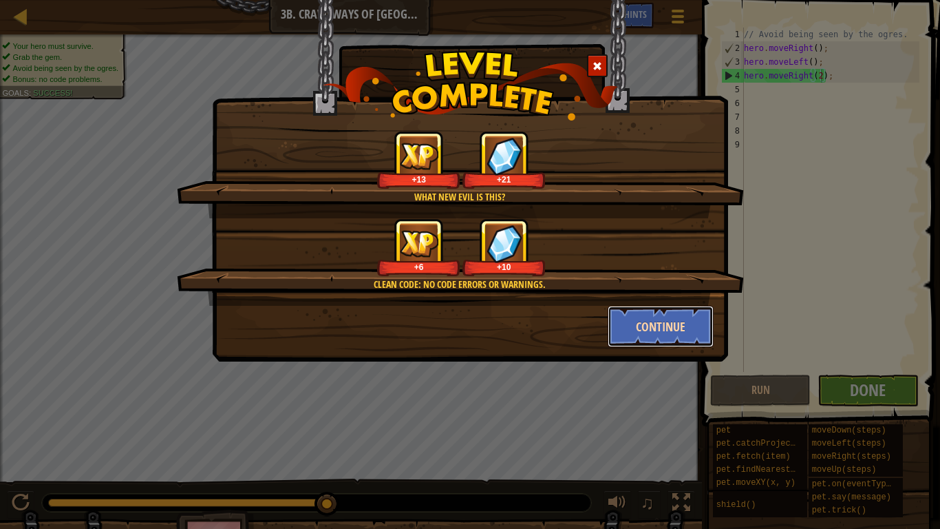
click at [677, 320] on button "Continue" at bounding box center [661, 326] width 107 height 41
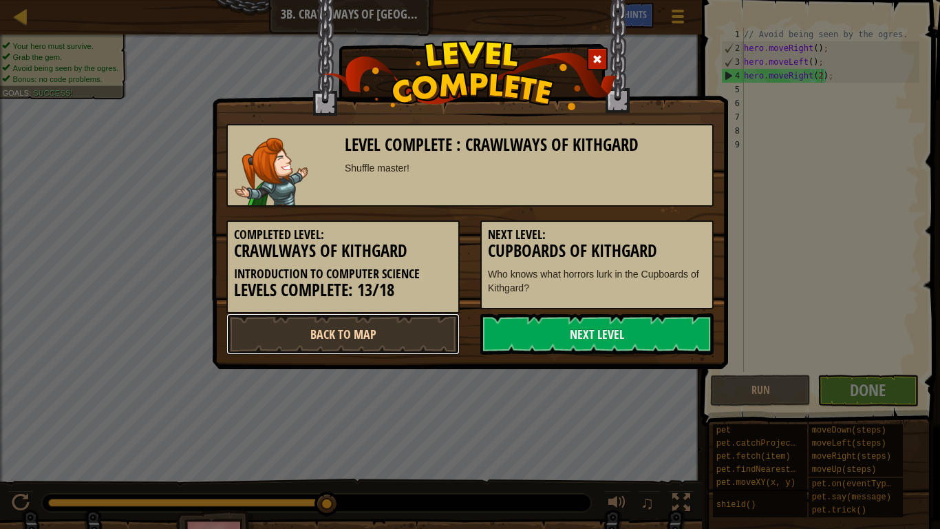
click at [350, 332] on link "Back to Map" at bounding box center [342, 333] width 233 height 41
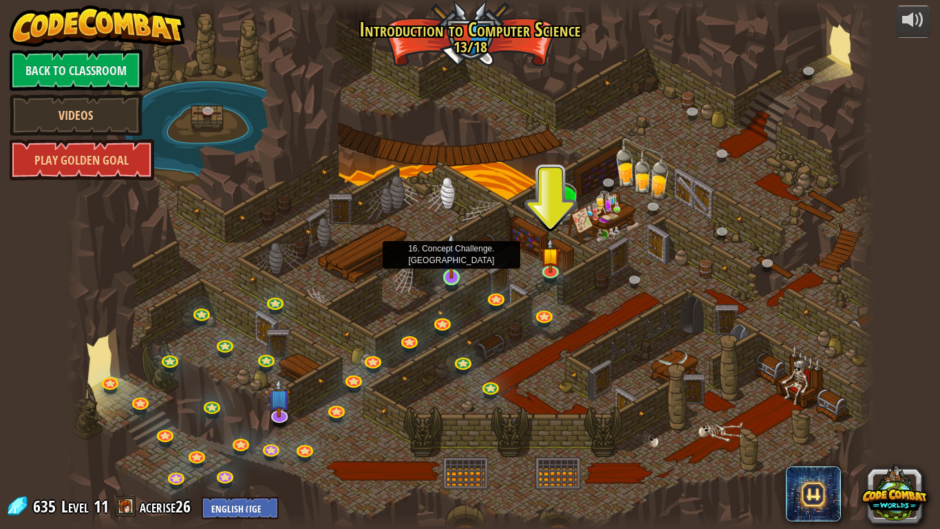
click at [449, 277] on img at bounding box center [451, 255] width 21 height 47
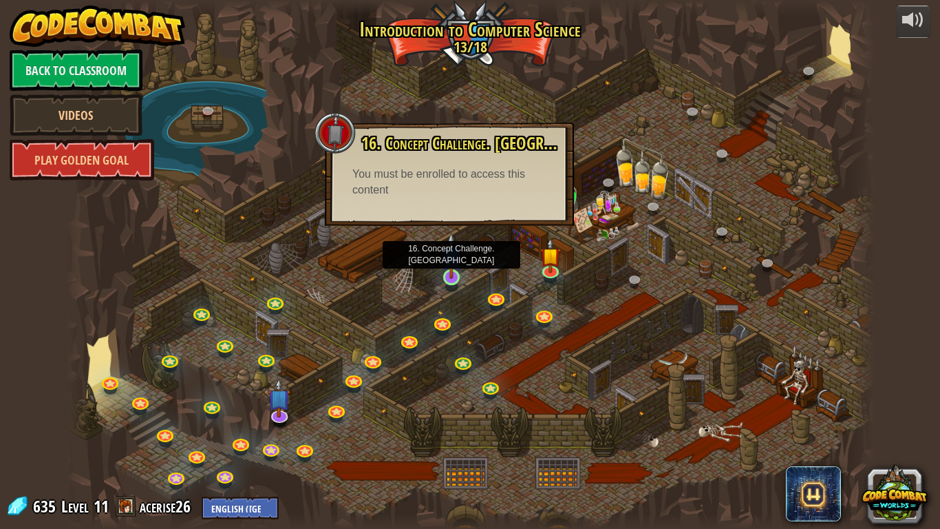
click at [460, 265] on img at bounding box center [451, 255] width 21 height 47
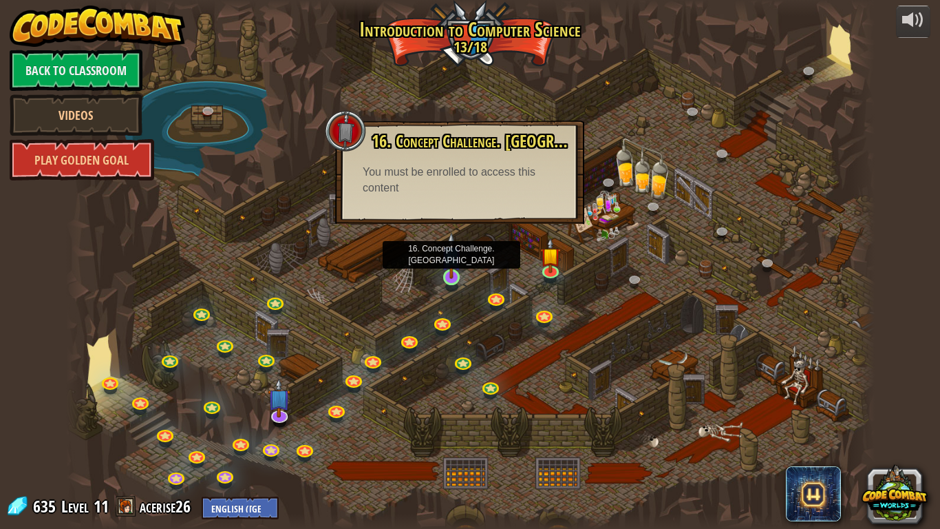
click at [450, 275] on img at bounding box center [451, 255] width 21 height 47
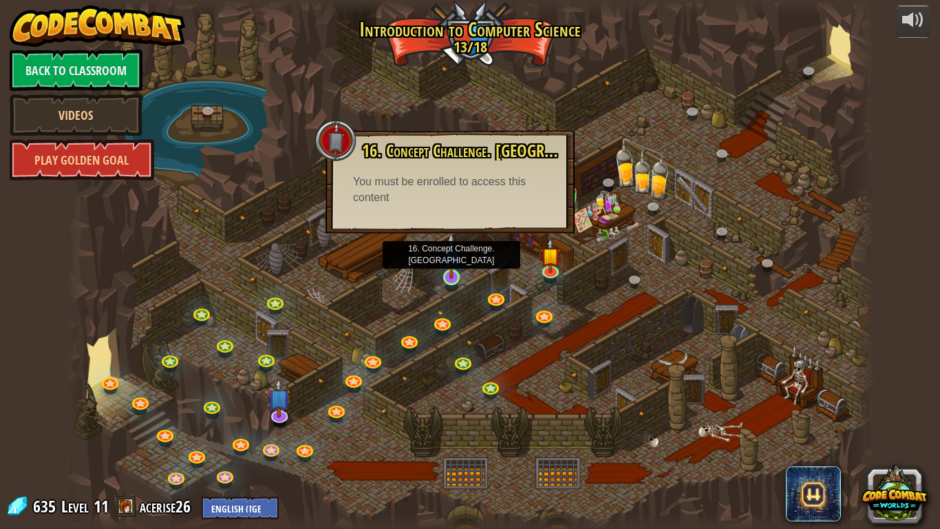
click at [450, 275] on img at bounding box center [451, 255] width 21 height 47
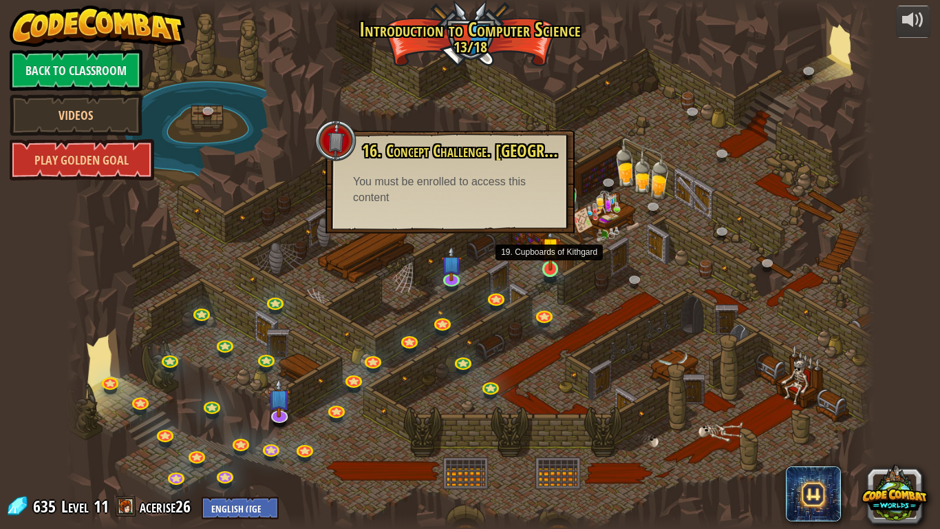
click at [547, 258] on img at bounding box center [550, 247] width 21 height 47
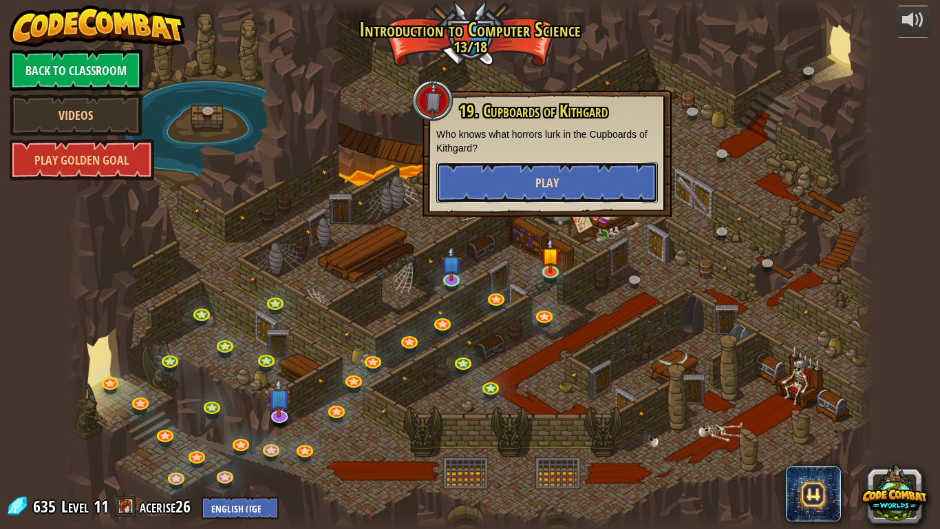
click at [496, 191] on button "Play" at bounding box center [547, 182] width 222 height 41
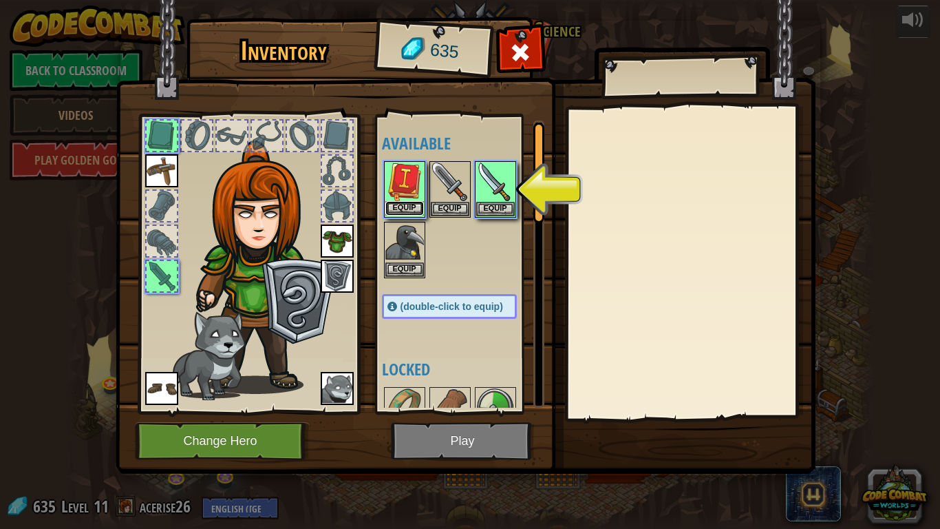
click at [405, 206] on button "Equip" at bounding box center [404, 208] width 39 height 14
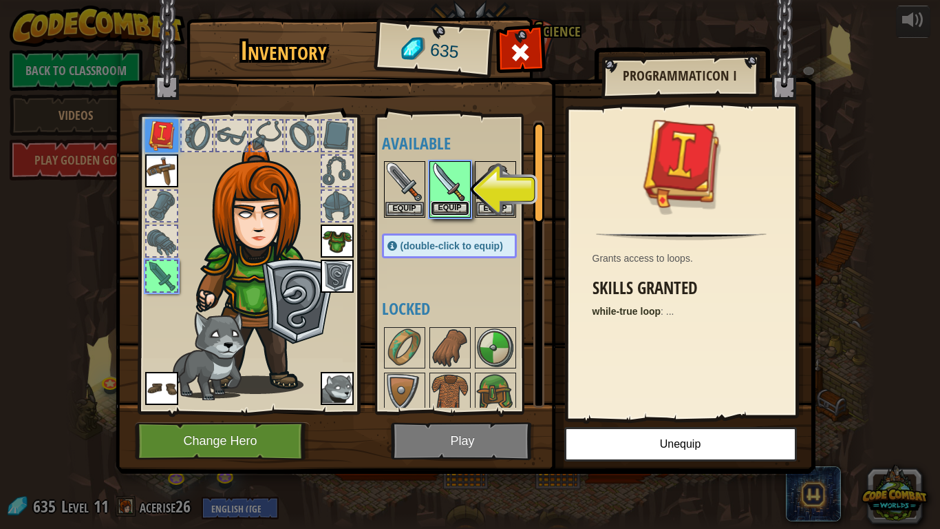
click at [451, 210] on button "Equip" at bounding box center [450, 208] width 39 height 14
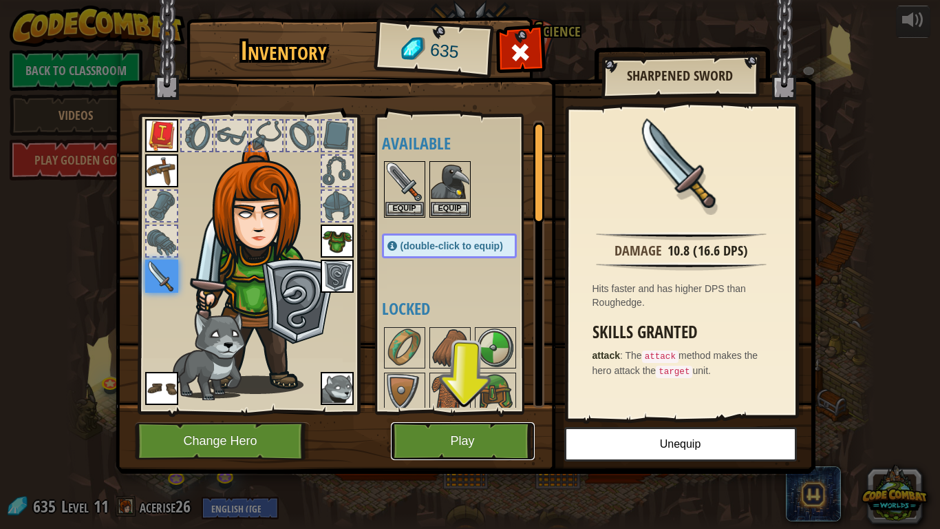
click at [504, 435] on button "Play" at bounding box center [463, 441] width 144 height 38
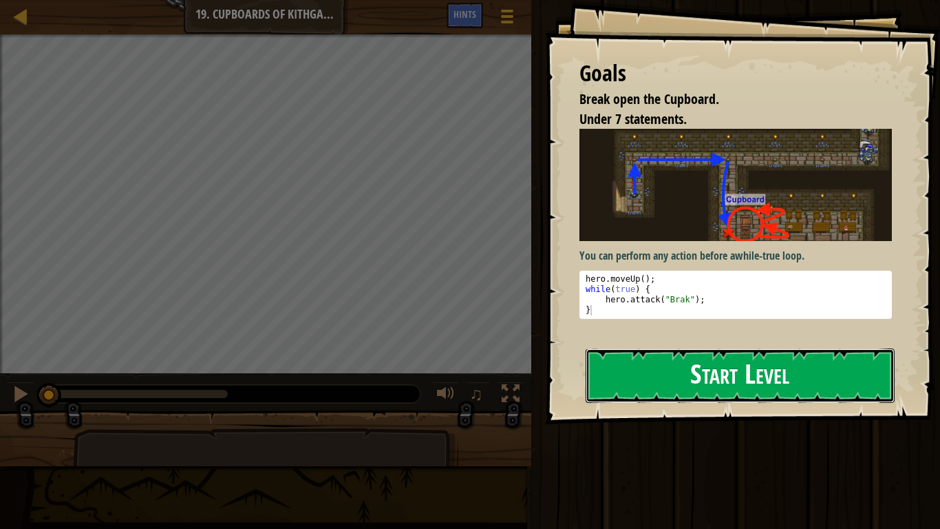
click at [622, 372] on button "Start Level" at bounding box center [740, 375] width 309 height 54
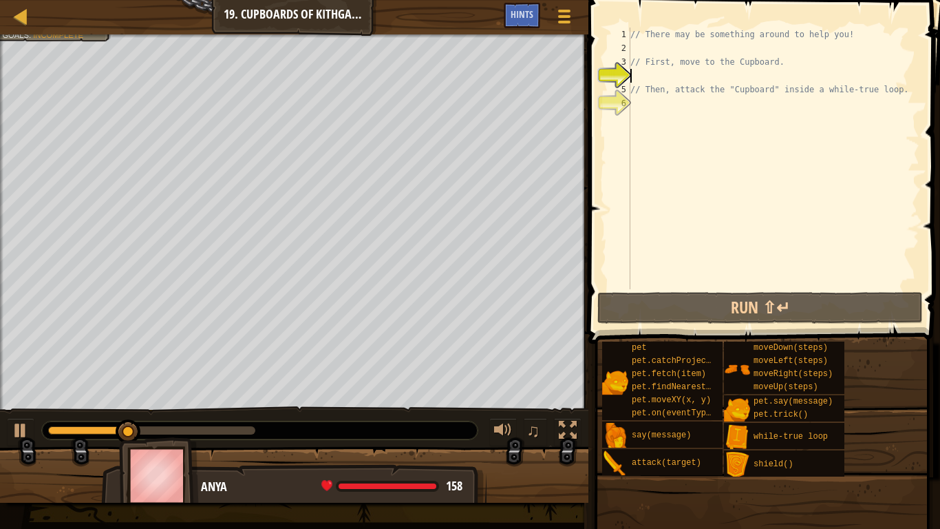
click at [646, 48] on div "// There may be something around to help you! // First, move to the Cupboard. /…" at bounding box center [774, 172] width 292 height 289
type textarea "h"
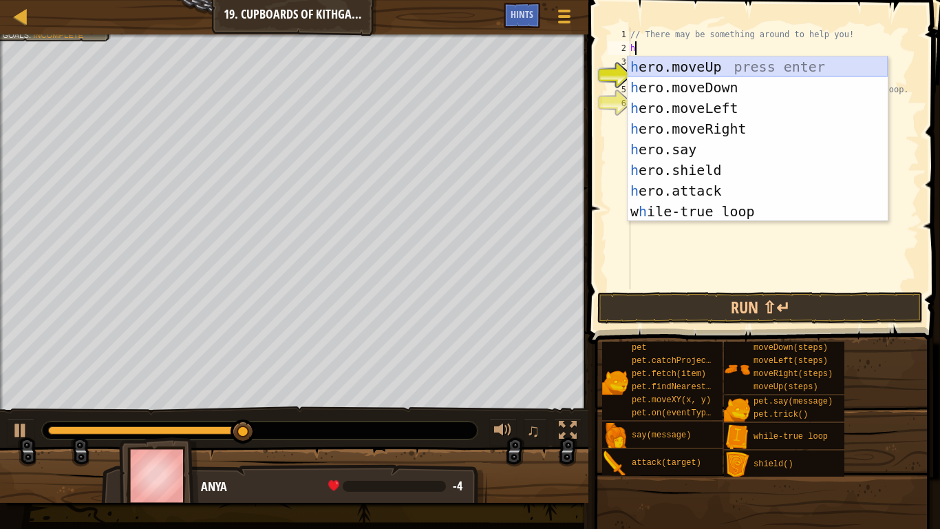
click at [700, 70] on div "h ero.moveUp press enter h ero.moveDown press enter h ero.moveLeft press enter …" at bounding box center [758, 159] width 260 height 206
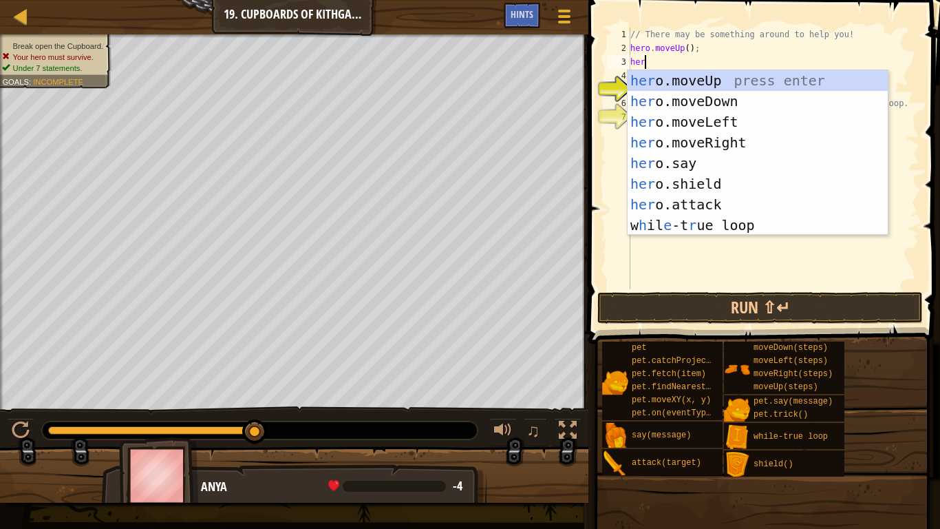
type textarea "hero"
click at [702, 145] on div "hero .moveUp press enter hero .moveDown press enter hero .moveLeft press enter …" at bounding box center [758, 173] width 260 height 206
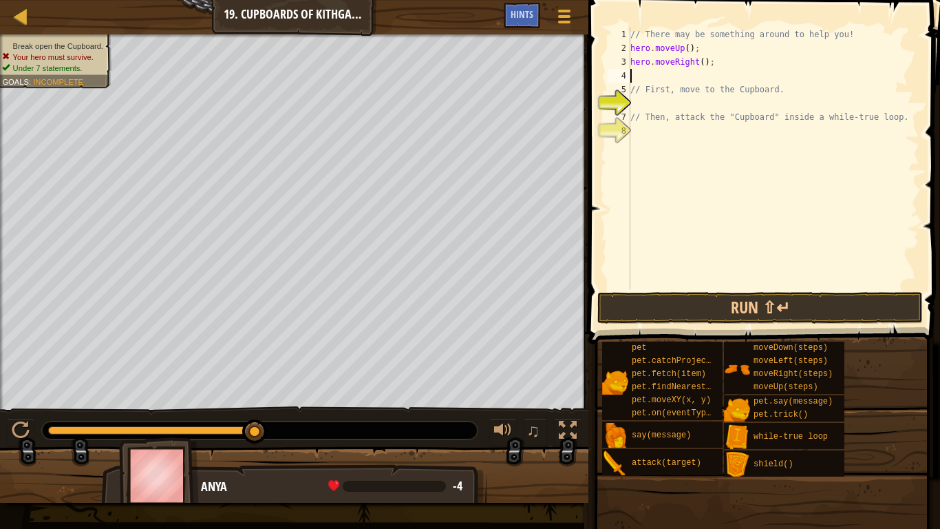
click at [702, 61] on div "// There may be something around to help you! hero . moveUp ( ) ; hero . moveRi…" at bounding box center [774, 172] width 292 height 289
type textarea "hero.moveRight(2);"
click at [696, 72] on div "// There may be something around to help you! hero . moveUp ( ) ; hero . moveRi…" at bounding box center [774, 172] width 292 height 289
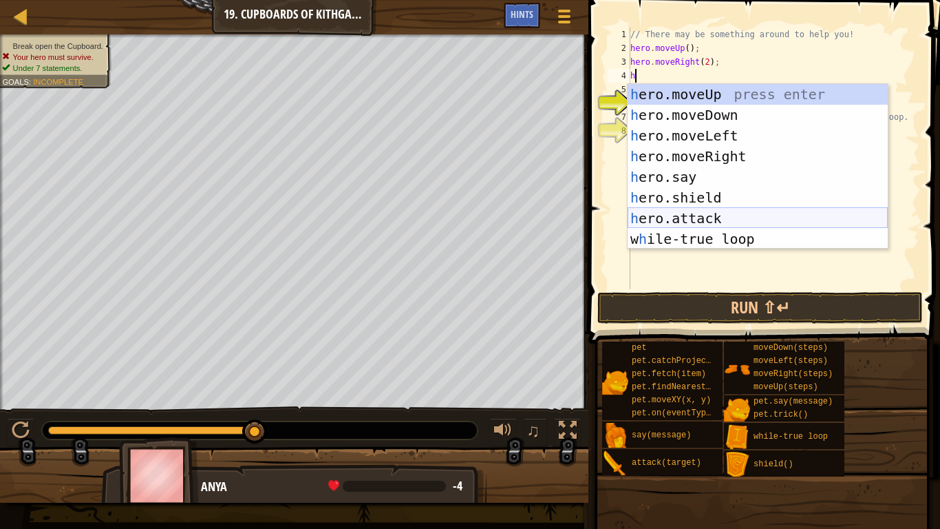
click at [701, 215] on div "h ero.moveUp press enter h ero.moveDown press enter h ero.moveLeft press enter …" at bounding box center [758, 187] width 260 height 206
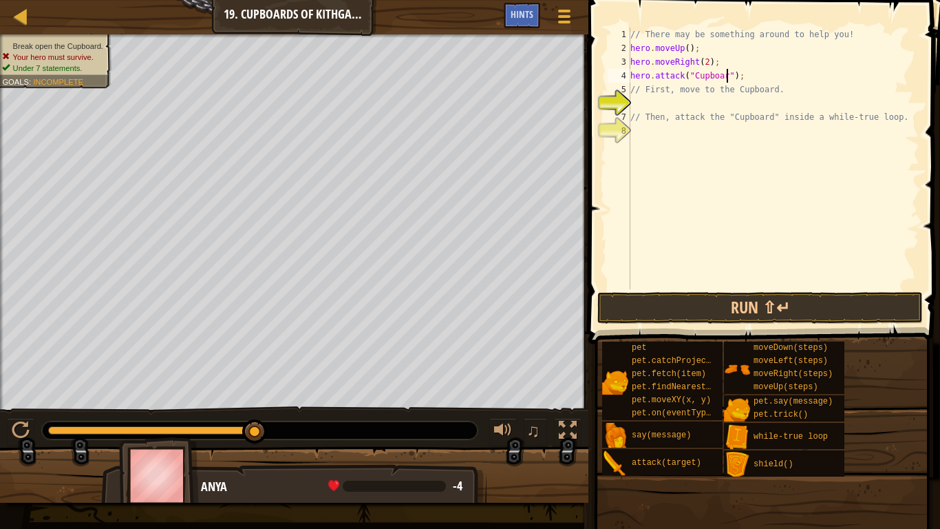
scroll to position [6, 14]
click at [730, 61] on div "// There may be something around to help you! hero . moveUp ( ) ; hero . moveRi…" at bounding box center [774, 172] width 292 height 289
type textarea "hero.moveRight(2);"
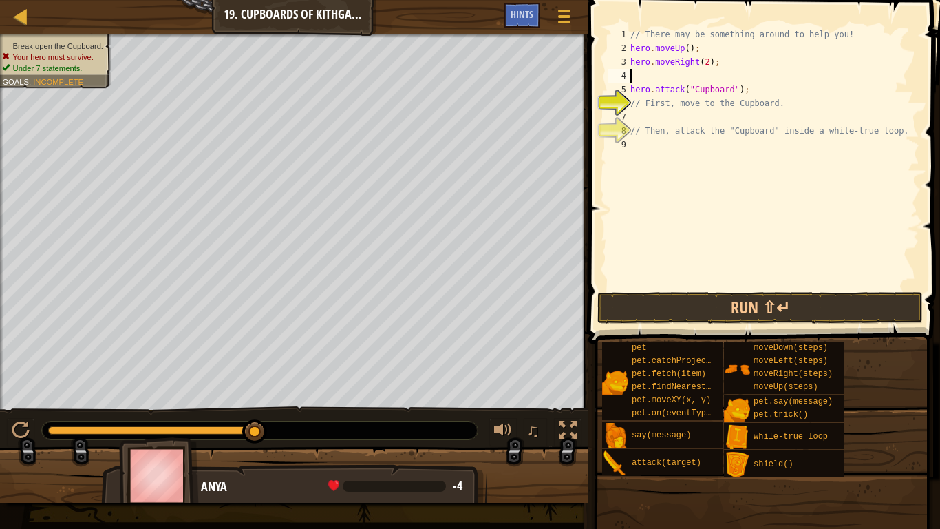
scroll to position [6, 0]
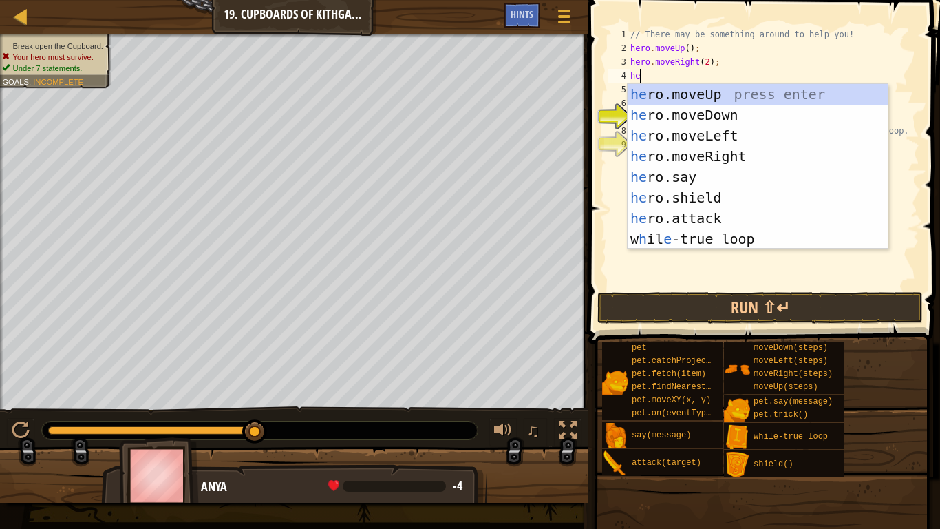
type textarea "her"
click at [722, 119] on div "her o.moveUp press enter her o.moveDown press enter her o.moveLeft press enter …" at bounding box center [758, 187] width 260 height 206
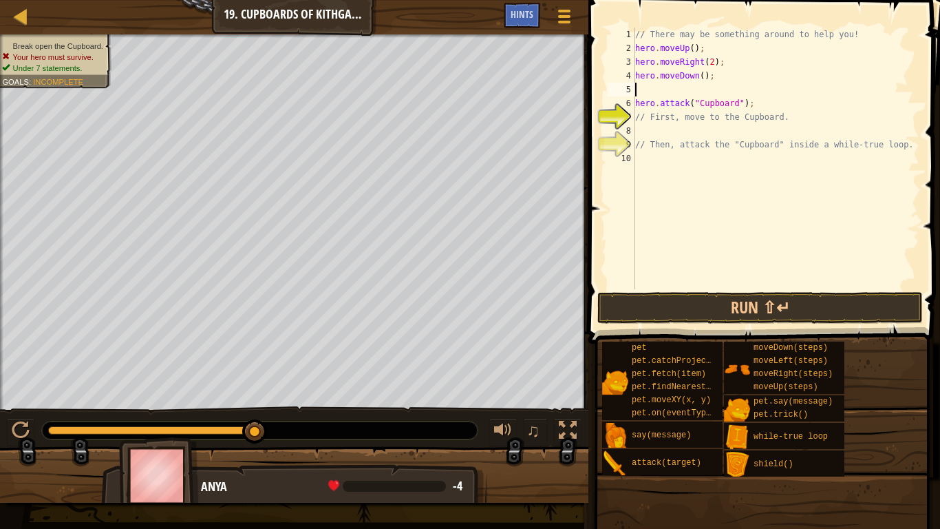
scroll to position [6, 0]
click at [702, 75] on div "// There may be something around to help you! hero . moveUp ( ) ; hero . moveRi…" at bounding box center [776, 172] width 287 height 289
type textarea "hero.moveDown(2);"
click at [669, 85] on div "// There may be something around to help you! hero . moveUp ( ) ; hero . moveRi…" at bounding box center [776, 172] width 287 height 289
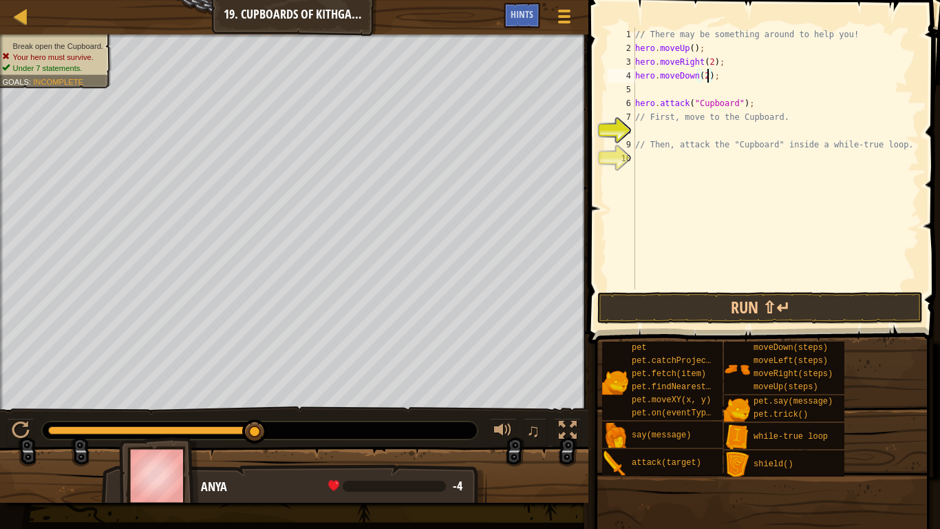
scroll to position [6, 0]
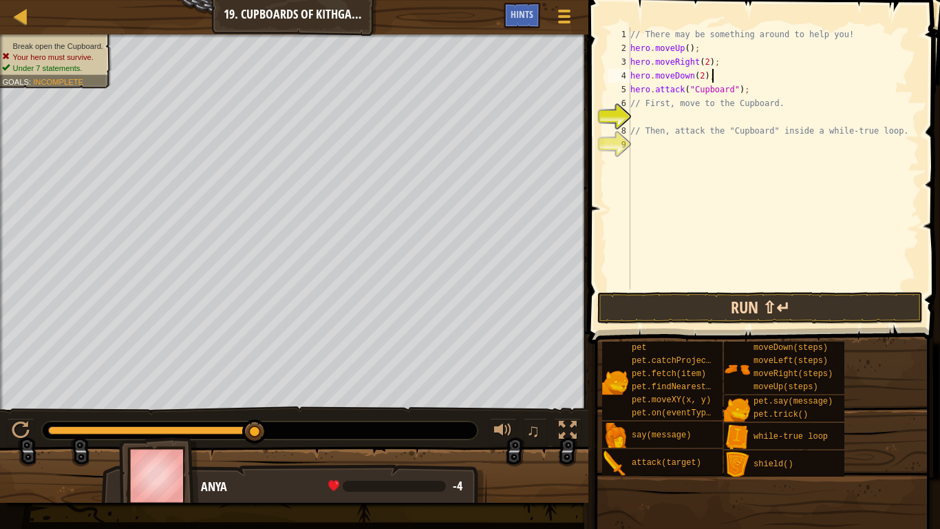
type textarea "hero.moveDown(2);"
click at [700, 312] on button "Run ⇧↵" at bounding box center [760, 308] width 326 height 32
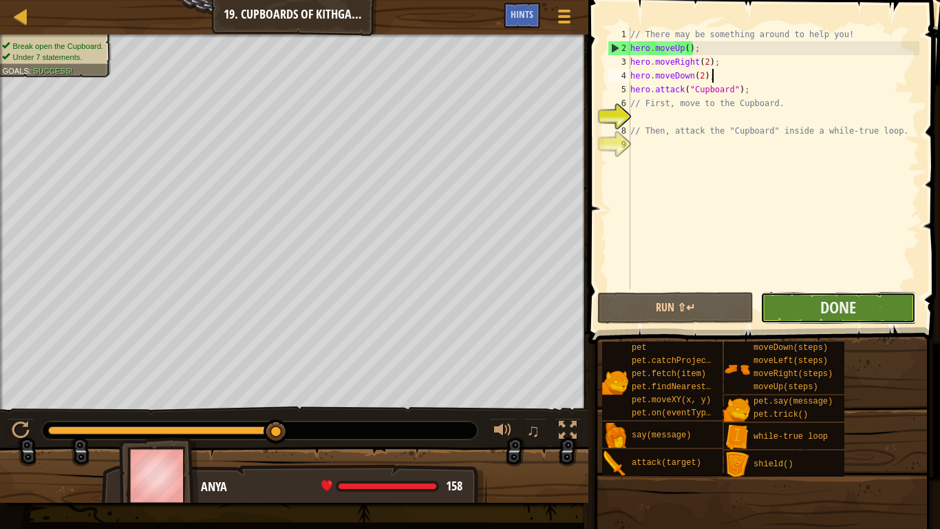
click at [784, 304] on button "Done" at bounding box center [839, 308] width 156 height 32
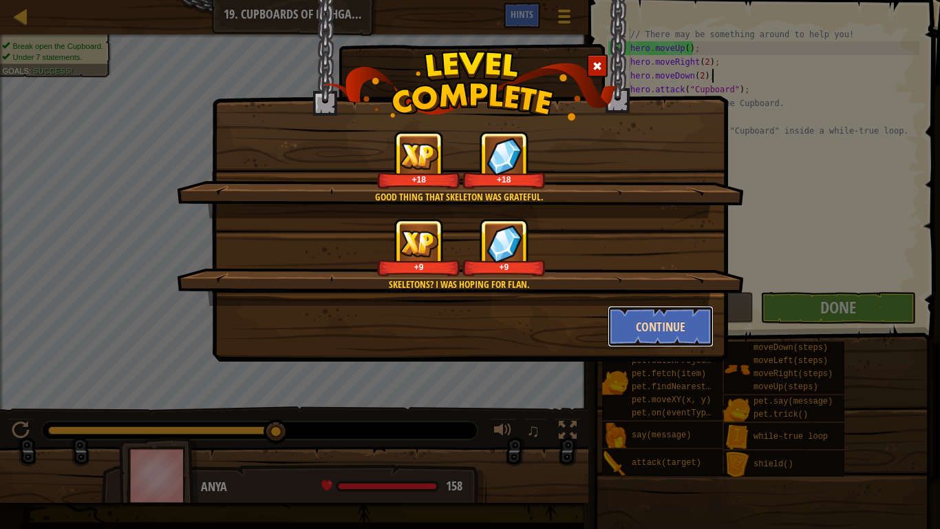
click at [680, 318] on button "Continue" at bounding box center [661, 326] width 107 height 41
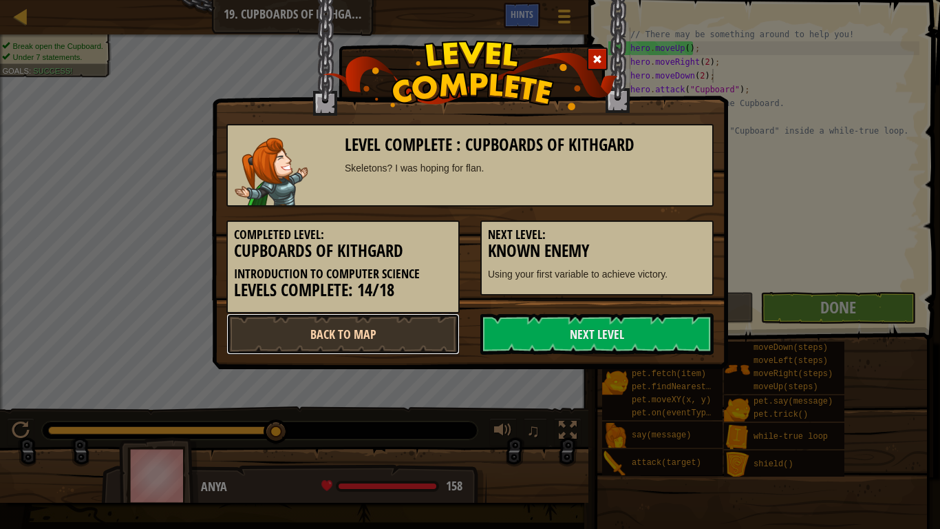
click at [367, 337] on link "Back to Map" at bounding box center [342, 333] width 233 height 41
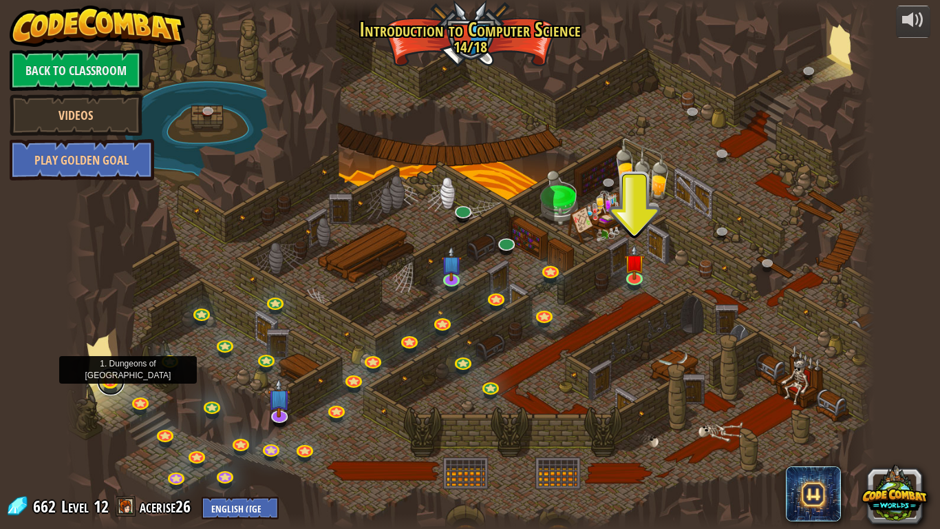
click at [110, 386] on link at bounding box center [111, 382] width 28 height 28
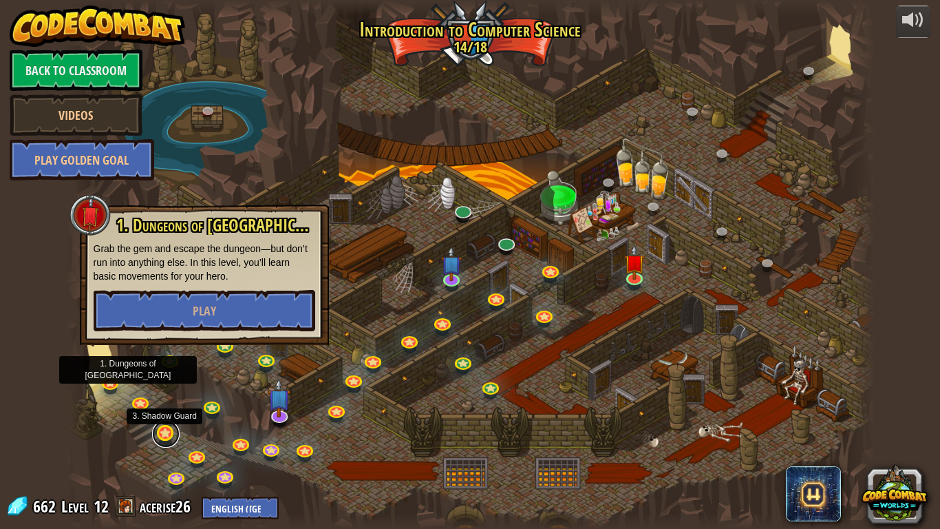
click at [155, 437] on link at bounding box center [166, 434] width 28 height 28
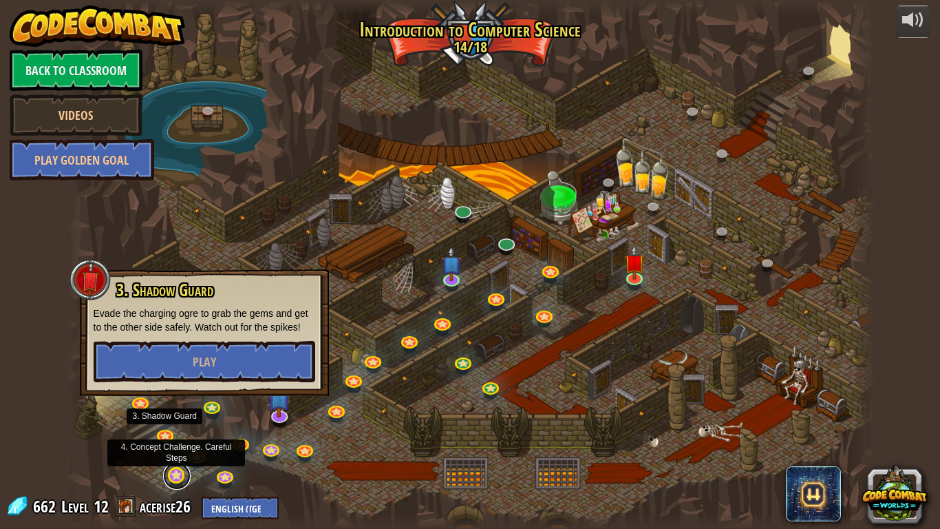
click at [182, 445] on link at bounding box center [177, 476] width 28 height 28
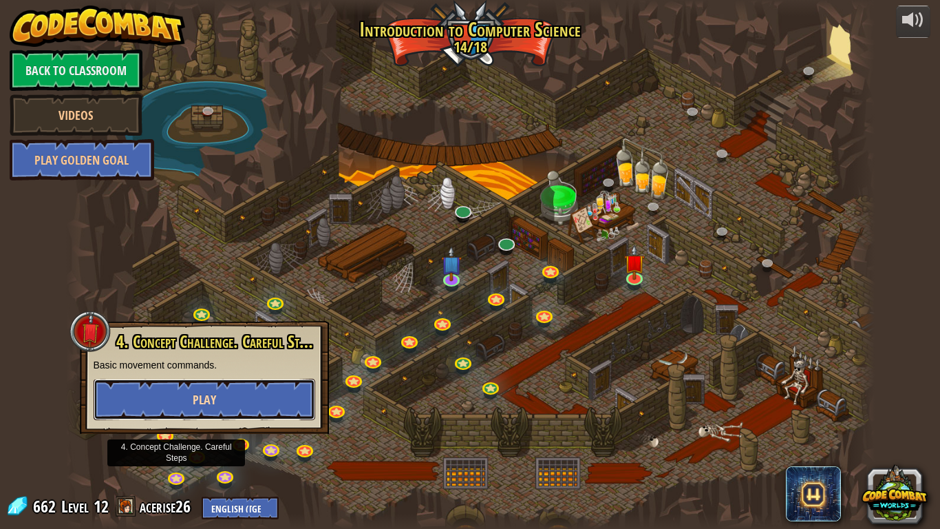
click at [181, 396] on button "Play" at bounding box center [205, 399] width 222 height 41
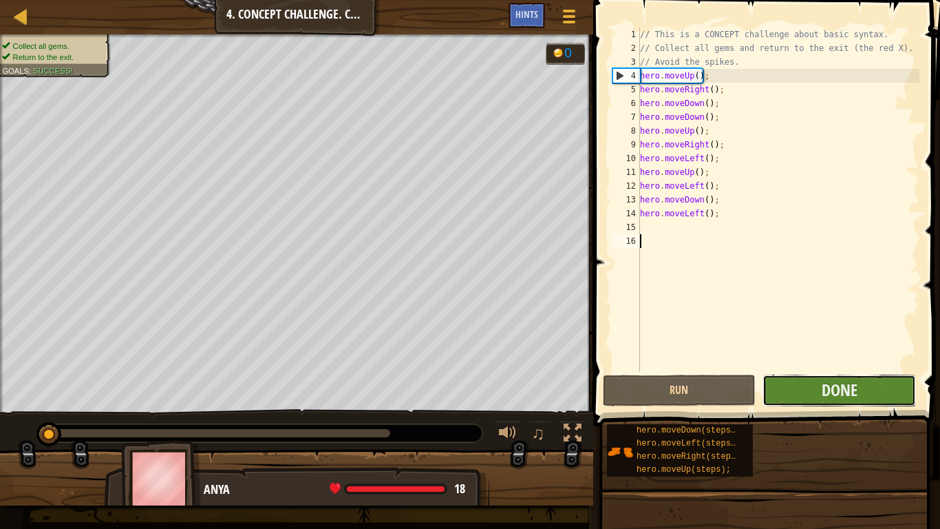
click at [829, 401] on button "Done" at bounding box center [839, 390] width 153 height 32
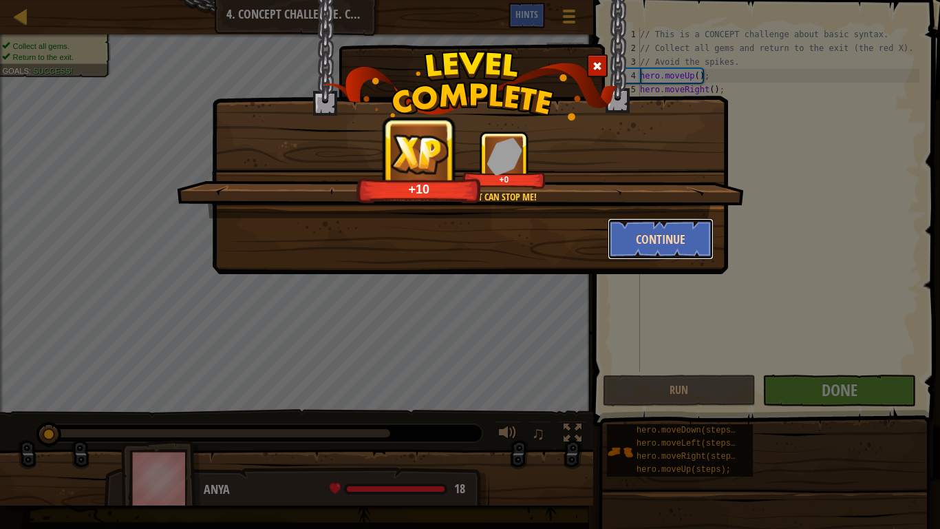
click at [660, 242] on button "Continue" at bounding box center [661, 238] width 107 height 41
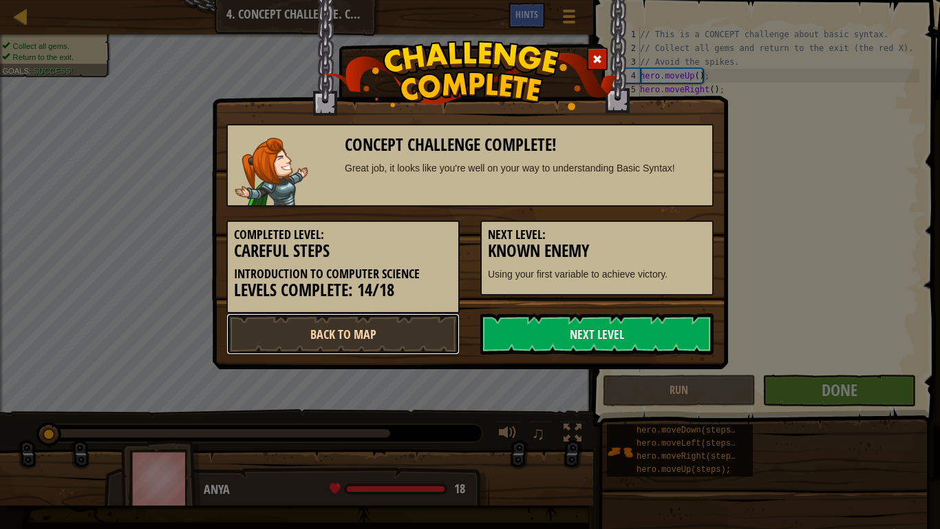
click at [312, 339] on link "Back to Map" at bounding box center [342, 333] width 233 height 41
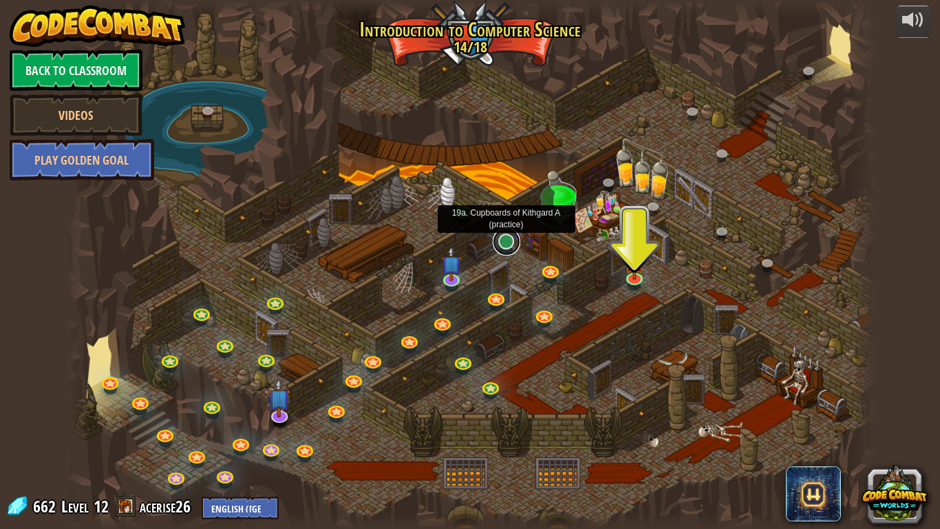
click at [505, 245] on link at bounding box center [507, 242] width 28 height 28
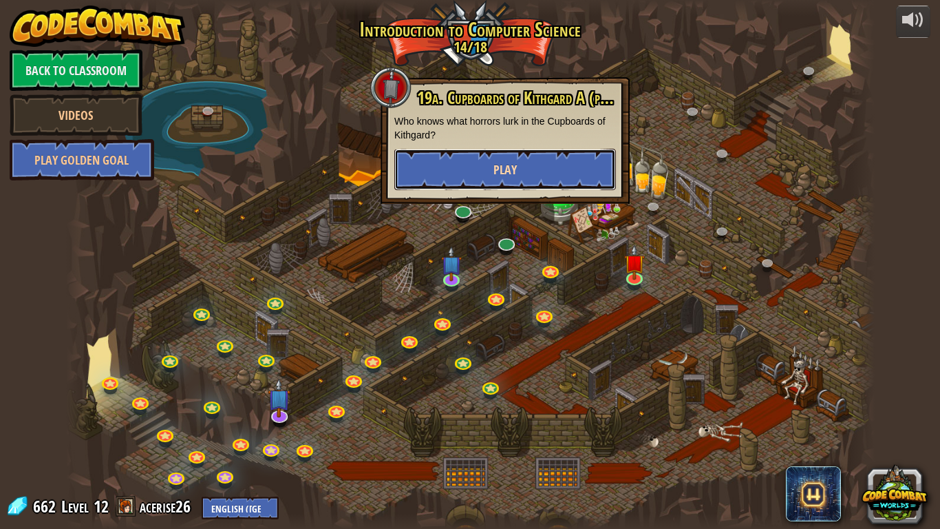
click at [438, 172] on button "Play" at bounding box center [505, 169] width 222 height 41
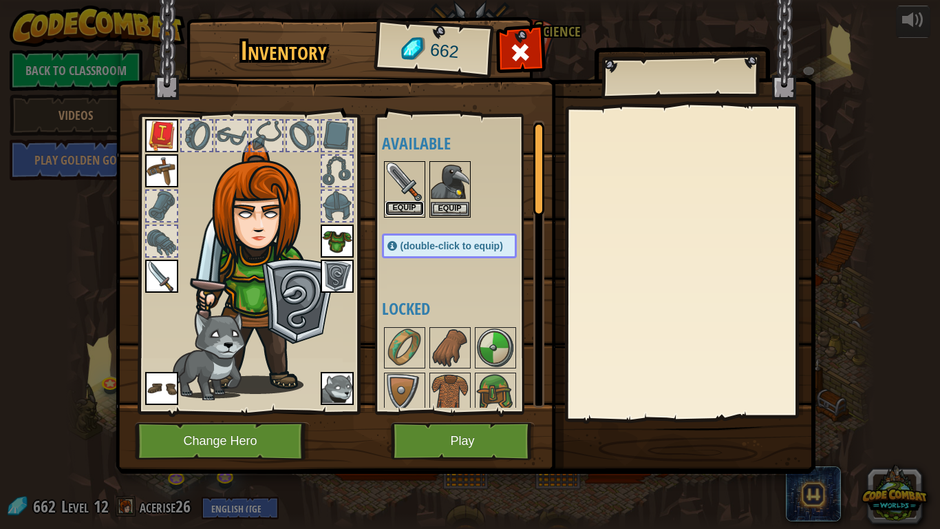
click at [401, 211] on button "Equip" at bounding box center [404, 208] width 39 height 14
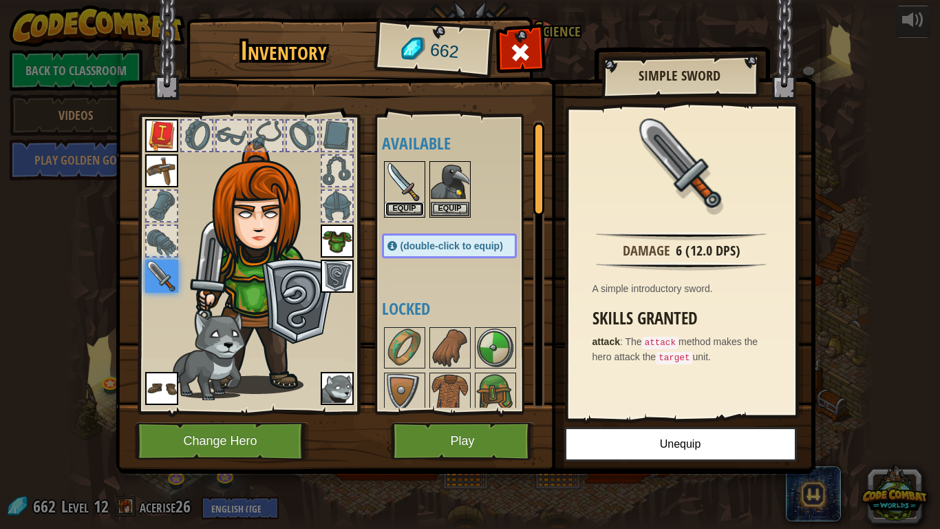
click at [401, 211] on button "Equip" at bounding box center [404, 209] width 39 height 14
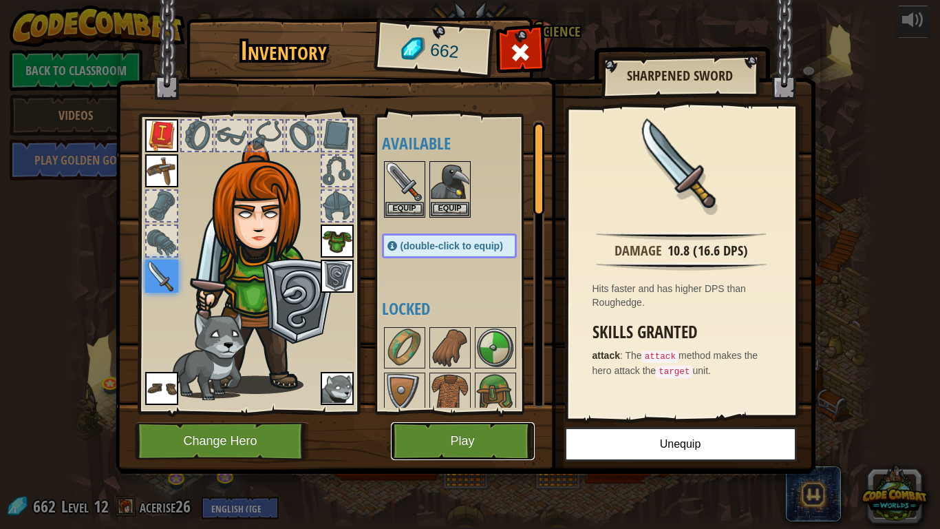
click at [457, 423] on button "Play" at bounding box center [463, 441] width 144 height 38
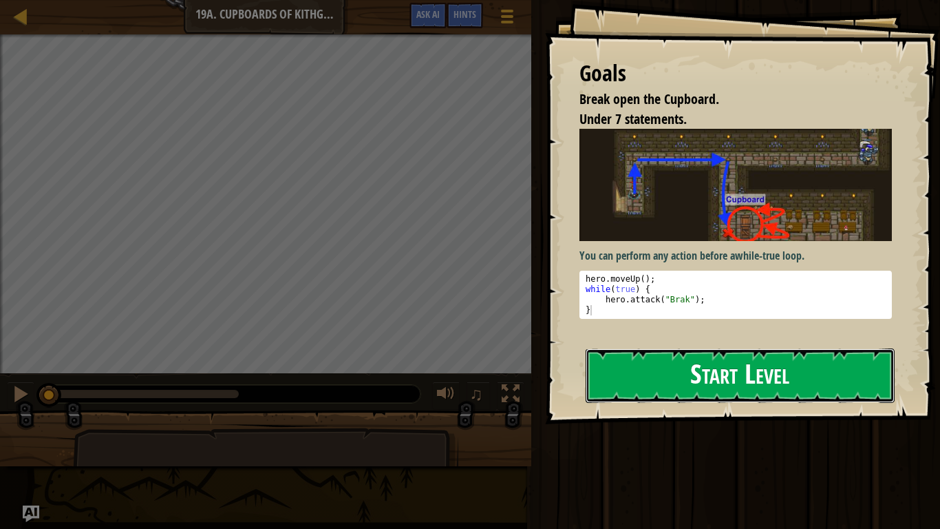
click at [669, 372] on button "Start Level" at bounding box center [740, 375] width 309 height 54
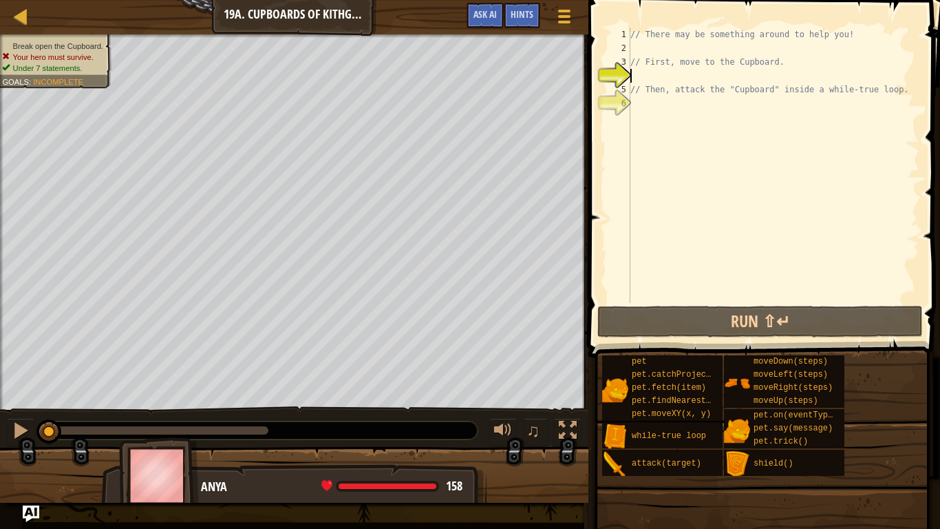
click at [694, 235] on div "// There may be something around to help you! // First, move to the Cupboard. /…" at bounding box center [774, 179] width 292 height 303
click at [665, 44] on div "// There may be something around to help you! // First, move to the Cupboard. /…" at bounding box center [774, 179] width 292 height 303
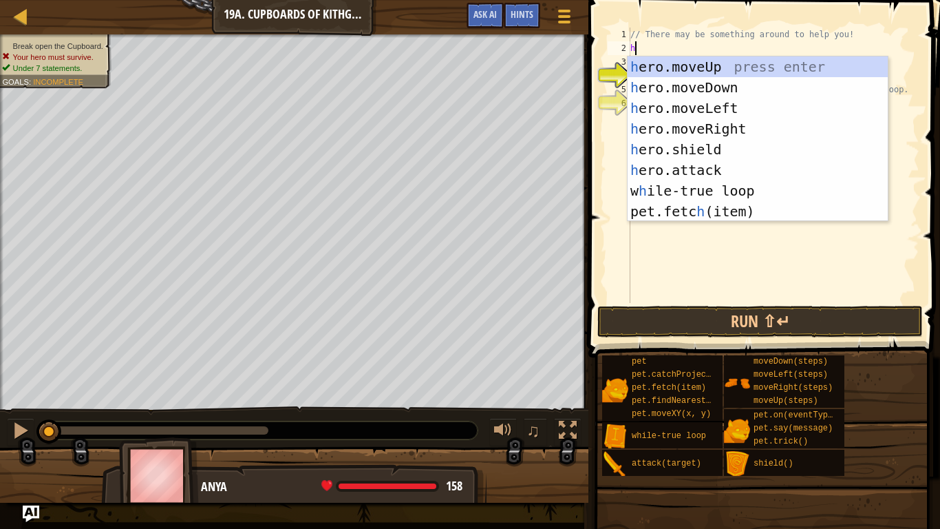
type textarea "her"
click at [701, 84] on div "her o.moveUp press enter her o.moveDown press enter her o.moveLeft press enter …" at bounding box center [758, 159] width 260 height 206
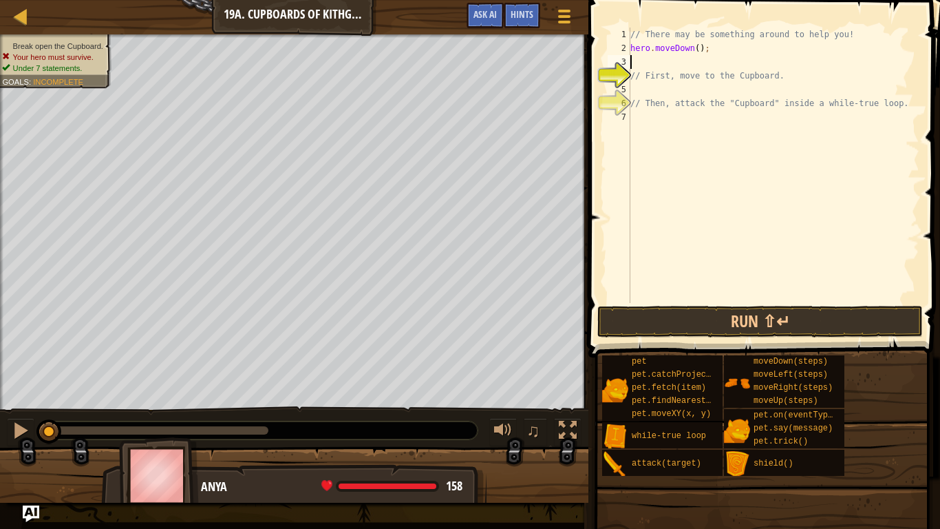
scroll to position [6, 0]
type textarea "h"
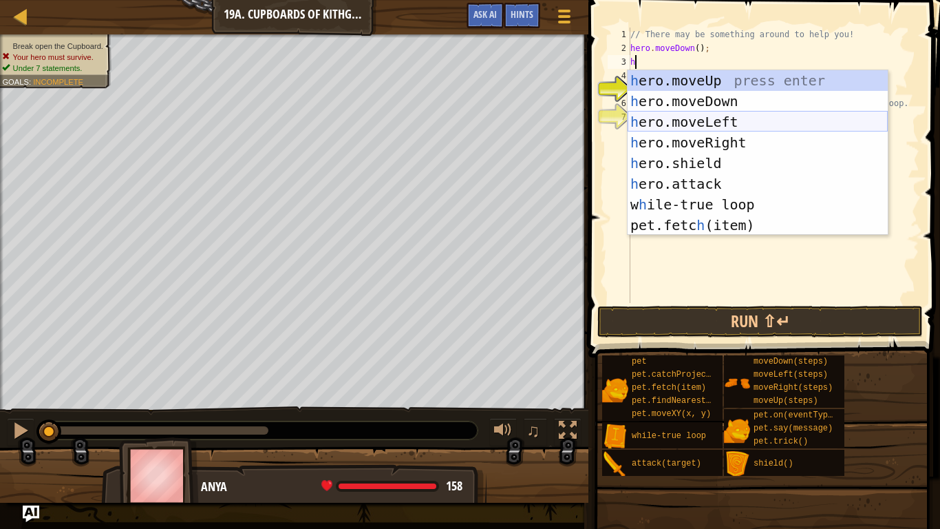
click at [672, 127] on div "h ero.moveUp press enter h ero.moveDown press enter h ero.moveLeft press enter …" at bounding box center [758, 173] width 260 height 206
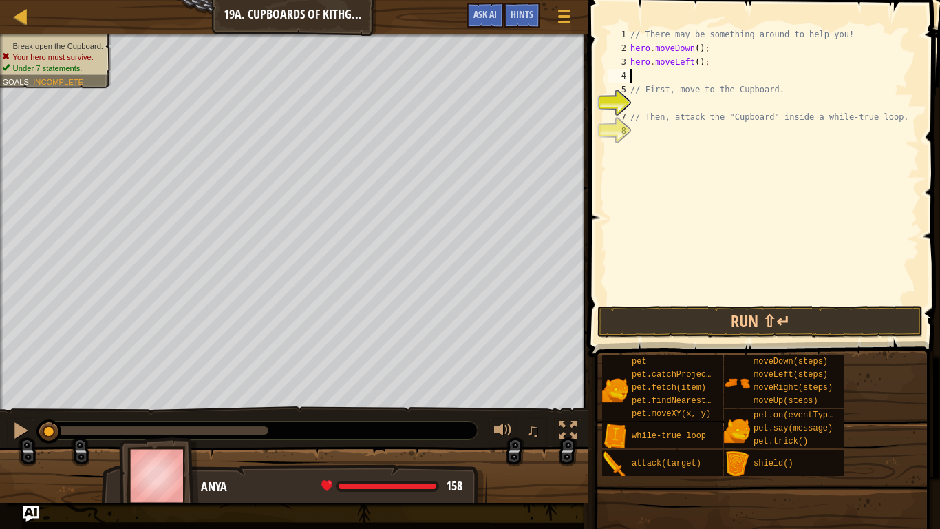
click at [698, 61] on div "// There may be something around to help you! hero . moveDown ( ) ; hero . move…" at bounding box center [774, 179] width 292 height 303
type textarea "hero.moveLeft(2);"
click at [646, 76] on div "// There may be something around to help you! hero . moveDown ( ) ; hero . move…" at bounding box center [774, 179] width 292 height 303
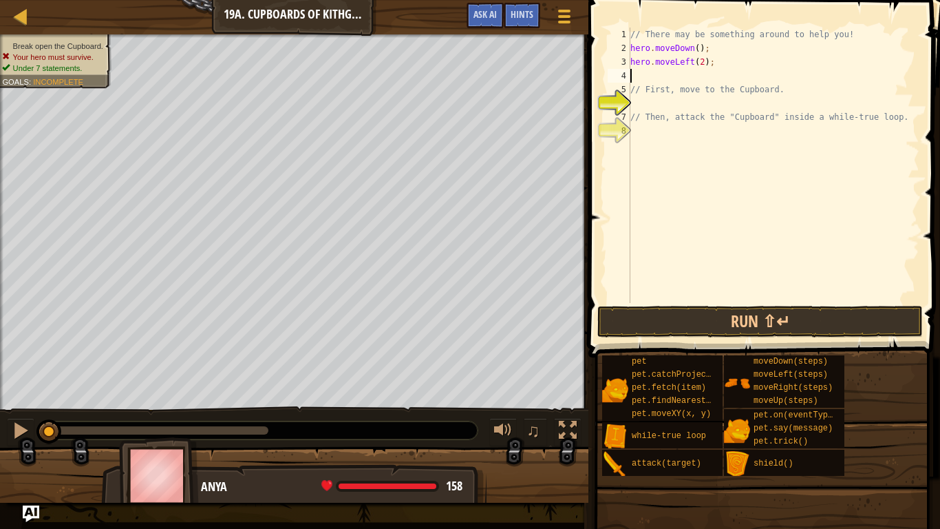
type textarea "h"
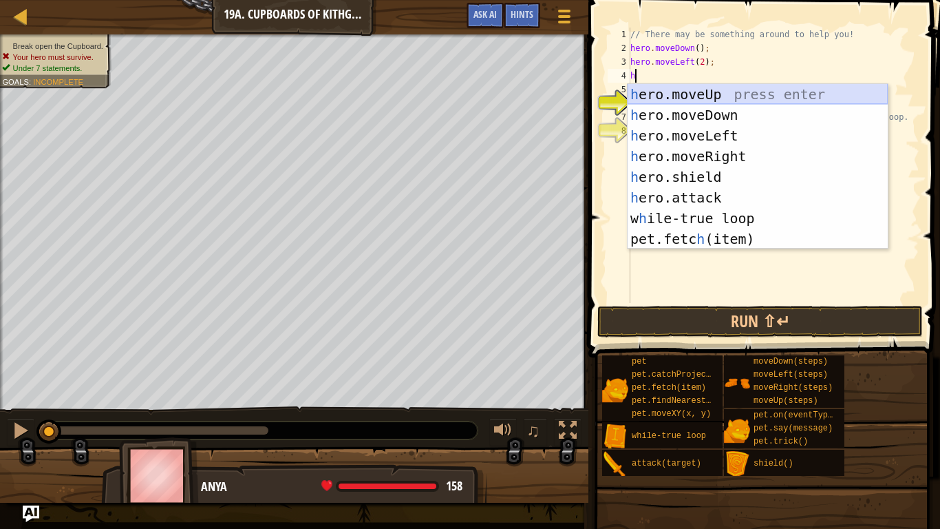
click at [719, 89] on div "h ero.moveUp press enter h ero.moveDown press enter h ero.moveLeft press enter …" at bounding box center [758, 187] width 260 height 206
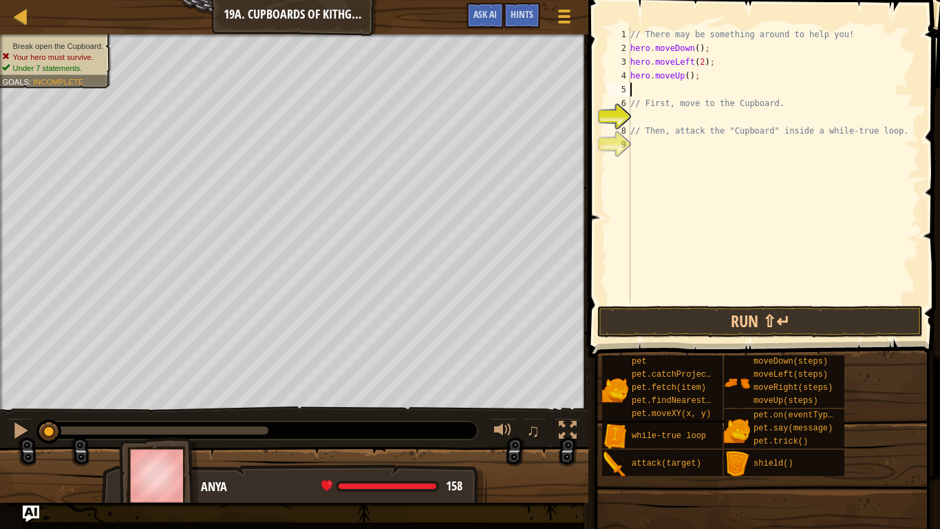
click at [690, 78] on div "// There may be something around to help you! hero . moveDown ( ) ; hero . move…" at bounding box center [774, 179] width 292 height 303
type textarea "hero.moveUp(2);"
click at [672, 92] on div "// There may be something around to help you! hero . moveDown ( ) ; hero . move…" at bounding box center [774, 179] width 292 height 303
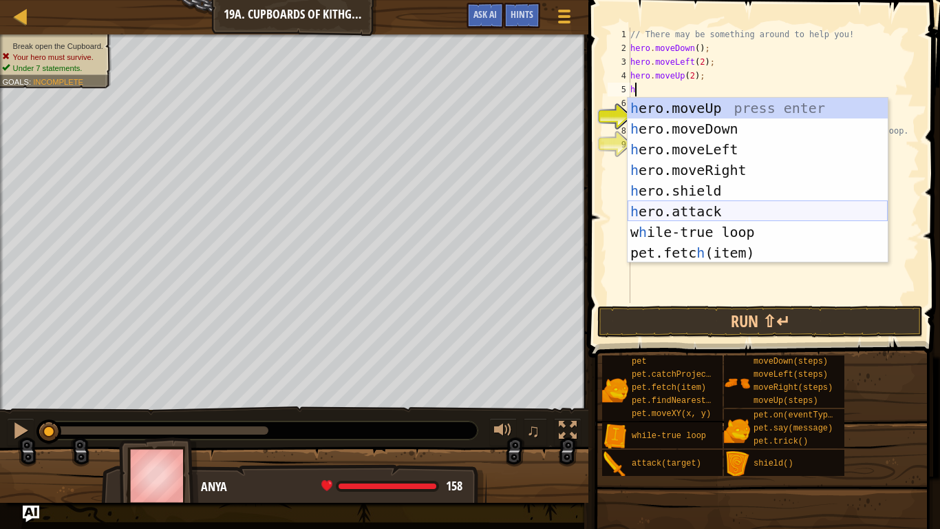
click at [702, 211] on div "h ero.moveUp press enter h ero.moveDown press enter h ero.moveLeft press enter …" at bounding box center [758, 201] width 260 height 206
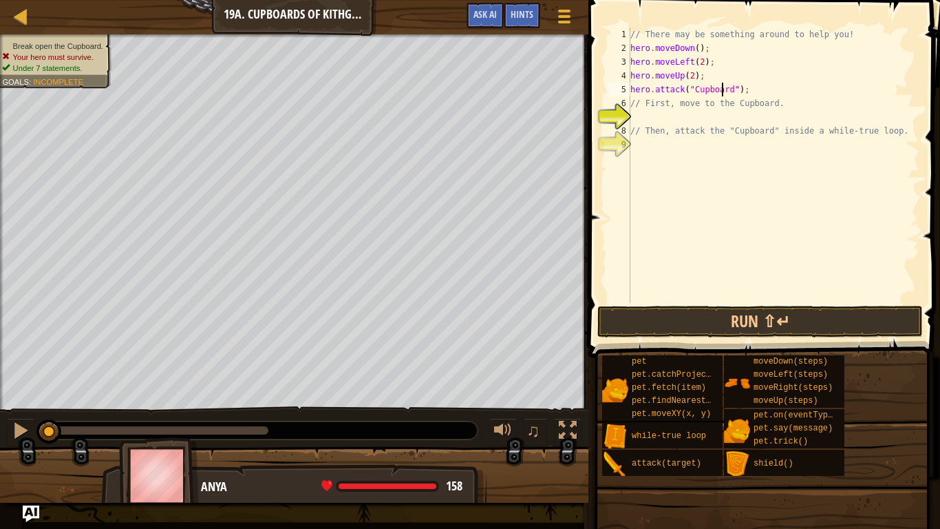
scroll to position [6, 3]
type textarea "hero.attack("Cupboard");"
click at [723, 335] on button "Run ⇧↵" at bounding box center [760, 322] width 326 height 32
click at [723, 335] on button "Running" at bounding box center [760, 322] width 326 height 32
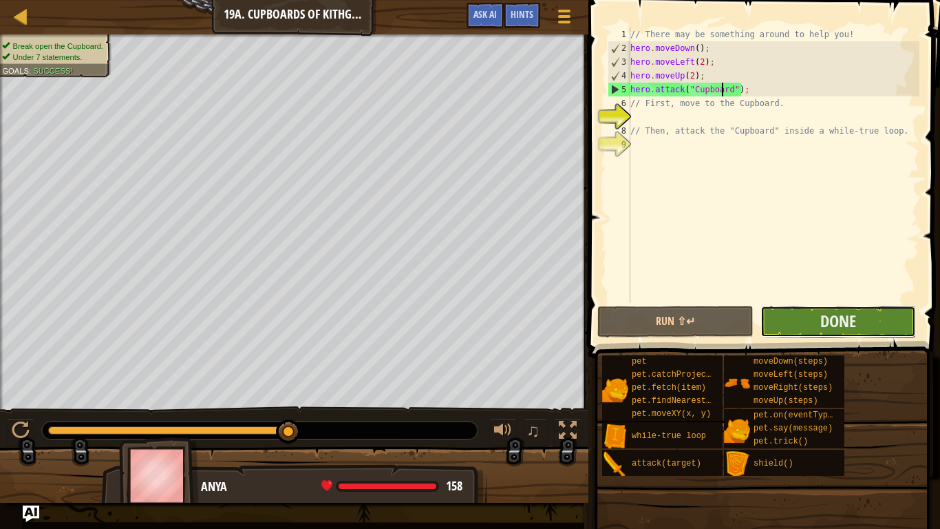
click at [801, 317] on button "Done" at bounding box center [839, 322] width 156 height 32
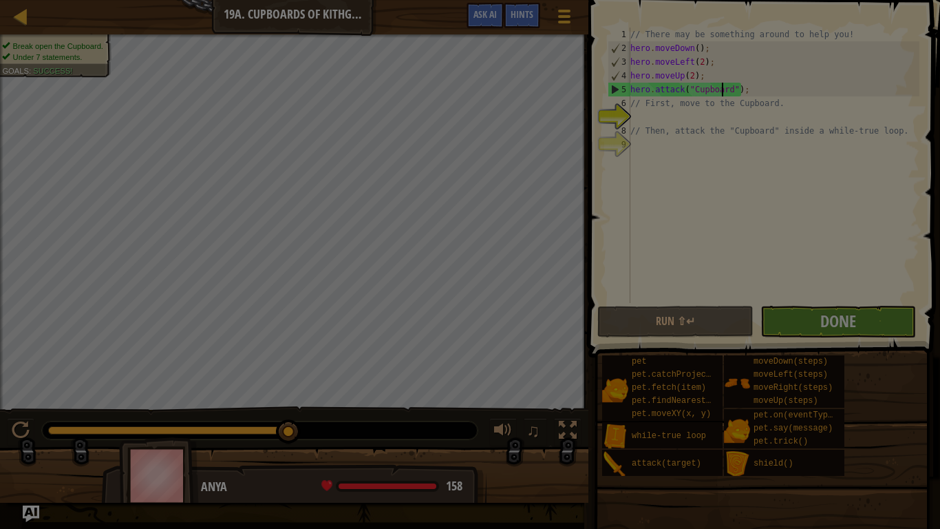
click at [801, 317] on div at bounding box center [470, 264] width 940 height 529
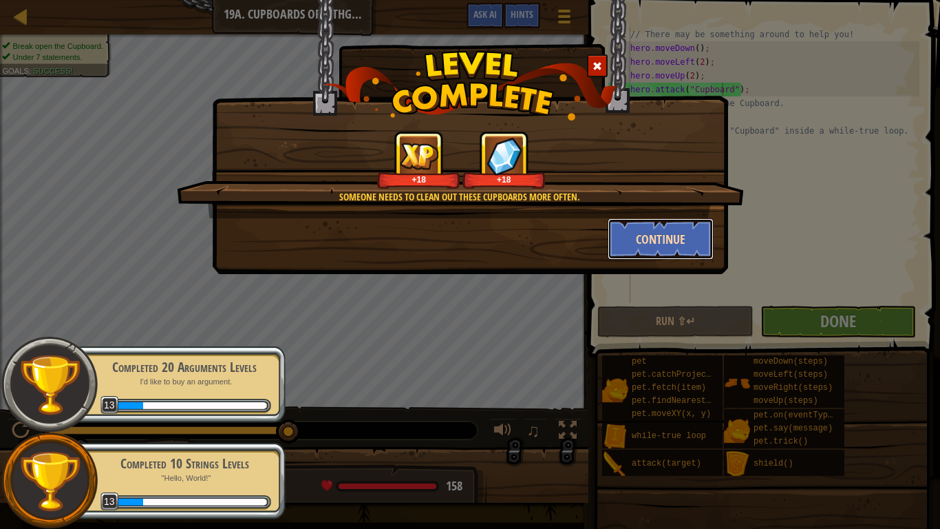
click at [683, 231] on button "Continue" at bounding box center [661, 238] width 107 height 41
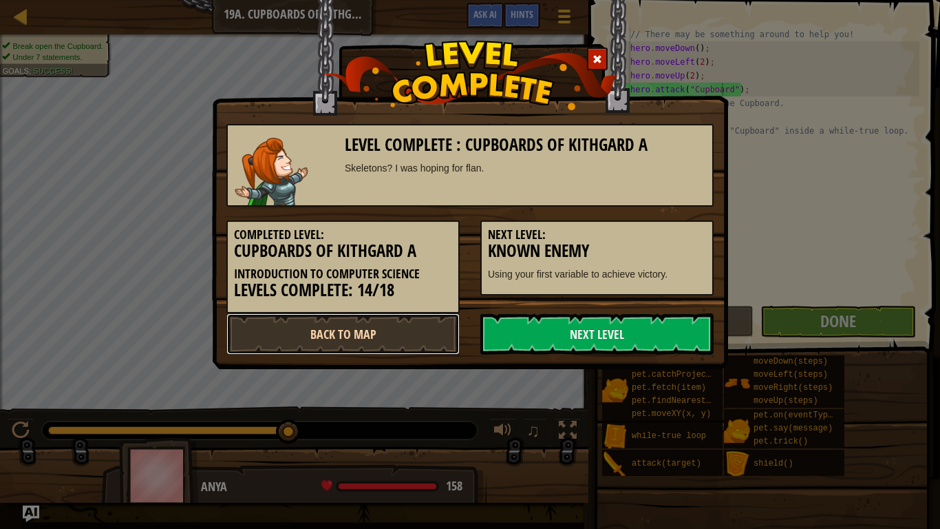
click at [425, 333] on link "Back to Map" at bounding box center [342, 333] width 233 height 41
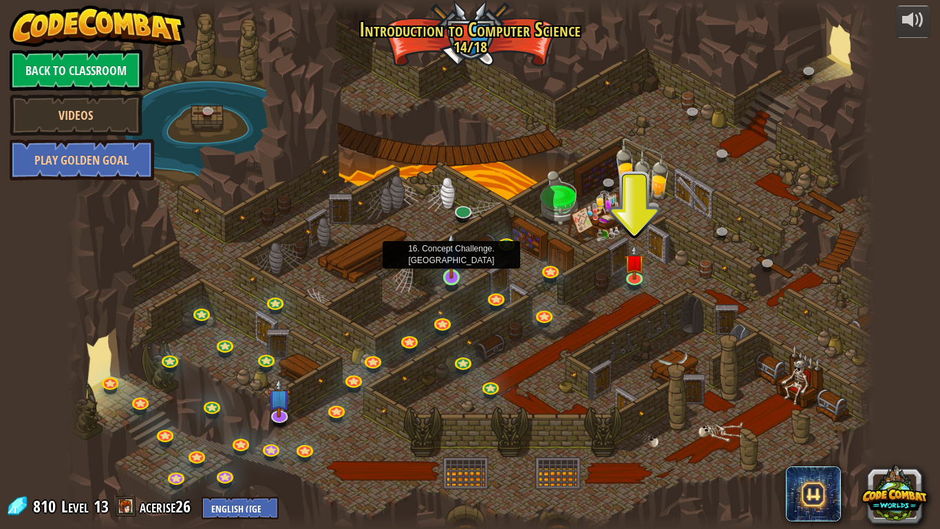
click at [452, 266] on img at bounding box center [451, 255] width 21 height 47
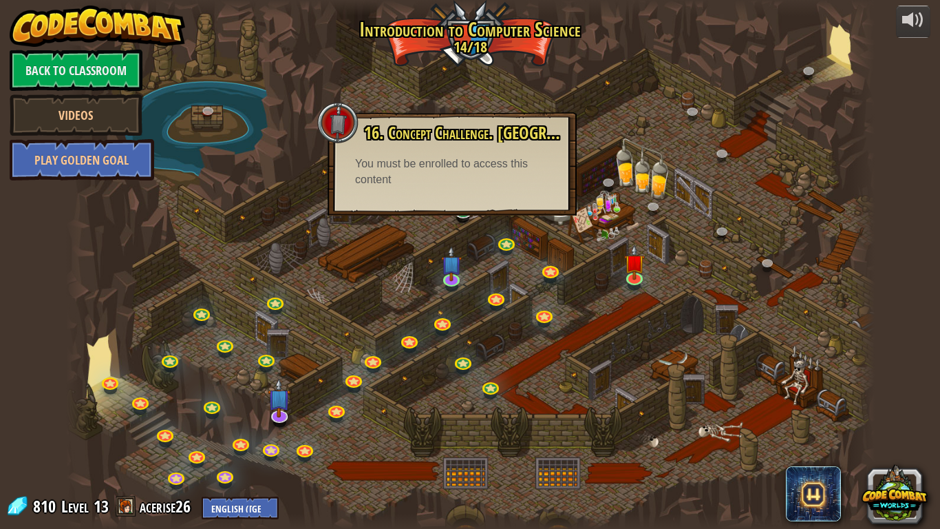
click at [519, 140] on span "16. Concept Challenge. [GEOGRAPHIC_DATA]" at bounding box center [497, 132] width 266 height 23
click at [488, 280] on div at bounding box center [470, 264] width 809 height 529
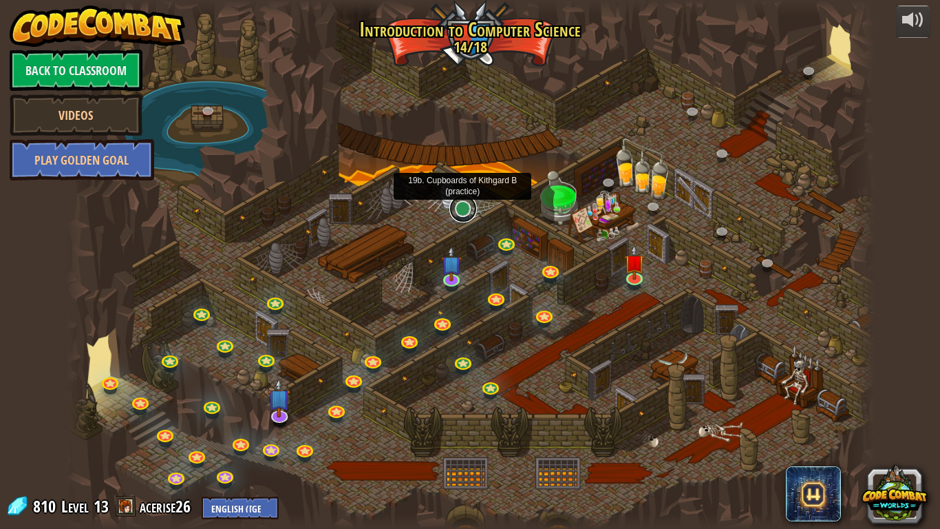
click at [460, 215] on link at bounding box center [463, 209] width 28 height 28
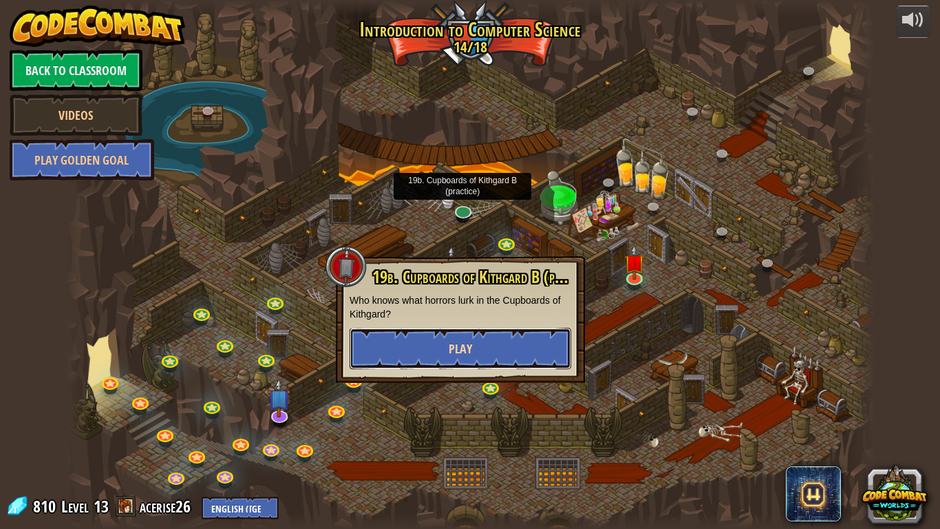
click at [492, 343] on button "Play" at bounding box center [461, 348] width 222 height 41
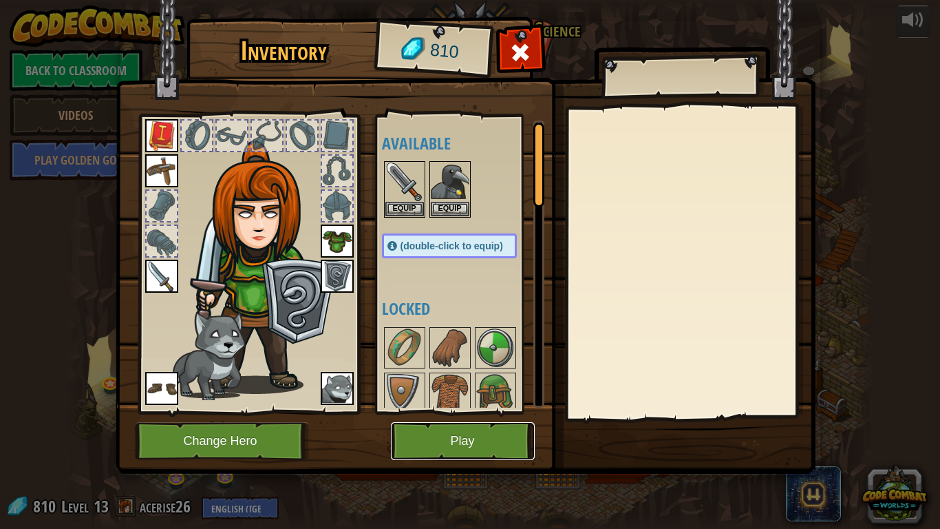
click at [436, 432] on button "Play" at bounding box center [463, 441] width 144 height 38
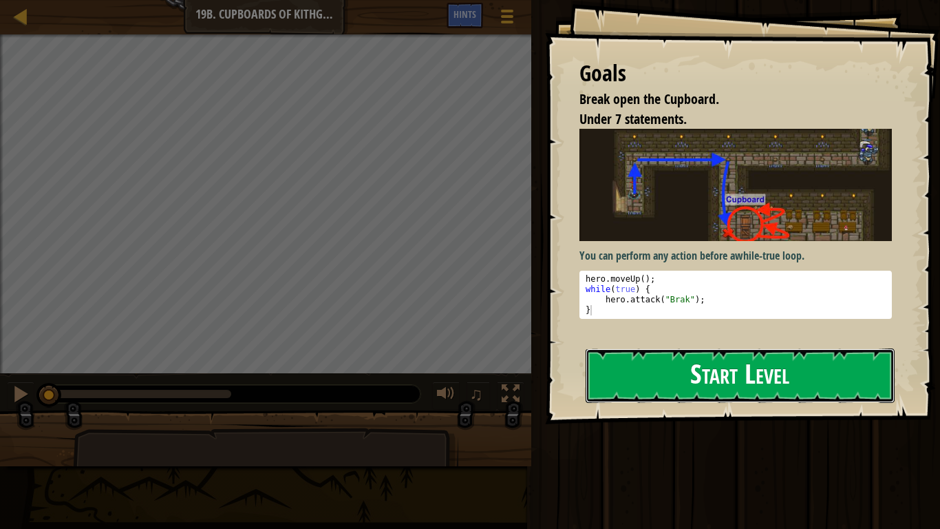
click at [621, 382] on button "Start Level" at bounding box center [740, 375] width 309 height 54
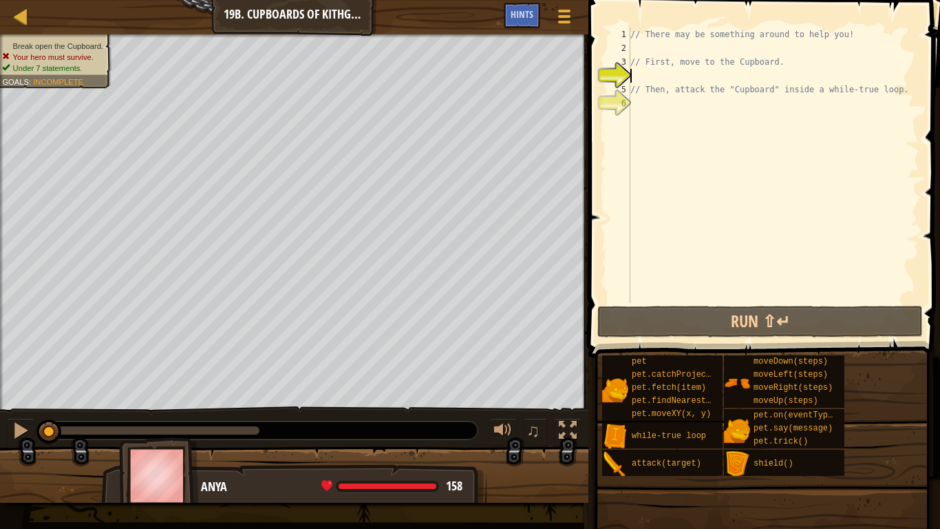
click at [667, 47] on div "// There may be something around to help you! // First, move to the Cupboard. /…" at bounding box center [774, 179] width 292 height 303
type textarea "h"
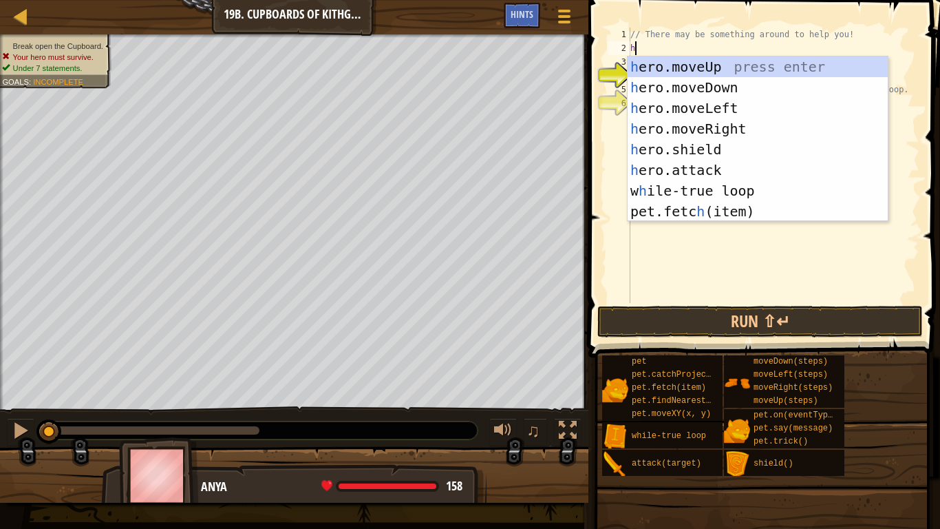
scroll to position [6, 0]
click at [688, 136] on div "h ero.moveUp press enter h ero.moveDown press enter h ero.moveLeft press enter …" at bounding box center [758, 159] width 260 height 206
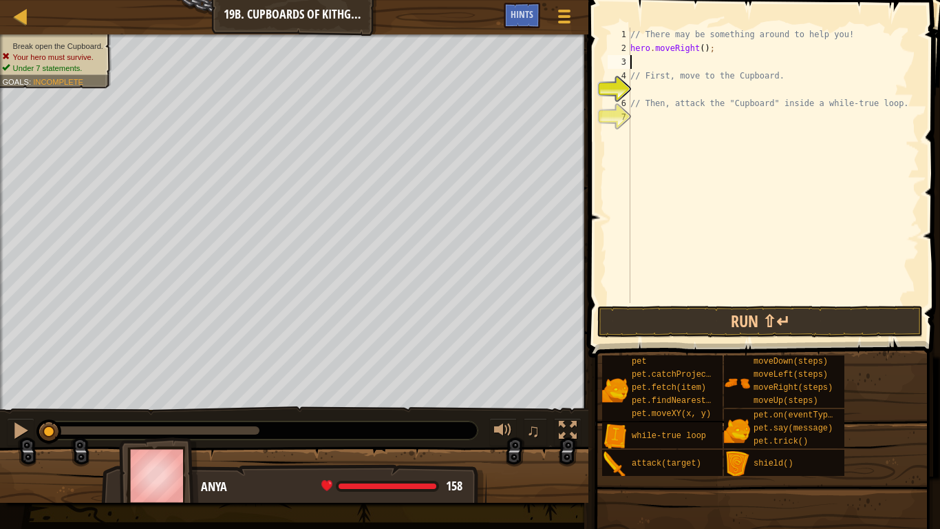
type textarea "h"
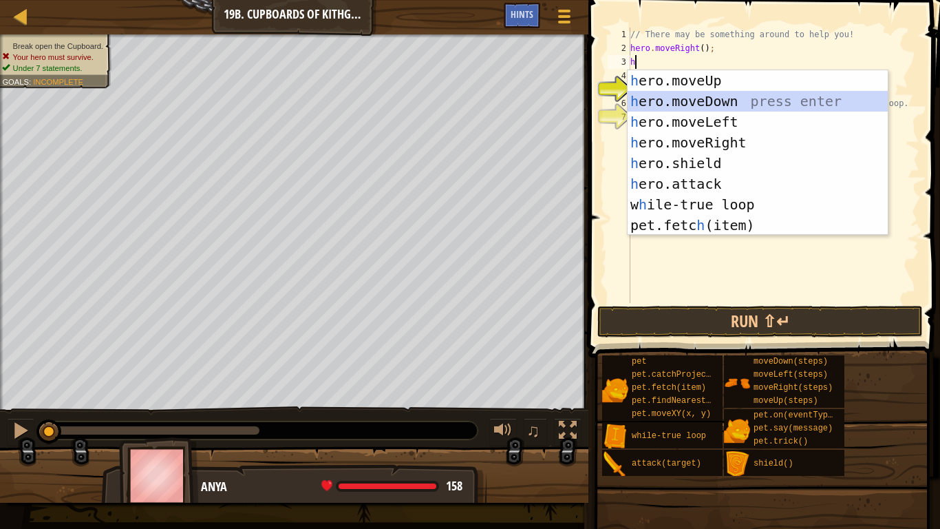
click at [689, 107] on div "h ero.moveUp press enter h ero.moveDown press enter h ero.moveLeft press enter …" at bounding box center [758, 173] width 260 height 206
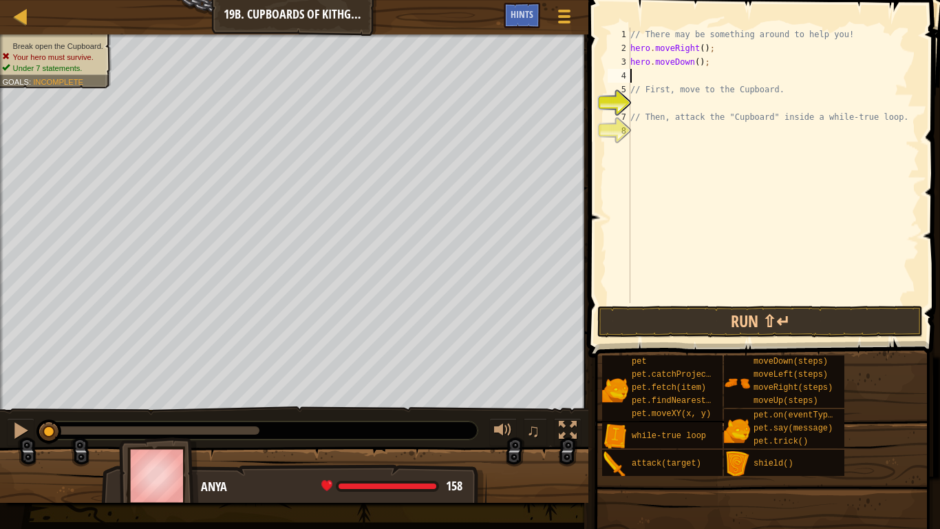
type textarea "h"
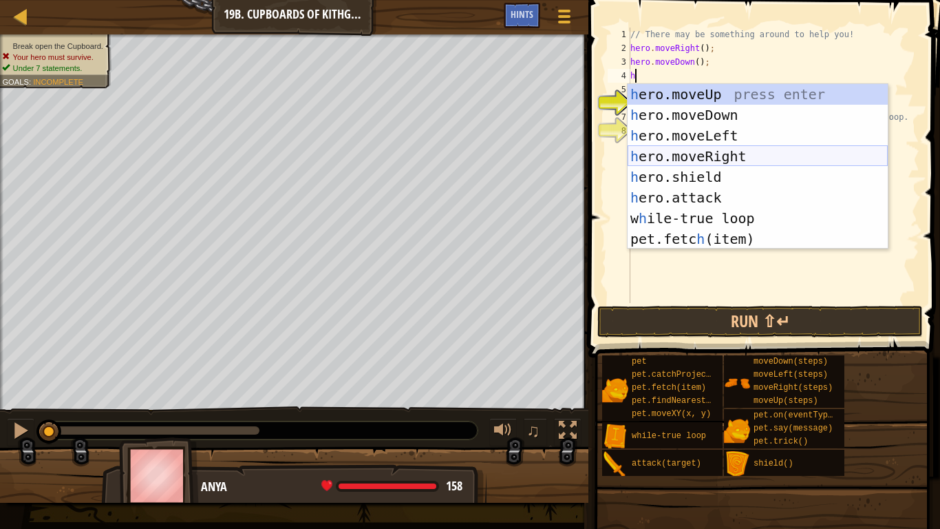
click at [719, 156] on div "h ero.moveUp press enter h ero.moveDown press enter h ero.moveLeft press enter …" at bounding box center [758, 187] width 260 height 206
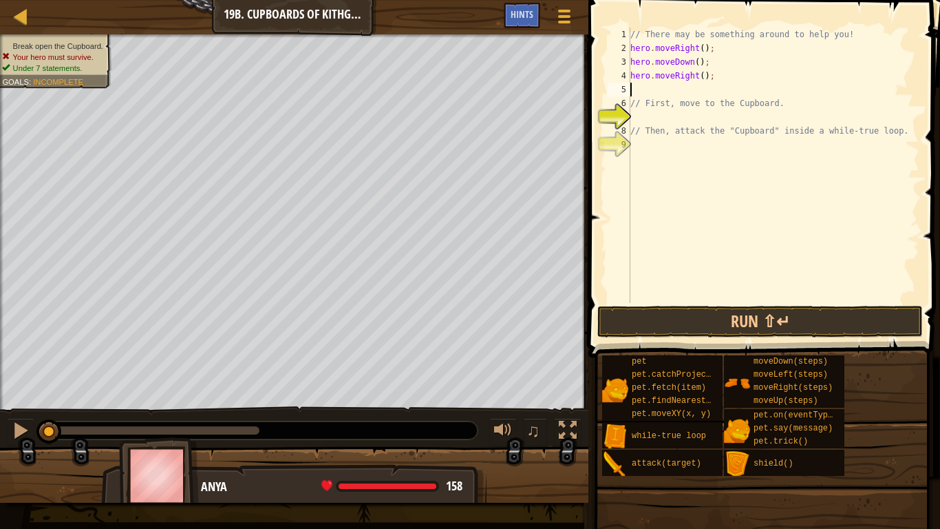
type textarea "h"
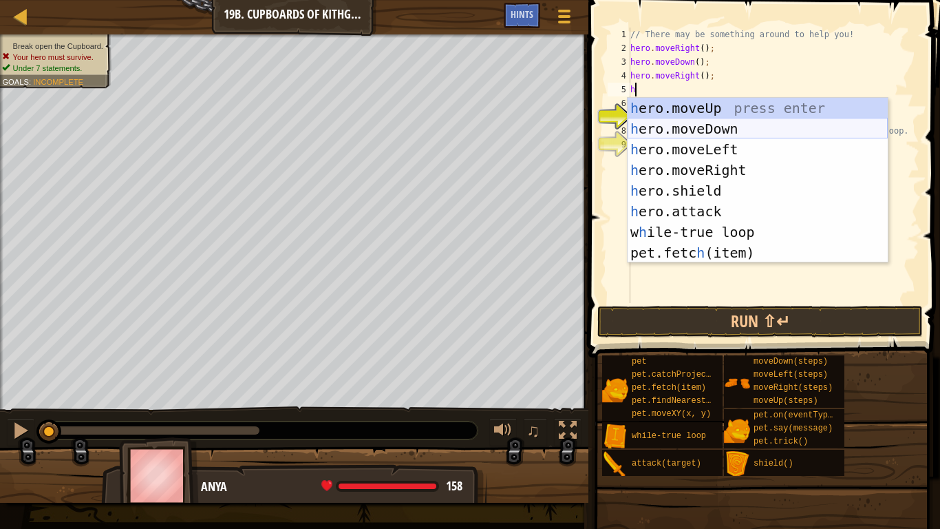
click at [704, 125] on div "h ero.moveUp press enter h ero.moveDown press enter h ero.moveLeft press enter …" at bounding box center [758, 201] width 260 height 206
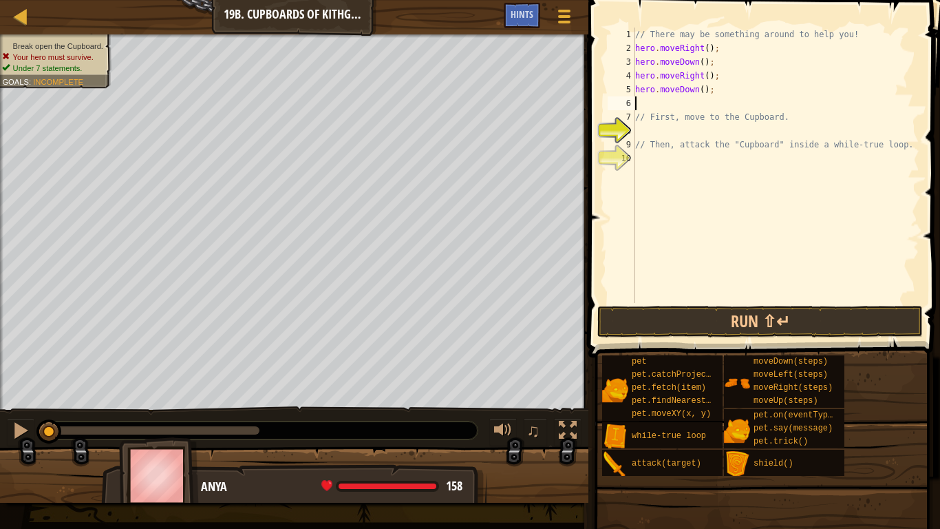
click at [703, 94] on div "// There may be something around to help you! hero . moveRight ( ) ; hero . mov…" at bounding box center [776, 179] width 287 height 303
type textarea "hero.moveDown(2);"
click at [683, 108] on div "// There may be something around to help you! hero . moveRight ( ) ; hero . mov…" at bounding box center [776, 179] width 287 height 303
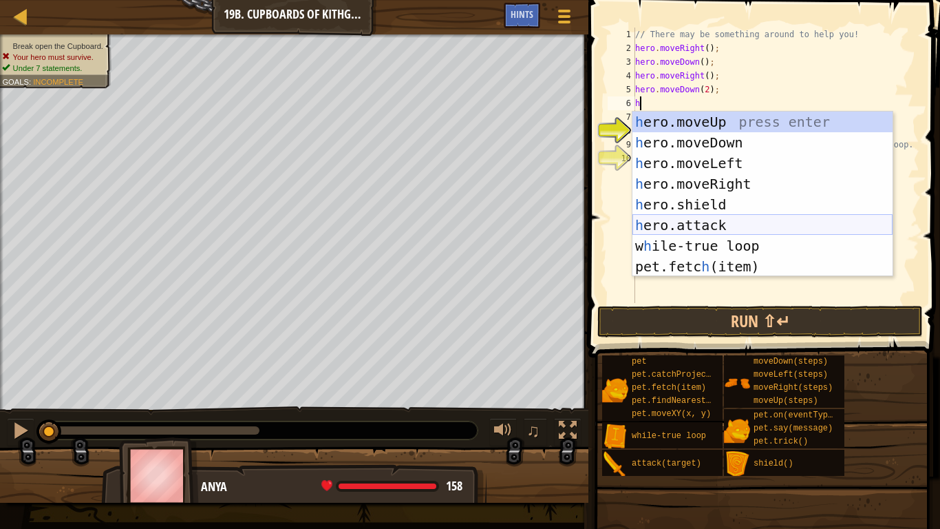
click at [740, 224] on div "h ero.moveUp press enter h ero.moveDown press enter h ero.moveLeft press enter …" at bounding box center [763, 215] width 260 height 206
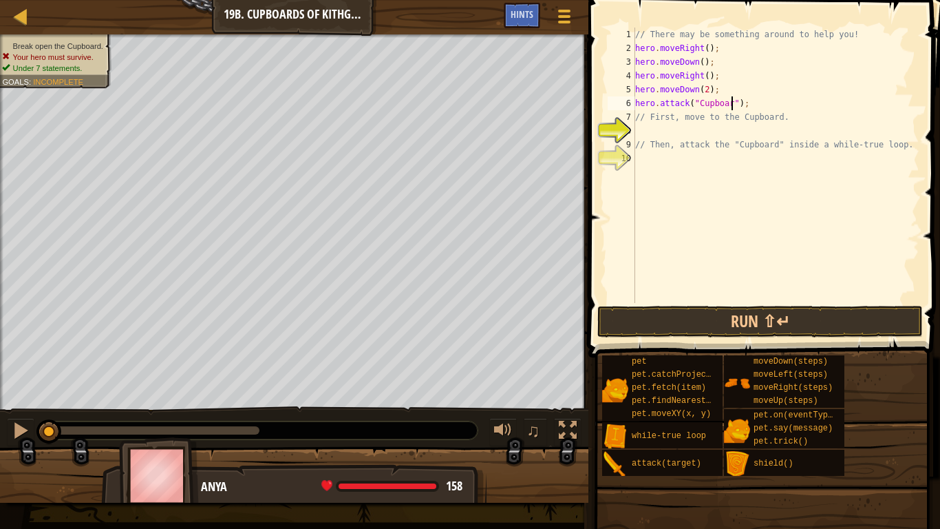
scroll to position [6, 14]
type textarea "hero.attack("Cupboard");"
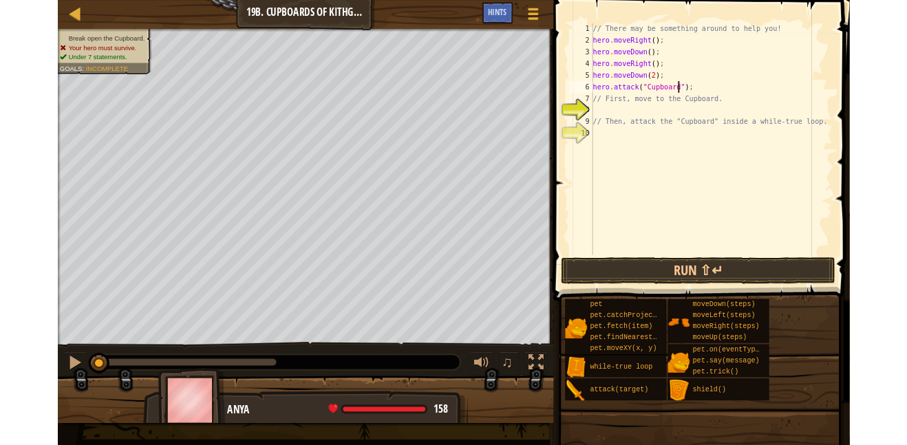
scroll to position [6, 0]
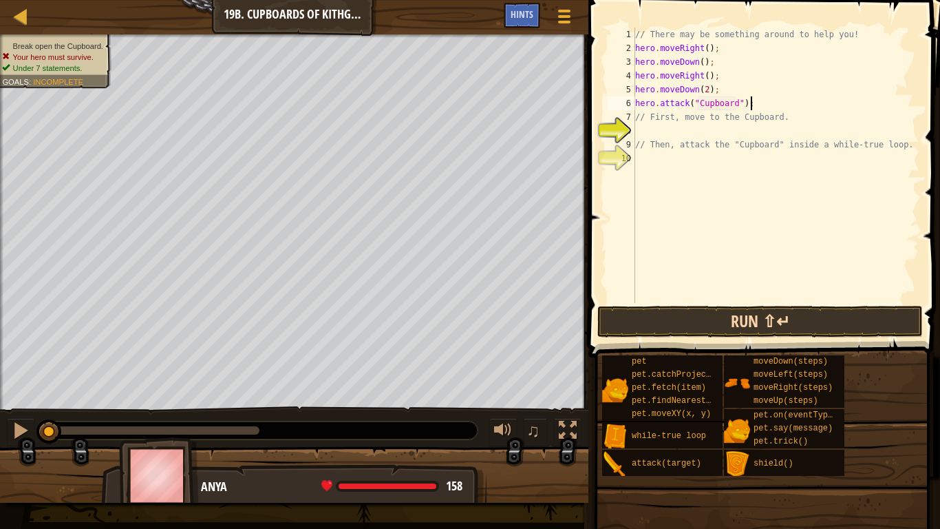
type textarea "hero.attack("Cupboard");"
click at [769, 315] on button "Run ⇧↵" at bounding box center [760, 322] width 326 height 32
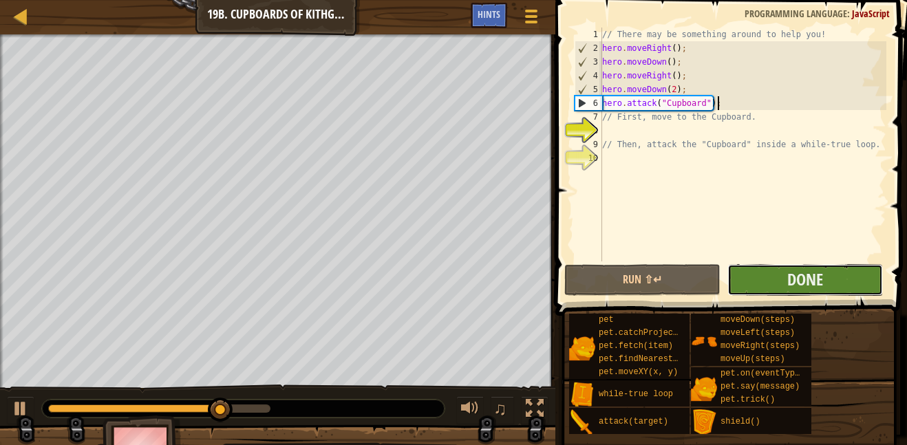
click at [825, 276] on button "Done" at bounding box center [806, 280] width 156 height 32
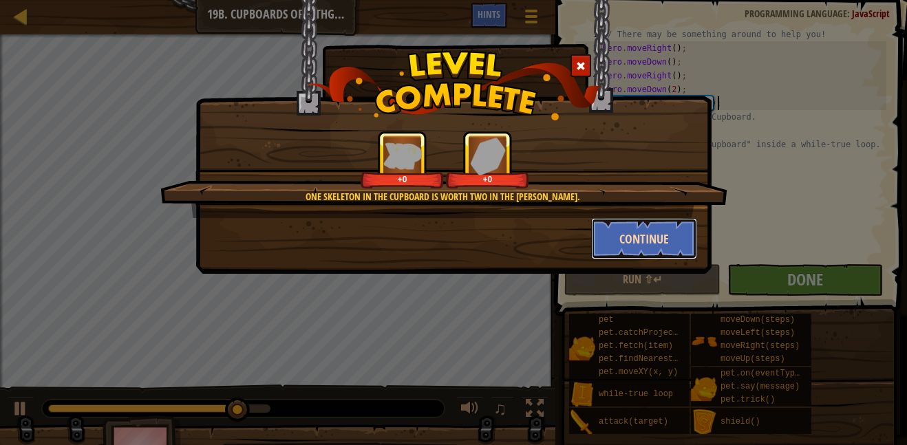
click at [617, 239] on button "Continue" at bounding box center [644, 238] width 107 height 41
